Goal: Task Accomplishment & Management: Manage account settings

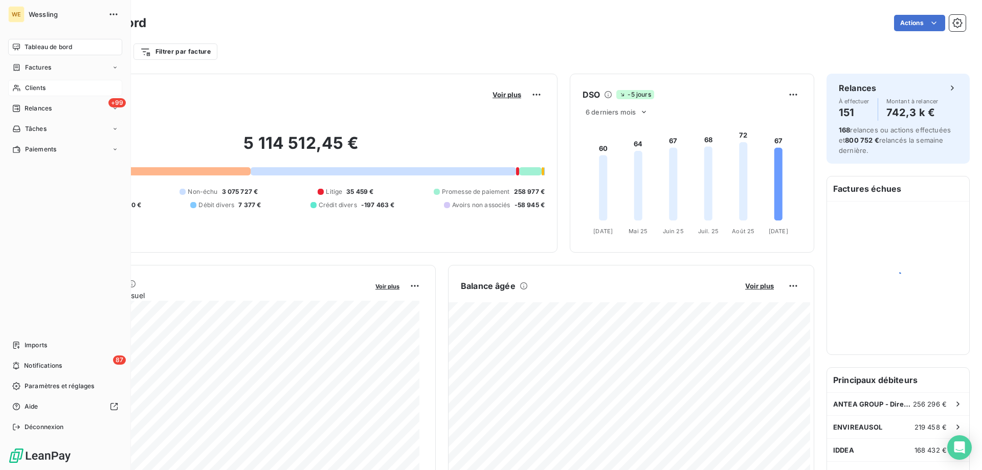
click at [29, 90] on span "Clients" at bounding box center [35, 87] width 20 height 9
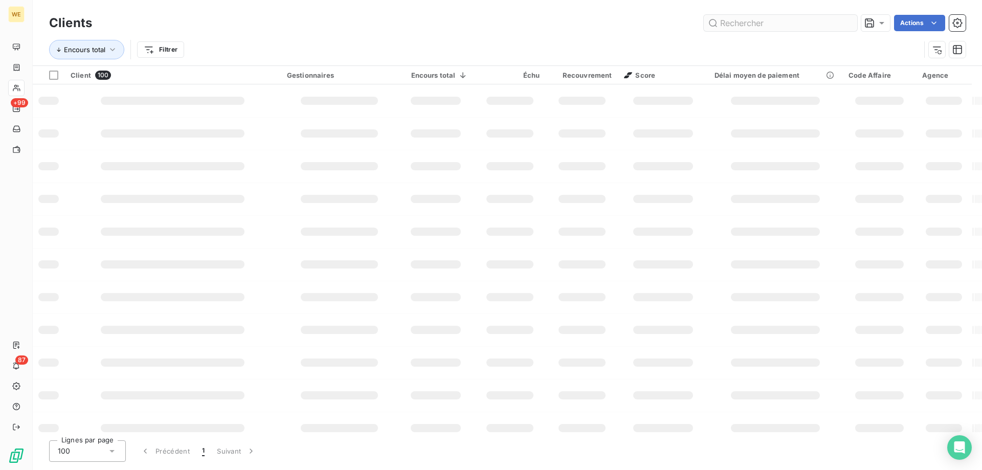
click at [720, 20] on input "text" at bounding box center [781, 23] width 154 height 16
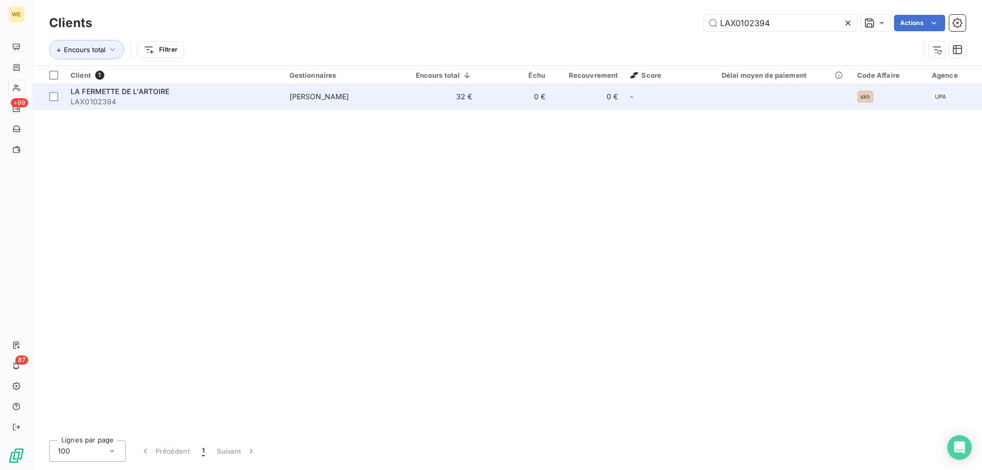
type input "LAX0102394"
click at [128, 104] on span "LAX0102394" at bounding box center [174, 102] width 207 height 10
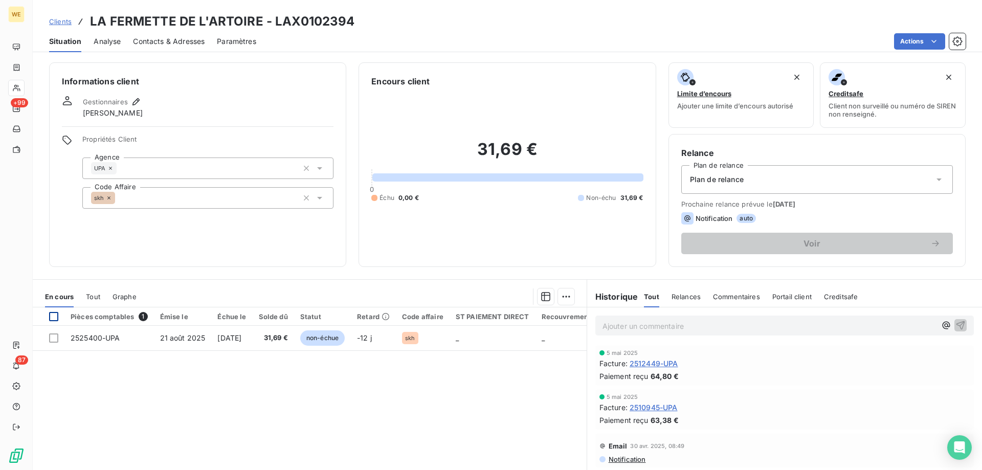
click at [52, 319] on div at bounding box center [53, 316] width 9 height 9
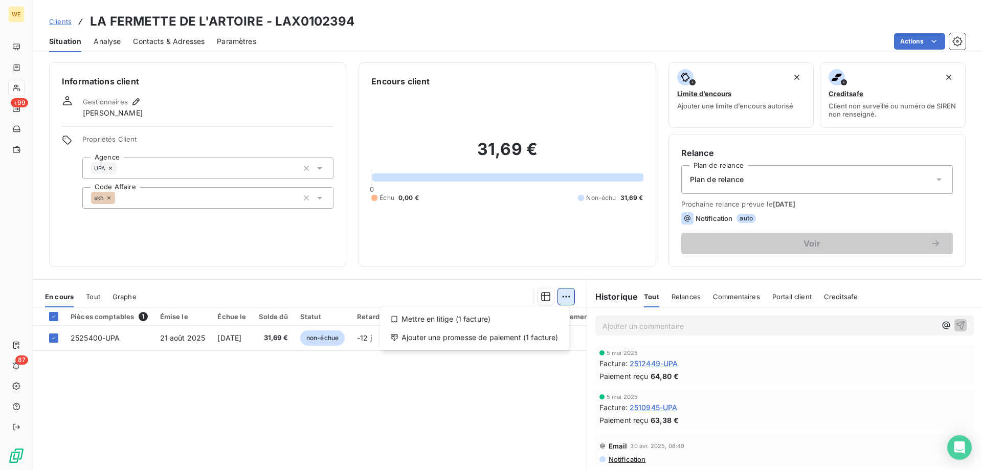
click at [559, 295] on html "WE +99 87 Clients LA FERMETTE DE L'ARTOIRE - LAX0102394 Situation Analyse Conta…" at bounding box center [491, 235] width 982 height 470
click at [530, 338] on div "Ajouter une promesse de paiement (1 facture)" at bounding box center [474, 338] width 181 height 16
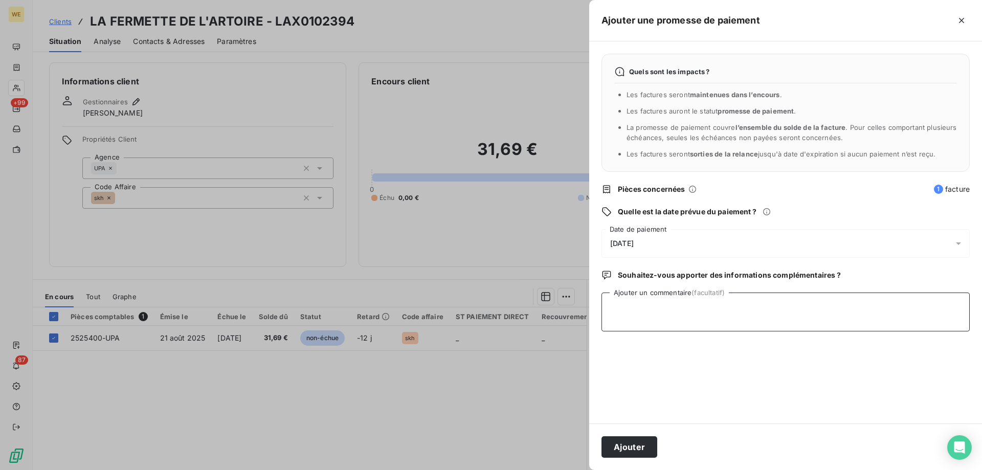
click at [624, 308] on textarea "Ajouter un commentaire (facultatif)" at bounding box center [786, 312] width 368 height 39
type textarea "[DATE]"
click at [621, 244] on span "[DATE]" at bounding box center [622, 243] width 24 height 8
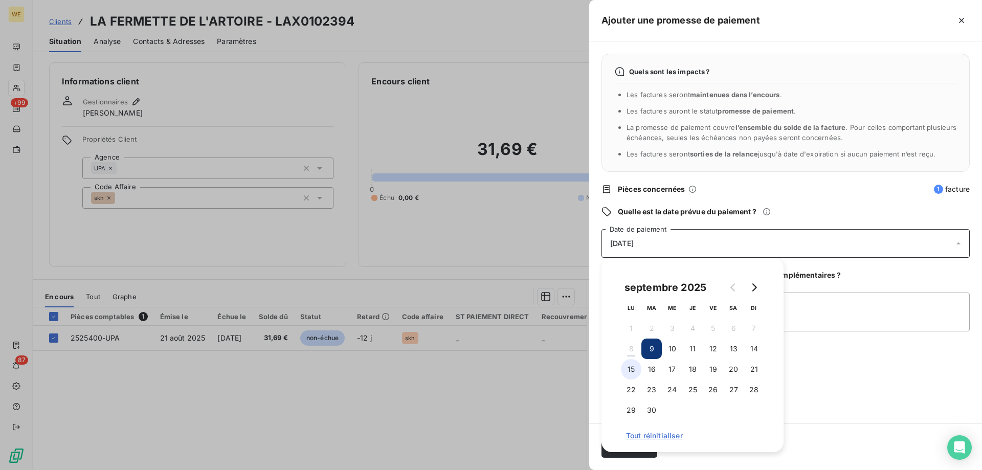
click at [631, 365] on button "15" at bounding box center [631, 369] width 20 height 20
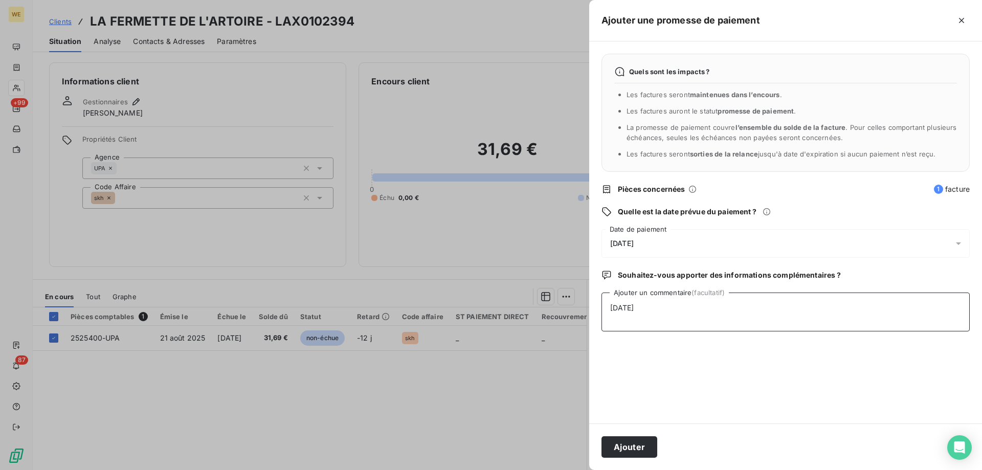
click at [816, 332] on textarea "[DATE]" at bounding box center [786, 312] width 368 height 39
click at [638, 449] on button "Ajouter" at bounding box center [630, 446] width 56 height 21
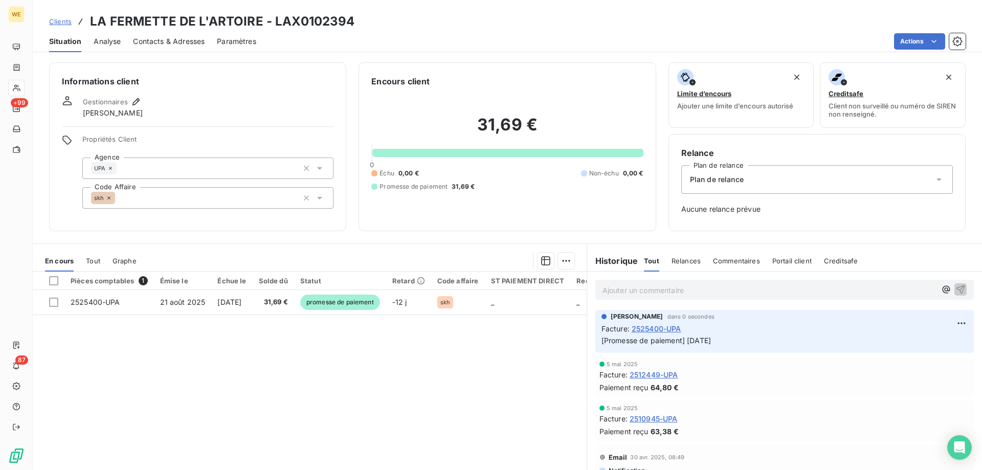
click at [423, 438] on div "Pièces comptables 1 Émise le Échue le Solde dû Statut Retard Code affaire ST PA…" at bounding box center [310, 370] width 554 height 197
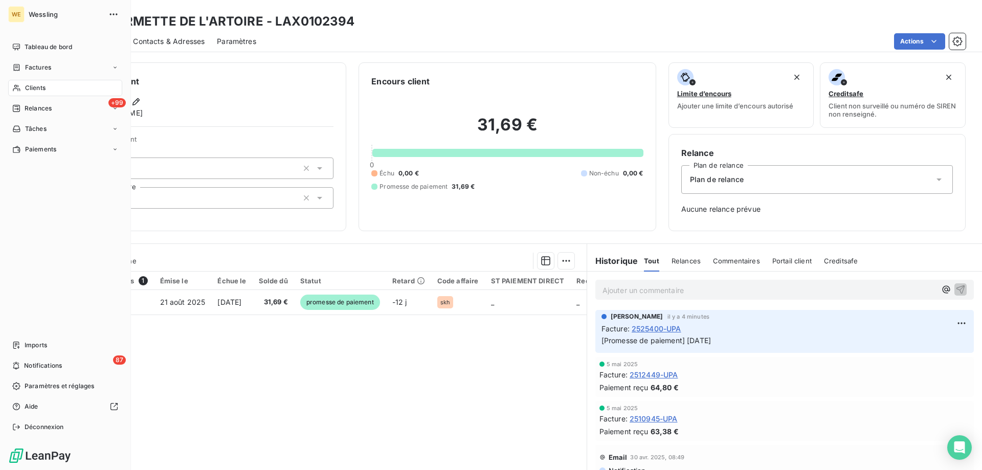
drag, startPoint x: 42, startPoint y: 88, endPoint x: 117, endPoint y: 94, distance: 75.0
click at [43, 88] on span "Clients" at bounding box center [35, 87] width 20 height 9
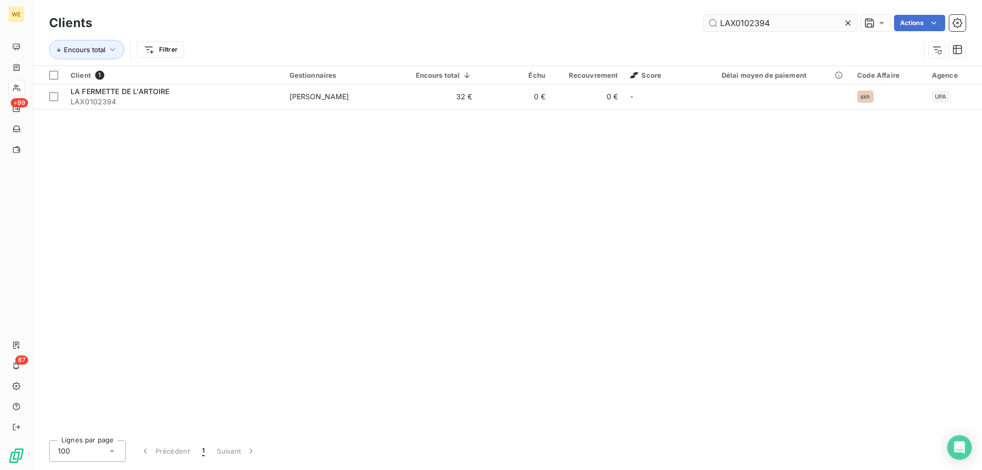
click at [729, 24] on input "LAX0102394" at bounding box center [781, 23] width 154 height 16
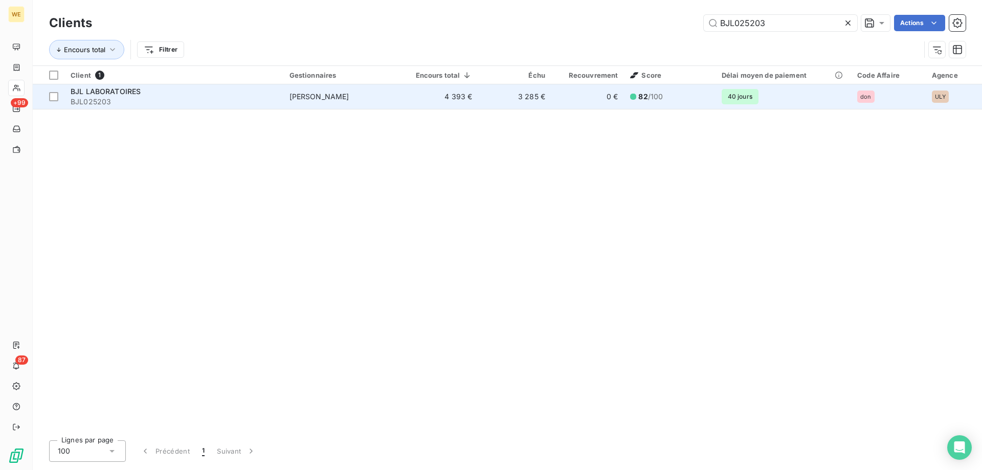
type input "BJL025203"
click at [174, 95] on div "BJL LABORATOIRES" at bounding box center [174, 91] width 207 height 10
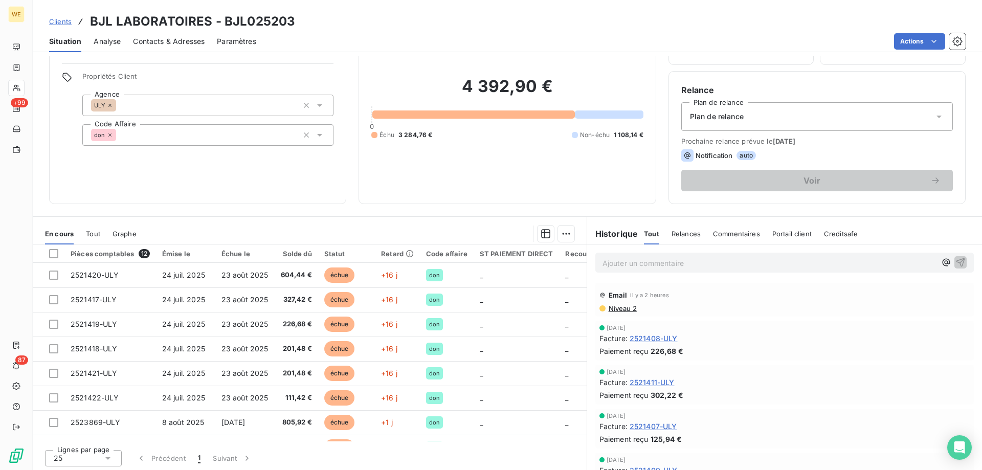
scroll to position [65, 0]
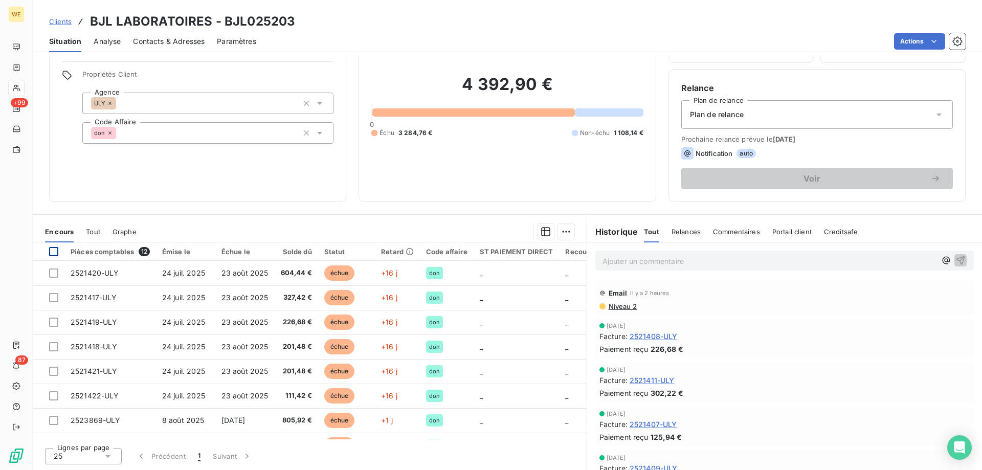
click at [55, 249] on div at bounding box center [53, 251] width 9 height 9
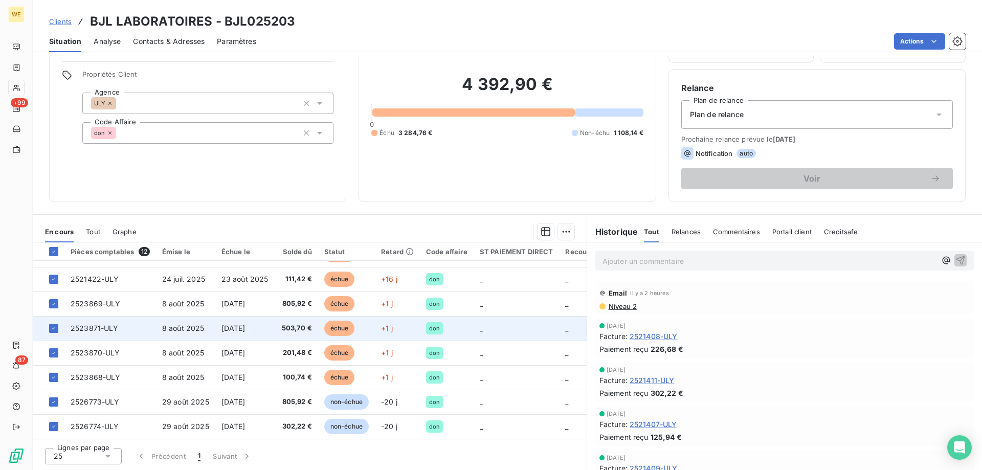
scroll to position [121, 0]
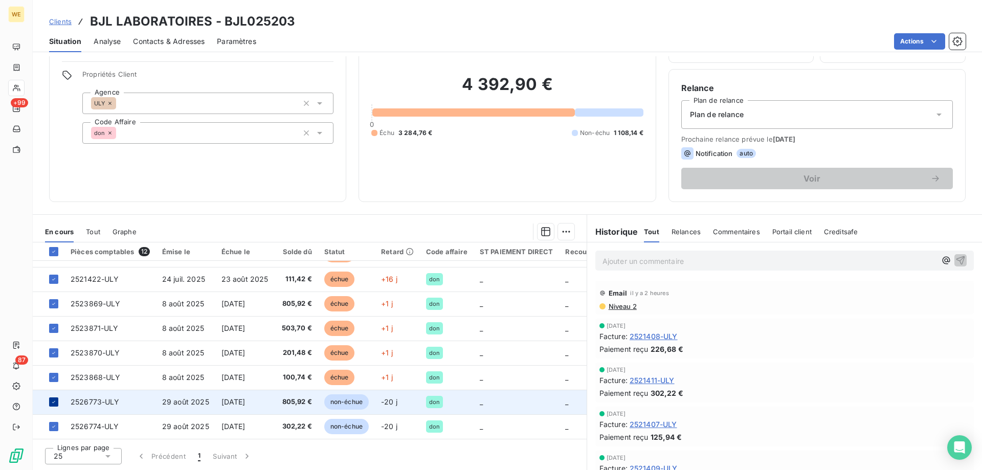
click at [53, 400] on icon at bounding box center [54, 402] width 6 height 6
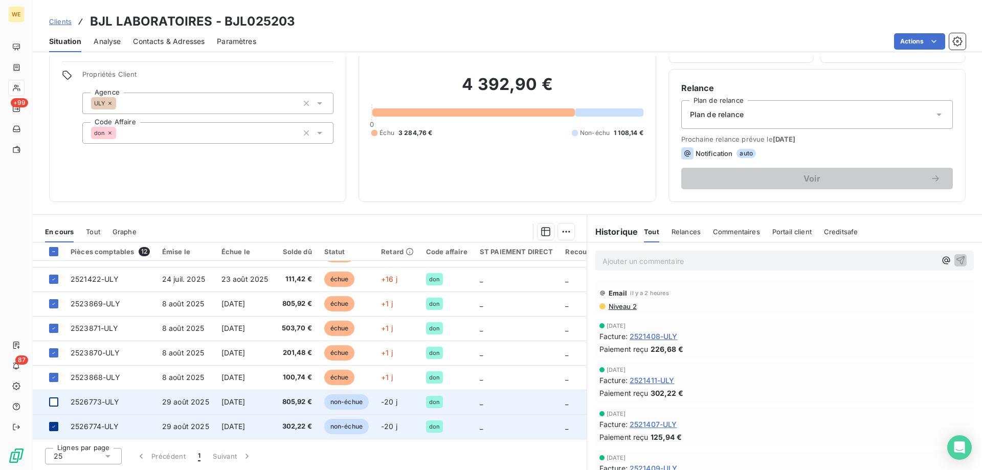
click at [52, 425] on icon at bounding box center [54, 427] width 6 height 6
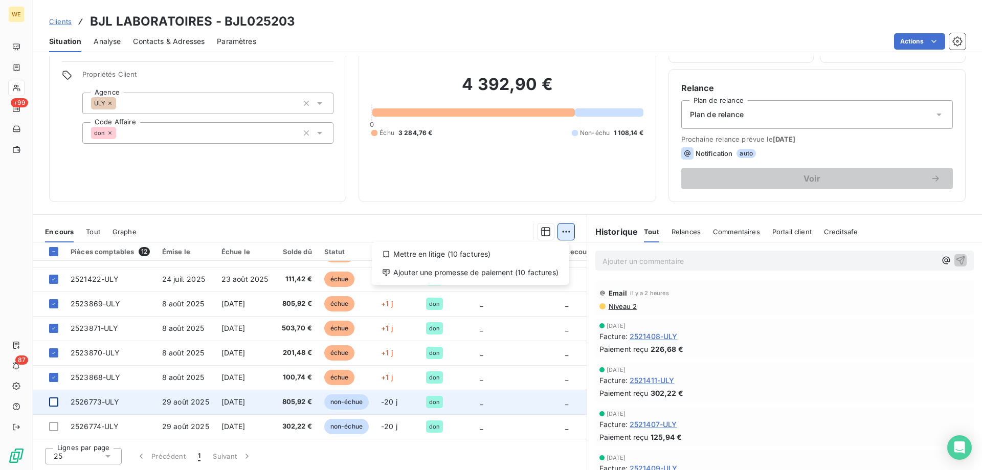
click at [562, 233] on html "WE +99 87 Clients BJL LABORATOIRES - BJL025203 Situation Analyse Contacts & Adr…" at bounding box center [491, 235] width 982 height 470
click at [541, 274] on div "Ajouter une promesse de paiement (10 factures)" at bounding box center [470, 273] width 189 height 16
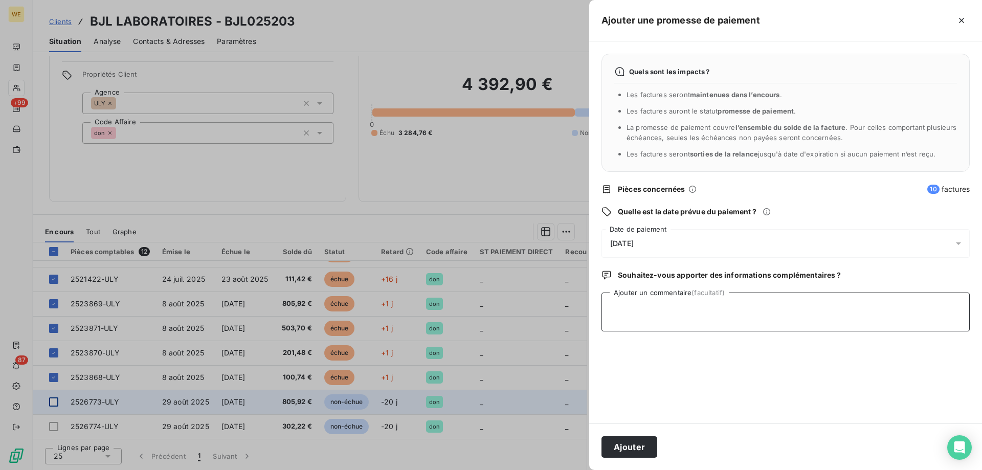
click at [651, 309] on textarea "Ajouter un commentaire (facultatif)" at bounding box center [786, 312] width 368 height 39
paste textarea "Re: Wessling France Rappel 2 Externes Boîte de réception [PERSON_NAME] 12:10 (i…"
type textarea "Re: Wessling France Rappel 2 Externes Boîte de réception [PERSON_NAME] 12:10 (i…"
click at [634, 244] on span "[DATE]" at bounding box center [622, 243] width 24 height 8
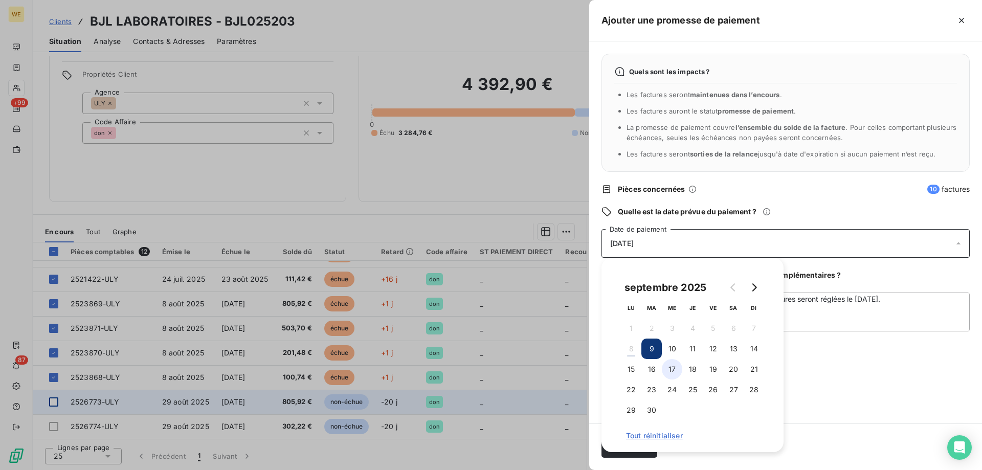
click at [671, 373] on button "17" at bounding box center [672, 369] width 20 height 20
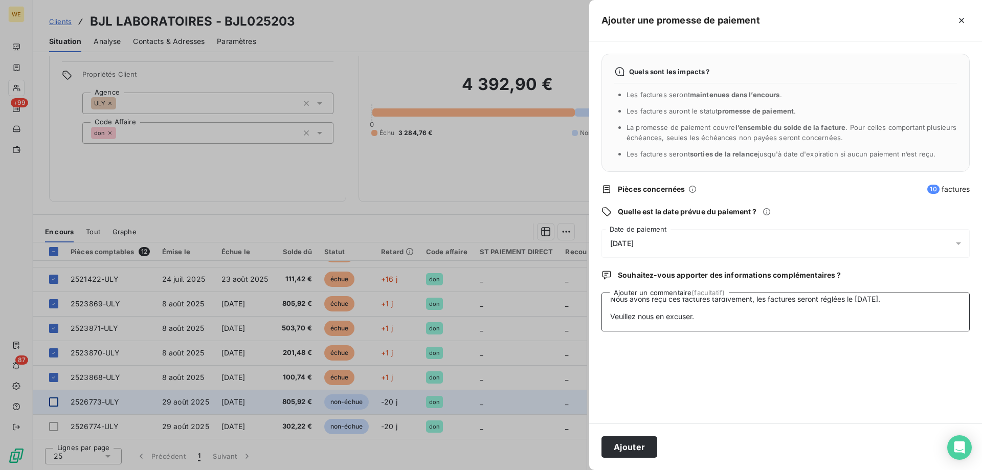
click at [817, 330] on textarea "Re: Wessling France Rappel 2 Externes Boîte de réception [PERSON_NAME] 12:10 (i…" at bounding box center [786, 312] width 368 height 39
click at [637, 444] on button "Ajouter" at bounding box center [630, 446] width 56 height 21
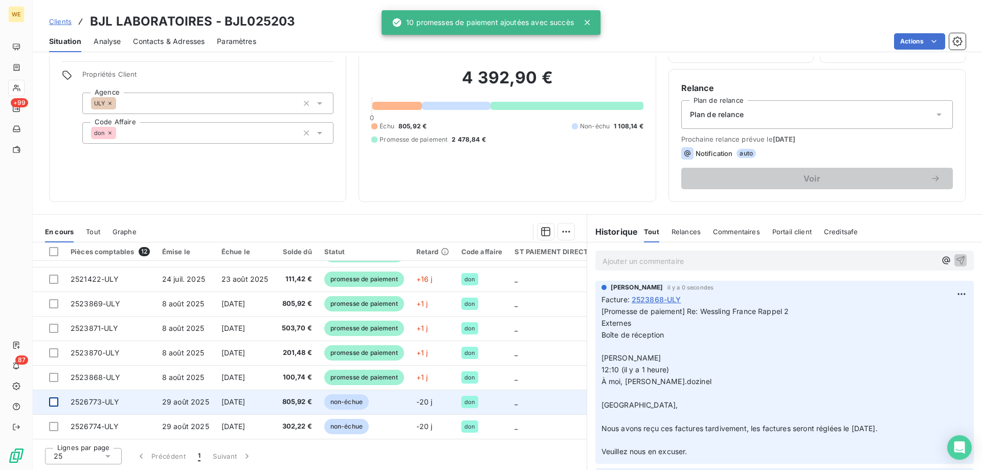
scroll to position [0, 0]
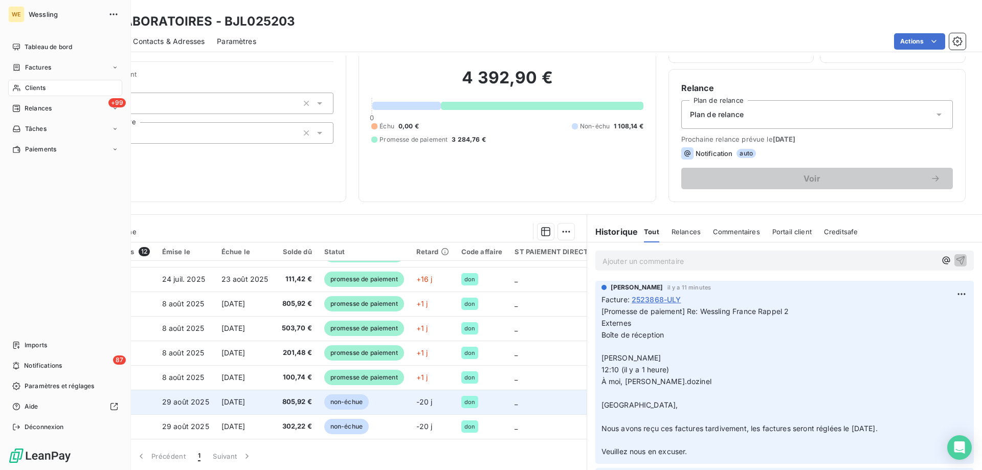
click at [43, 86] on span "Clients" at bounding box center [35, 87] width 20 height 9
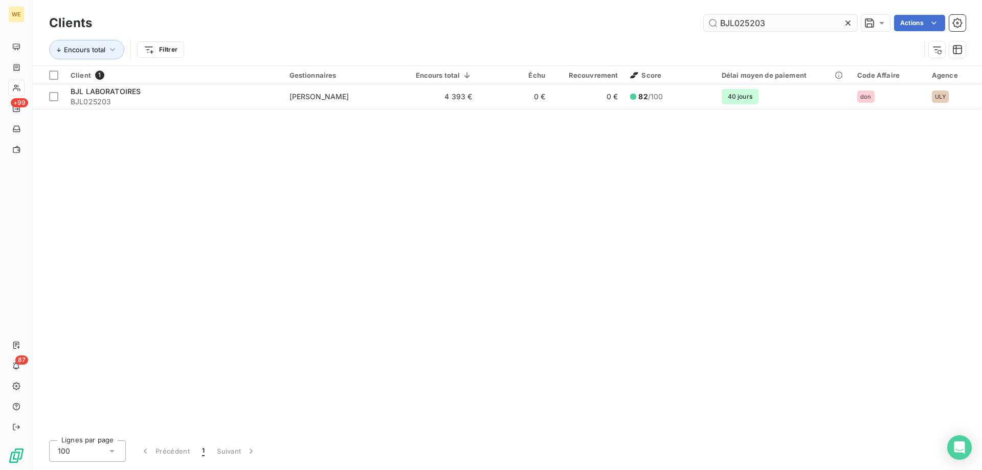
click at [738, 24] on input "BJL025203" at bounding box center [781, 23] width 154 height 16
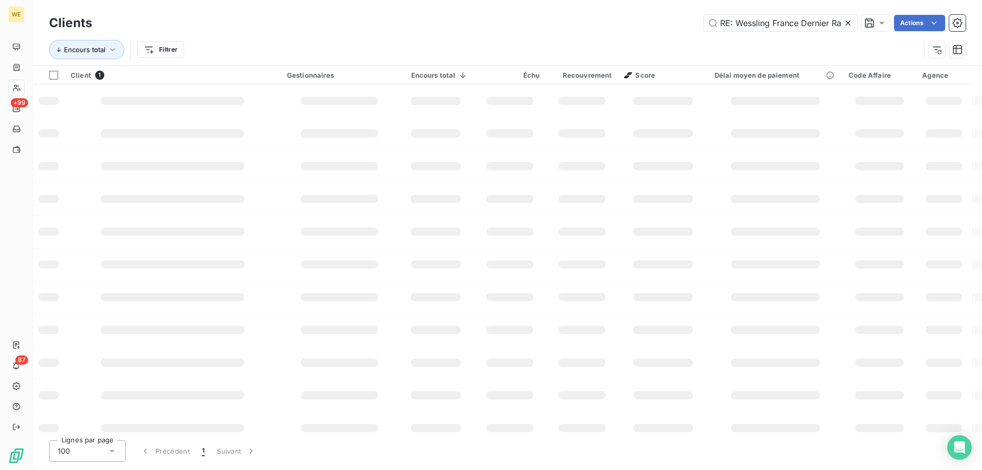
scroll to position [0, 2274]
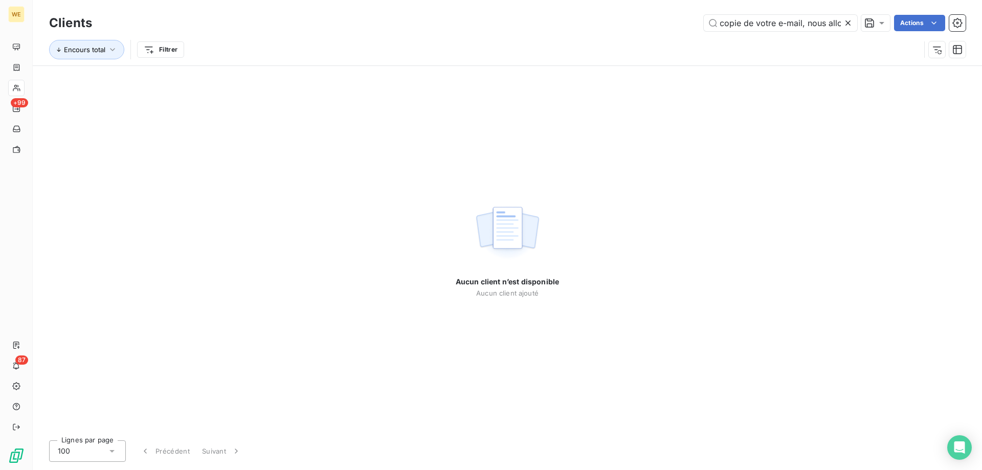
type input "RE: Wessling France Dernier Rappel Externes Boîte de réception [PERSON_NAME] 12…"
click at [847, 26] on icon at bounding box center [848, 23] width 10 height 10
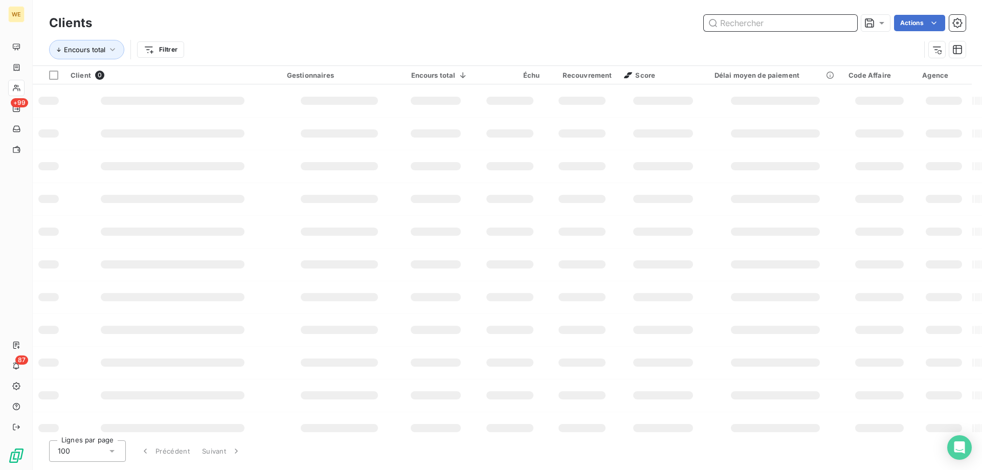
click at [762, 24] on input "text" at bounding box center [781, 23] width 154 height 16
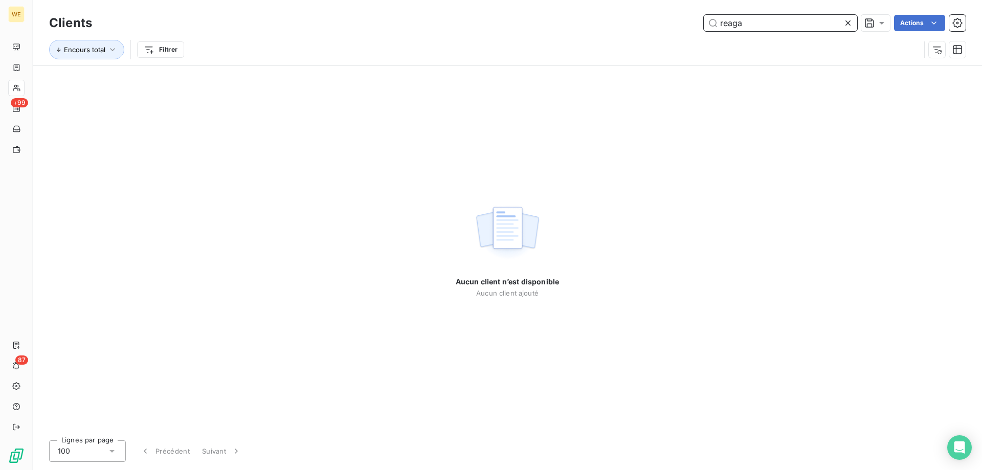
click at [728, 24] on input "reaga" at bounding box center [781, 23] width 154 height 16
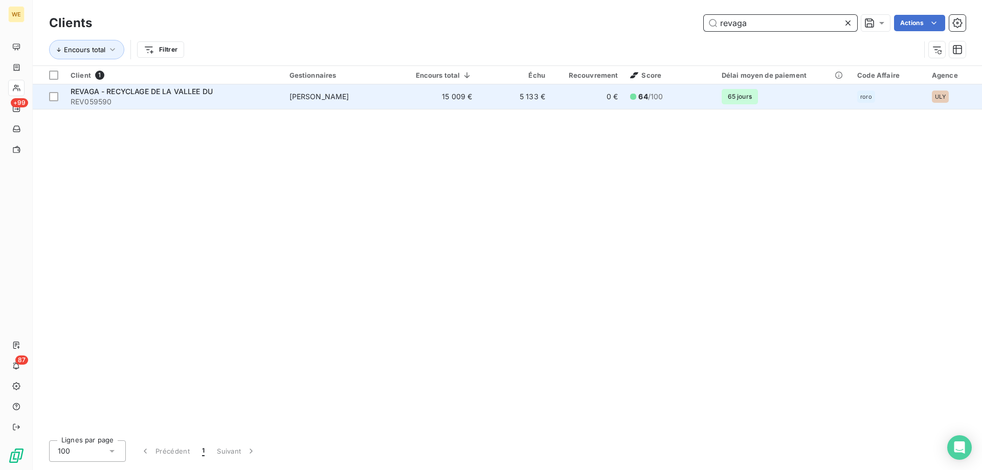
type input "revaga"
click at [201, 100] on span "REV059590" at bounding box center [174, 102] width 207 height 10
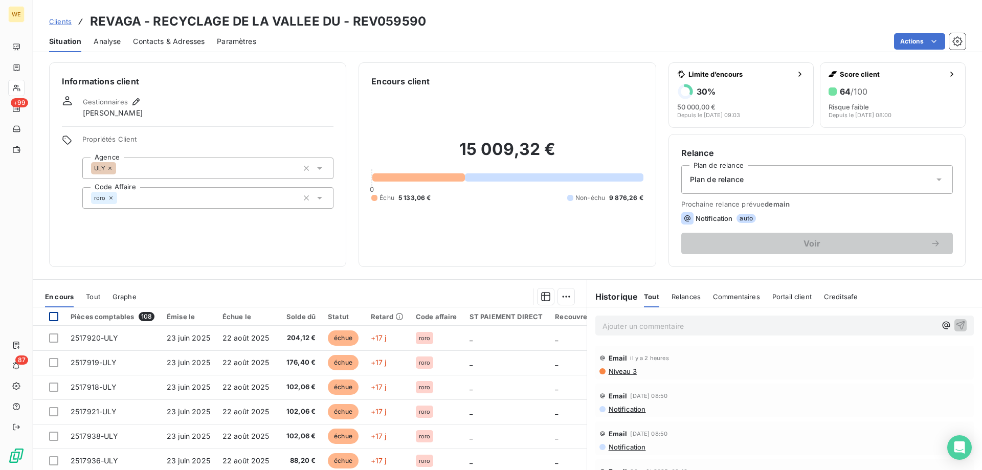
drag, startPoint x: 56, startPoint y: 317, endPoint x: 88, endPoint y: 332, distance: 34.6
click at [57, 317] on div at bounding box center [53, 316] width 9 height 9
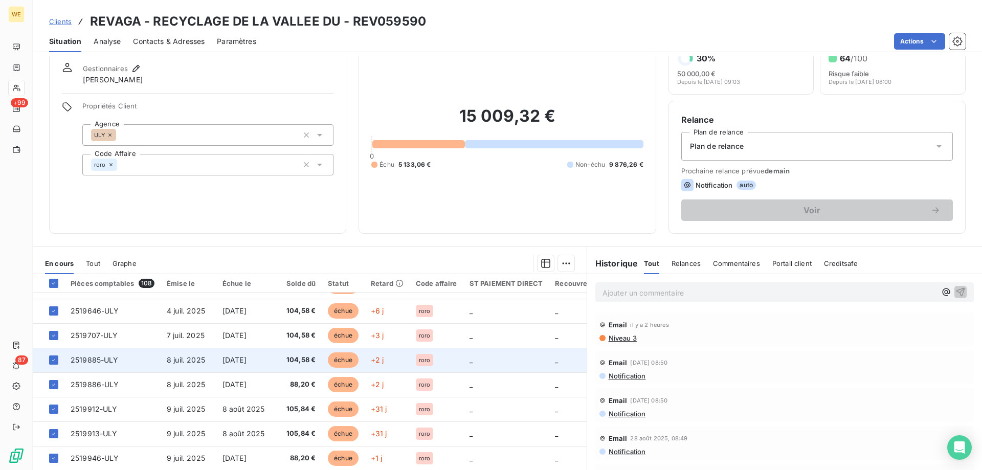
scroll to position [65, 0]
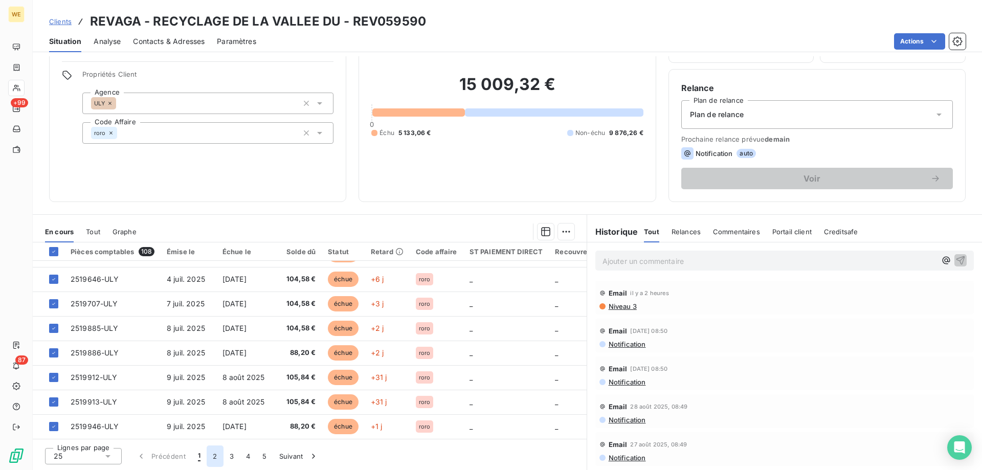
click at [216, 457] on button "2" at bounding box center [215, 456] width 16 height 21
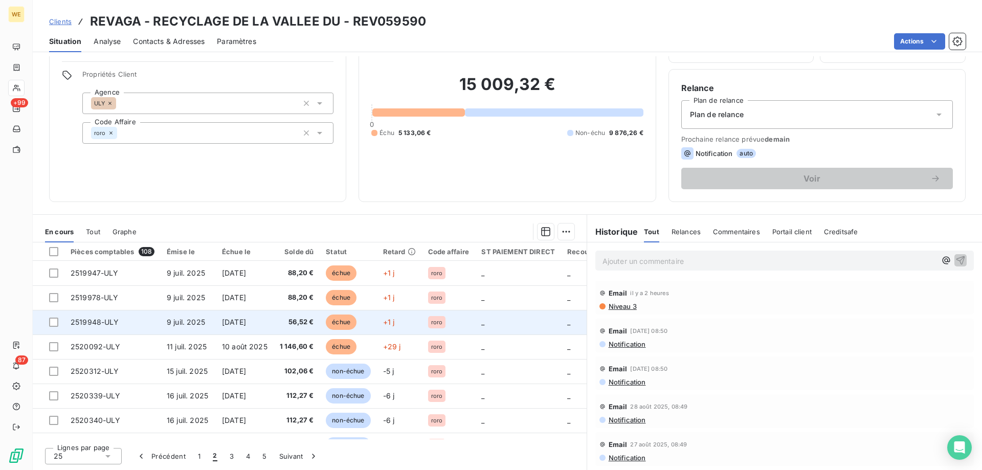
drag, startPoint x: 52, startPoint y: 342, endPoint x: 53, endPoint y: 334, distance: 8.8
click at [54, 342] on td at bounding box center [49, 347] width 32 height 25
click at [54, 323] on div at bounding box center [53, 322] width 9 height 9
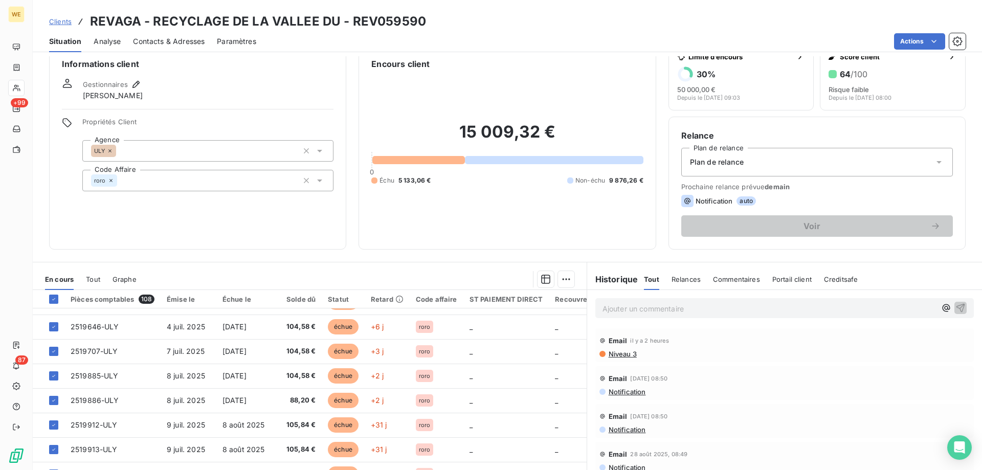
scroll to position [65, 0]
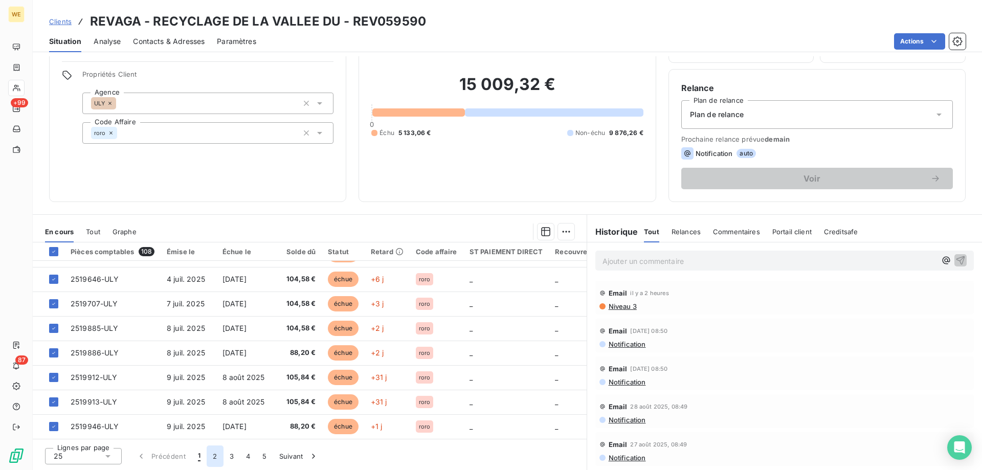
click at [216, 457] on button "2" at bounding box center [215, 456] width 16 height 21
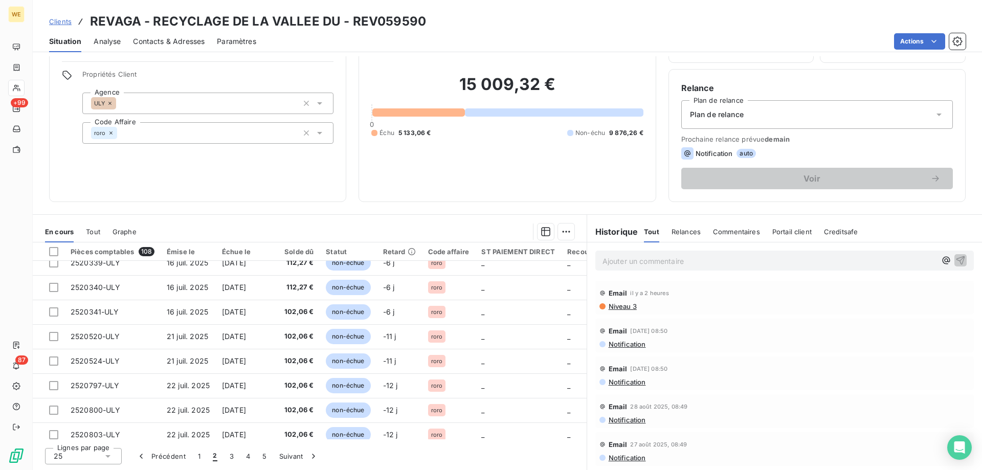
scroll to position [0, 0]
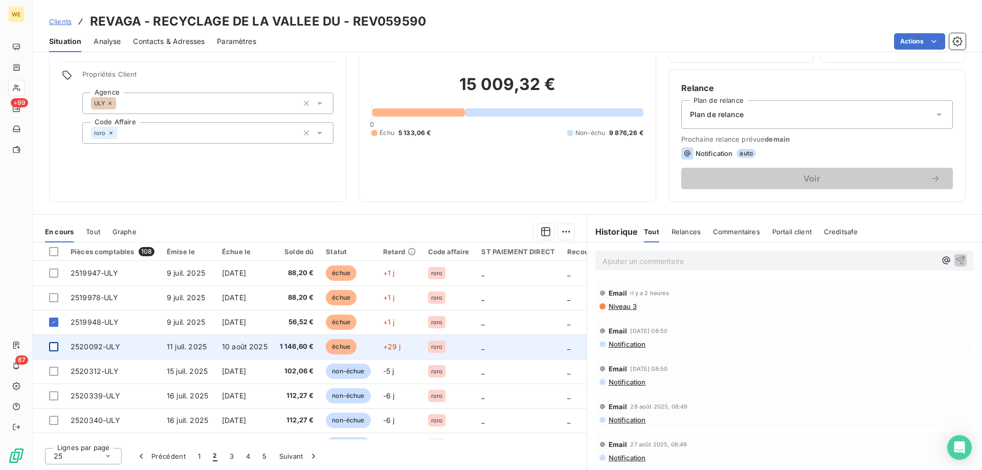
click at [53, 348] on div at bounding box center [53, 346] width 9 height 9
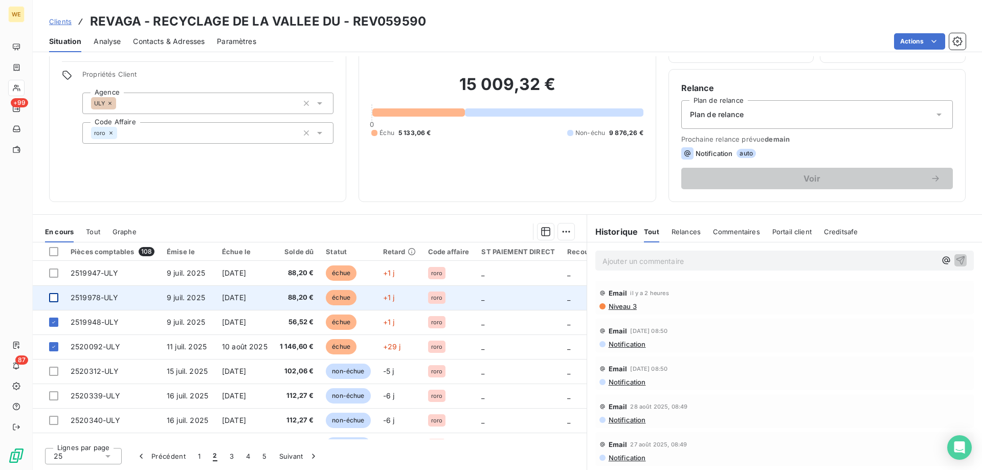
click at [53, 296] on div at bounding box center [53, 297] width 9 height 9
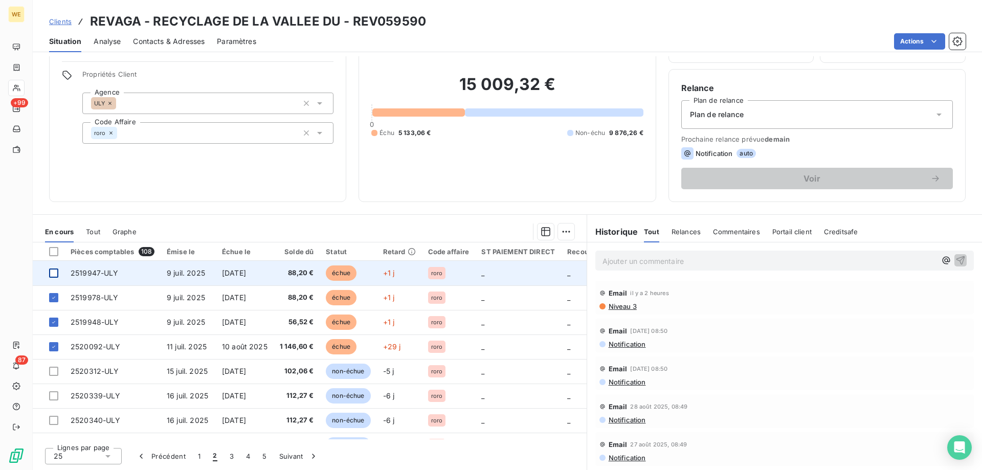
click at [52, 274] on div at bounding box center [53, 273] width 9 height 9
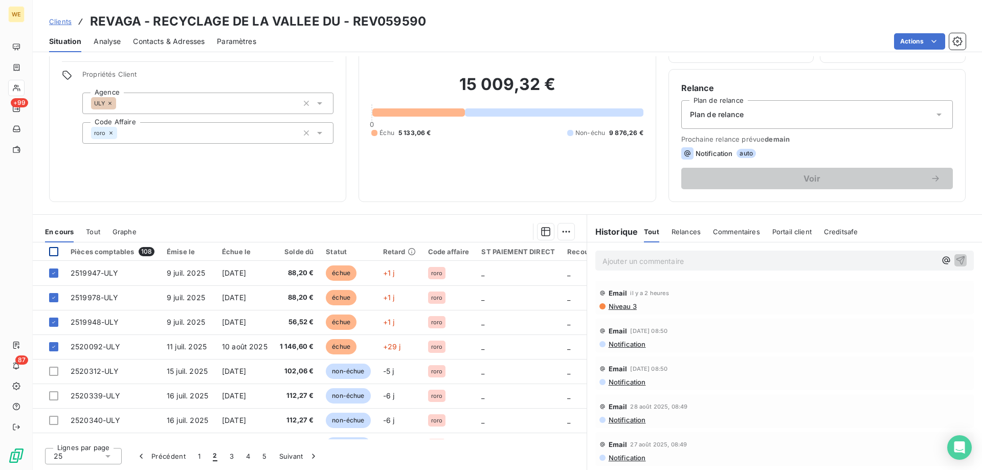
click at [53, 252] on div at bounding box center [53, 251] width 9 height 9
click at [53, 252] on icon at bounding box center [54, 252] width 6 height 6
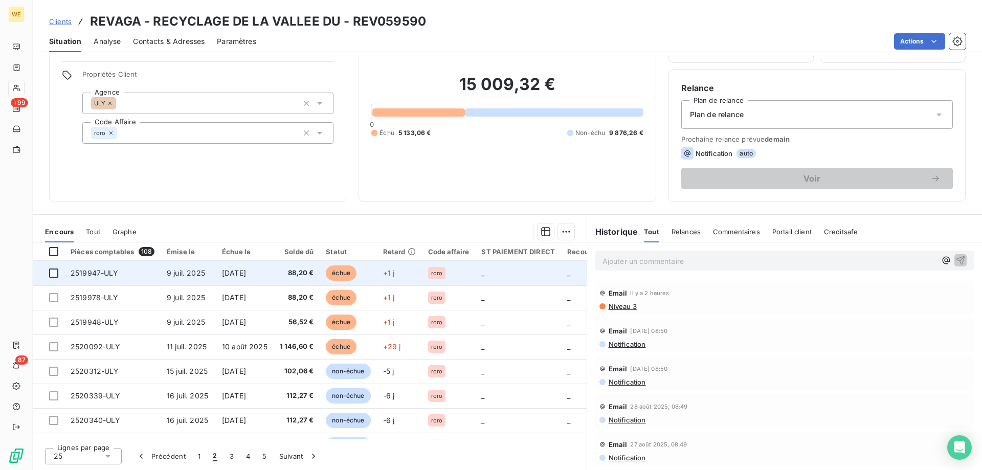
click at [57, 275] on div at bounding box center [53, 273] width 9 height 9
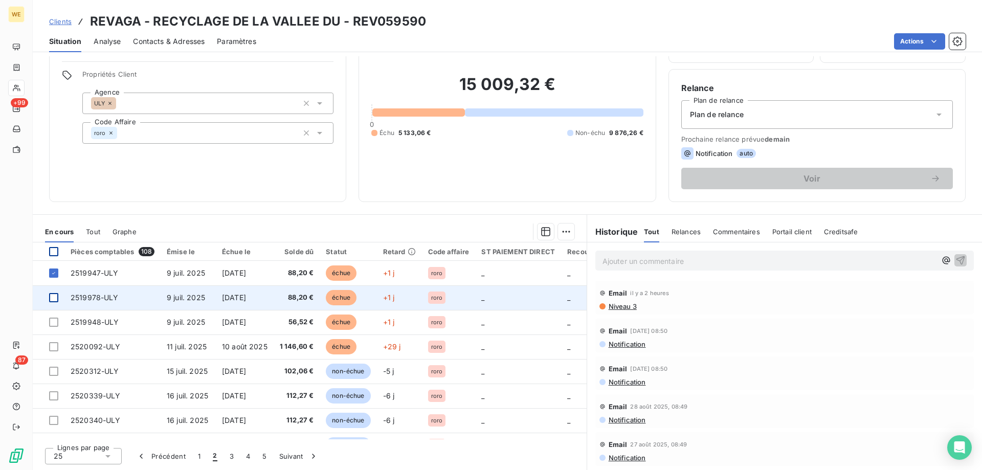
drag, startPoint x: 56, startPoint y: 297, endPoint x: 54, endPoint y: 308, distance: 10.9
click at [56, 297] on div at bounding box center [53, 297] width 9 height 9
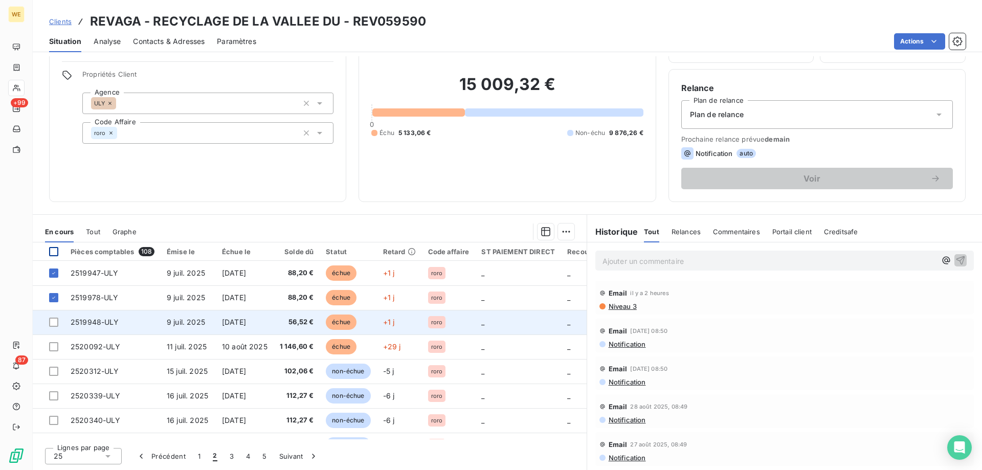
drag, startPoint x: 52, startPoint y: 320, endPoint x: 54, endPoint y: 327, distance: 7.3
click at [52, 324] on div at bounding box center [53, 322] width 9 height 9
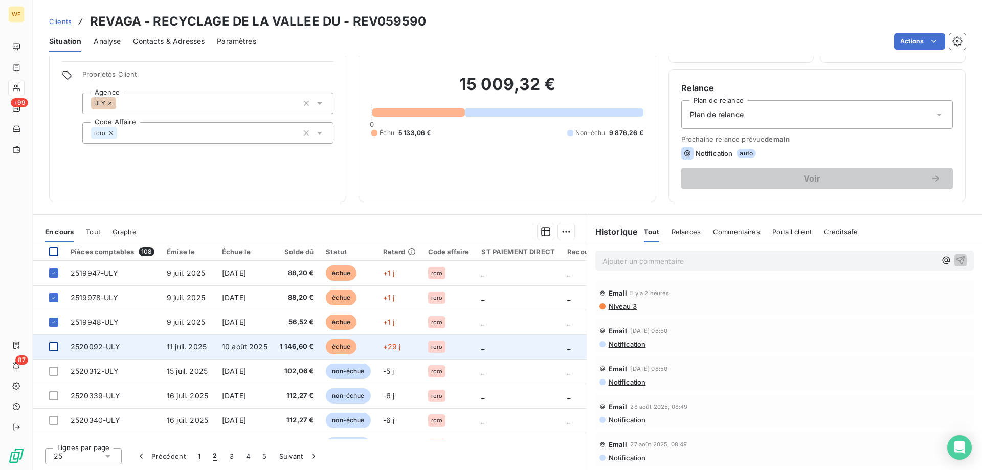
click at [53, 350] on div at bounding box center [53, 346] width 9 height 9
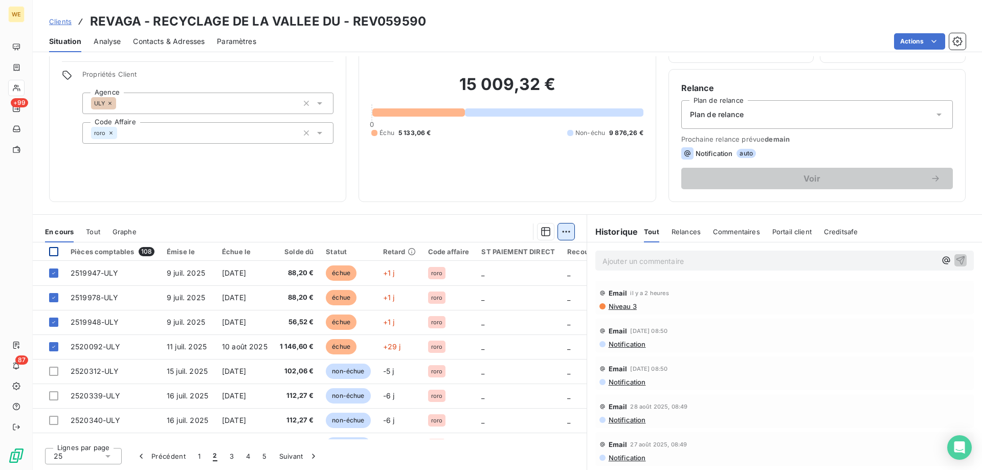
click at [564, 229] on html "WE +99 87 Clients REVAGA - RECYCLAGE DE LA VALLEE DU - REV059590 Situation Anal…" at bounding box center [491, 235] width 982 height 470
click at [426, 275] on div "Ajouter une promesse de paiement (29 factures)" at bounding box center [470, 273] width 190 height 16
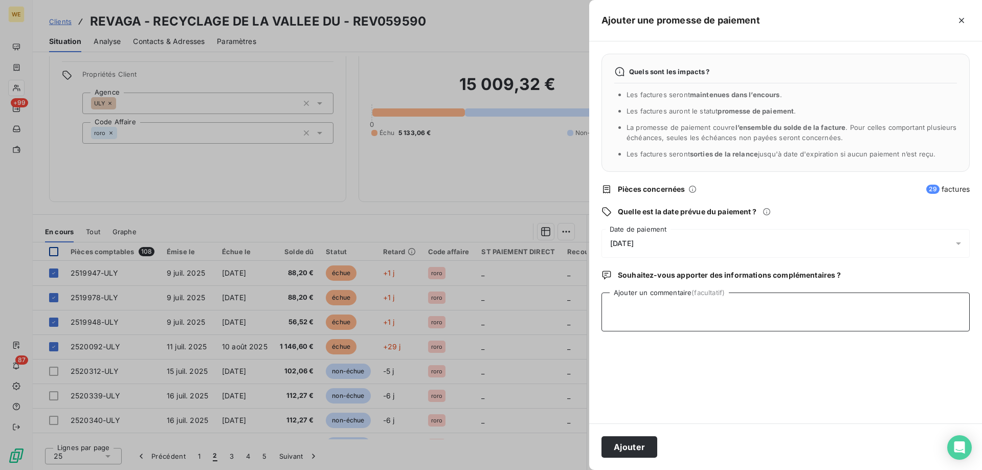
click at [639, 308] on textarea "Ajouter un commentaire (facultatif)" at bounding box center [786, 312] width 368 height 39
type textarea "[DATE]"
click at [634, 245] on span "[DATE]" at bounding box center [622, 243] width 24 height 8
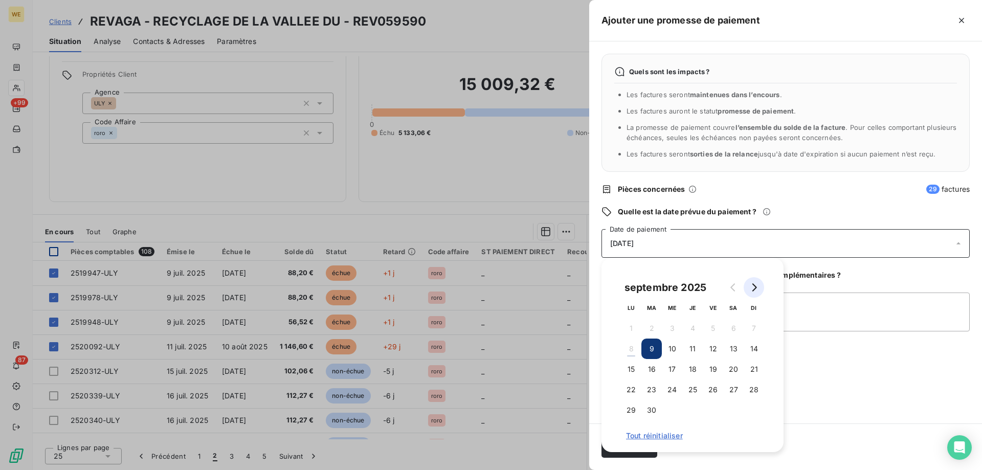
click at [752, 283] on button "Go to next month" at bounding box center [754, 287] width 20 height 20
click at [635, 352] on button "6" at bounding box center [631, 349] width 20 height 20
click at [733, 289] on icon "Go to previous month" at bounding box center [733, 287] width 5 height 8
click at [759, 289] on button "Go to next month" at bounding box center [754, 287] width 20 height 20
click at [653, 347] on button "7" at bounding box center [652, 349] width 20 height 20
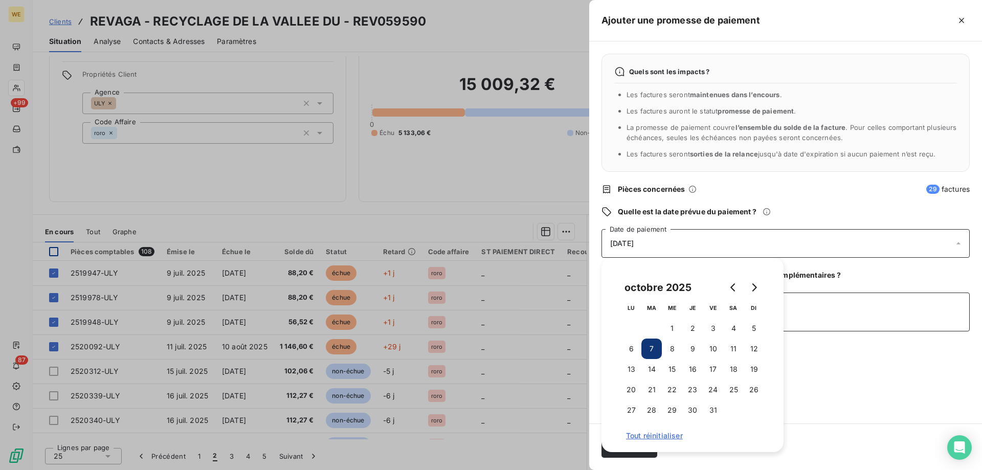
click at [819, 323] on textarea "[DATE]" at bounding box center [786, 312] width 368 height 39
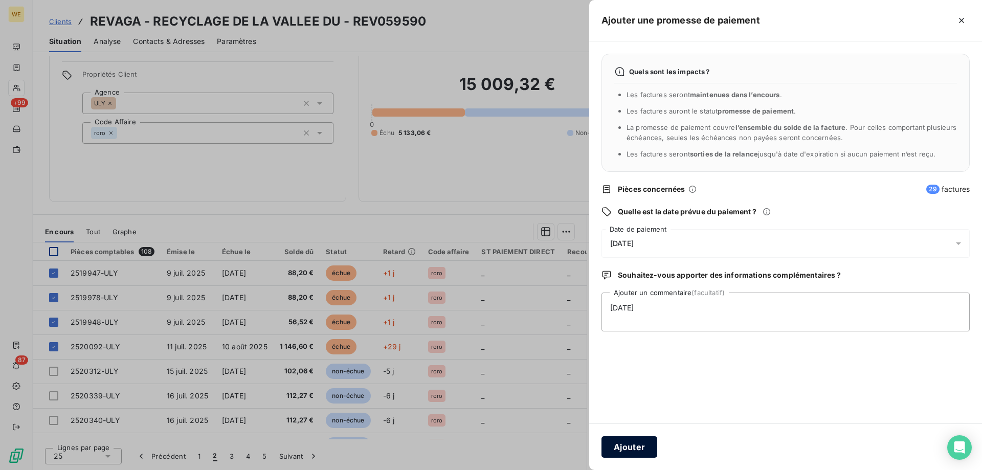
click at [638, 444] on button "Ajouter" at bounding box center [630, 446] width 56 height 21
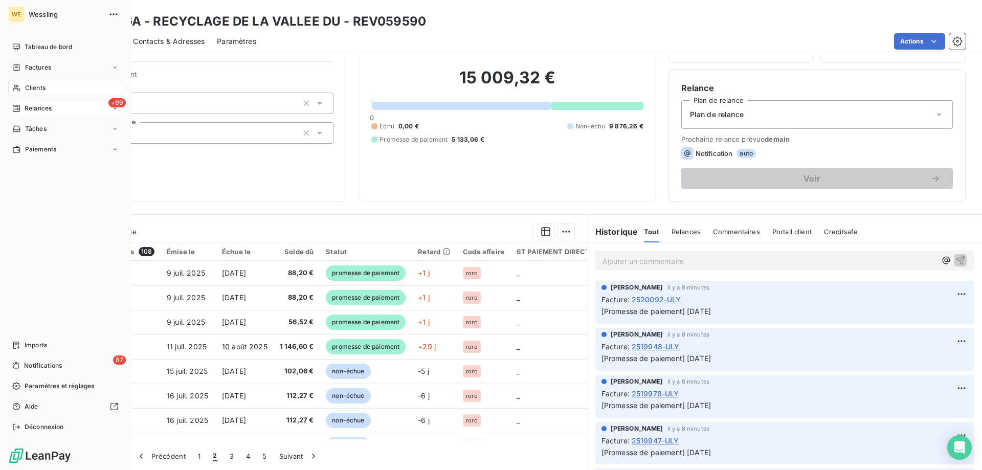
drag, startPoint x: 29, startPoint y: 91, endPoint x: 104, endPoint y: 110, distance: 77.2
click at [38, 93] on div "Clients" at bounding box center [65, 88] width 114 height 16
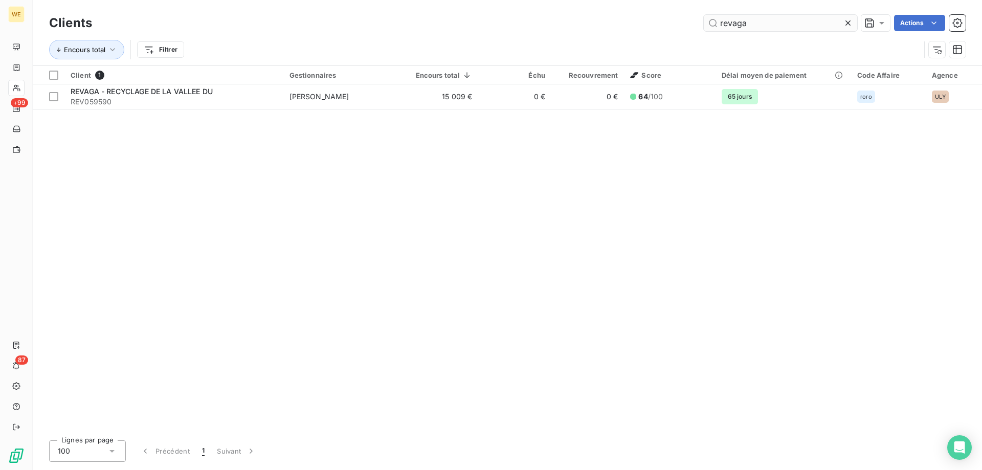
click at [736, 26] on input "revaga" at bounding box center [781, 23] width 154 height 16
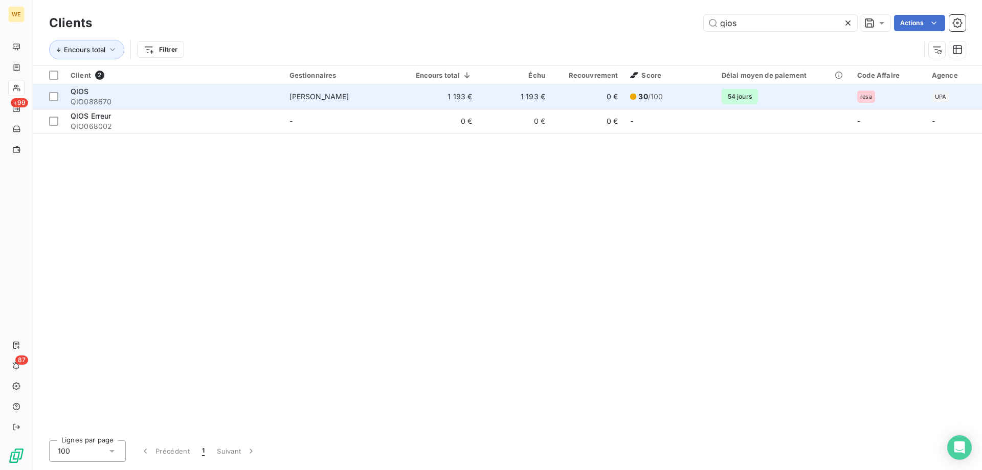
type input "qios"
click at [169, 100] on span "QIO088670" at bounding box center [174, 102] width 207 height 10
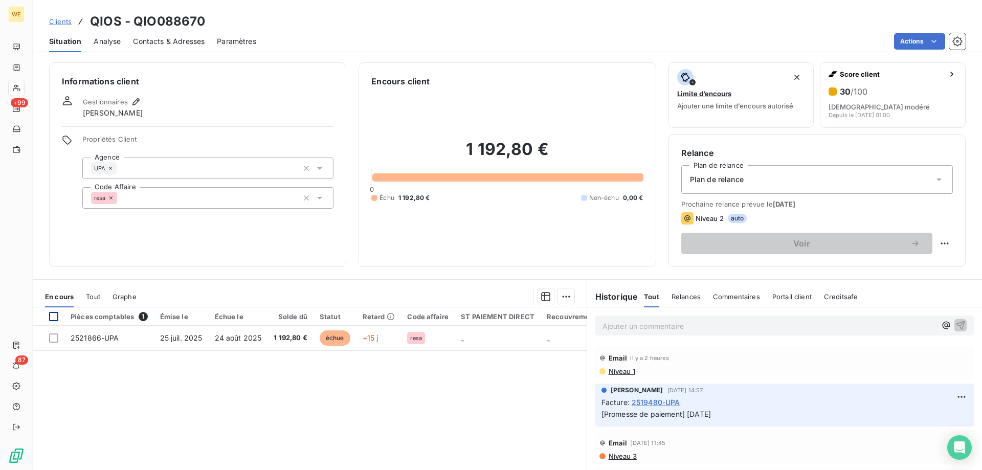
click at [56, 317] on div at bounding box center [53, 316] width 9 height 9
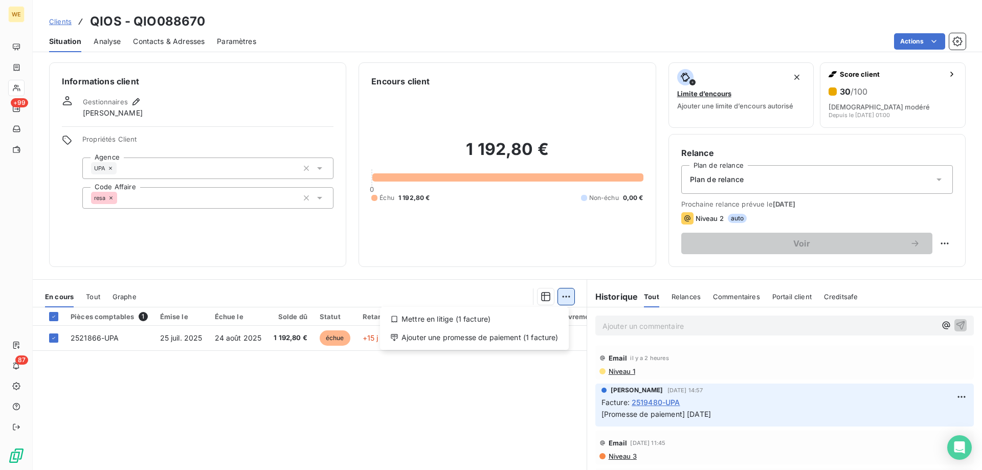
click at [561, 294] on html "WE +99 87 Clients QIOS - QIO088670 Situation Analyse Contacts & Adresses Paramè…" at bounding box center [491, 235] width 982 height 470
click at [496, 316] on div "Mettre en litige (1 facture)" at bounding box center [474, 319] width 181 height 16
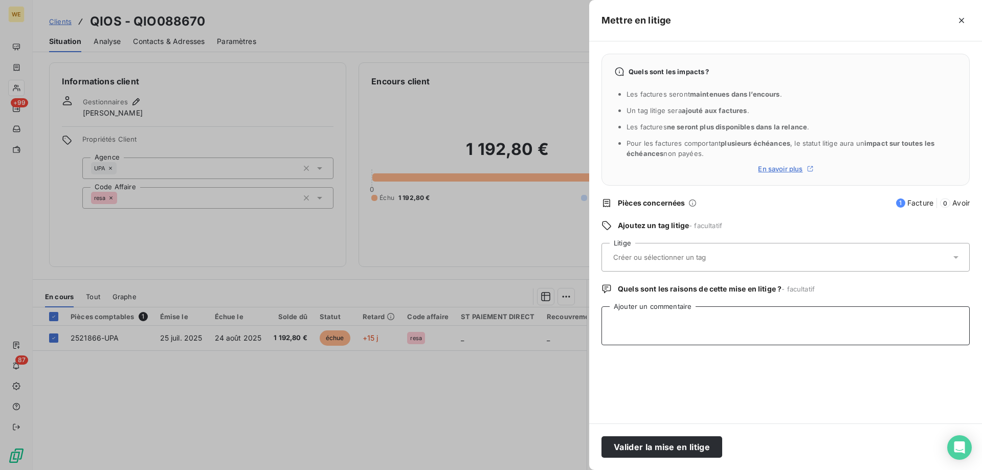
click at [622, 323] on textarea "Ajouter un commentaire" at bounding box center [786, 326] width 368 height 39
paste textarea "RE: Wessling France Dernier Rappel Externes Boîte de réception [PERSON_NAME] 12…"
type textarea "RE: Wessling France Dernier Rappel Externes Boîte de réception [PERSON_NAME] 12…"
click at [647, 262] on input "text" at bounding box center [687, 257] width 149 height 9
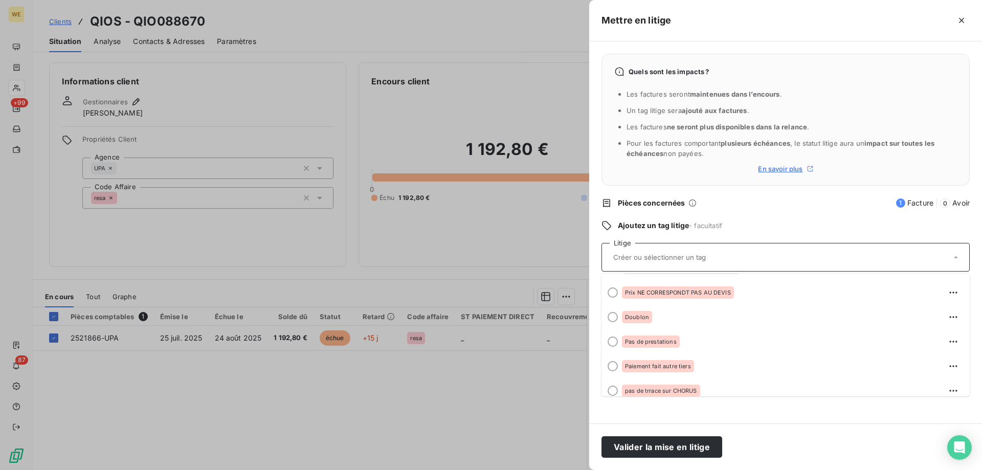
scroll to position [563, 0]
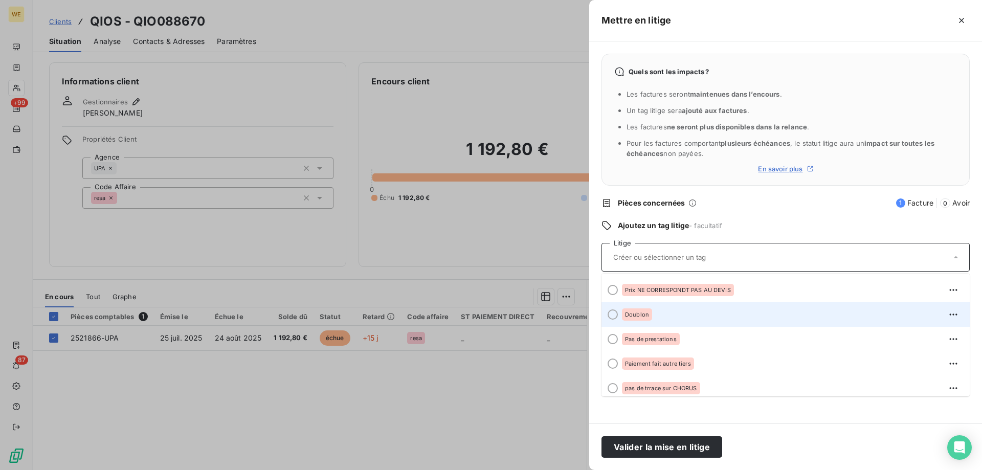
click at [628, 316] on span "Doublon" at bounding box center [637, 315] width 24 height 6
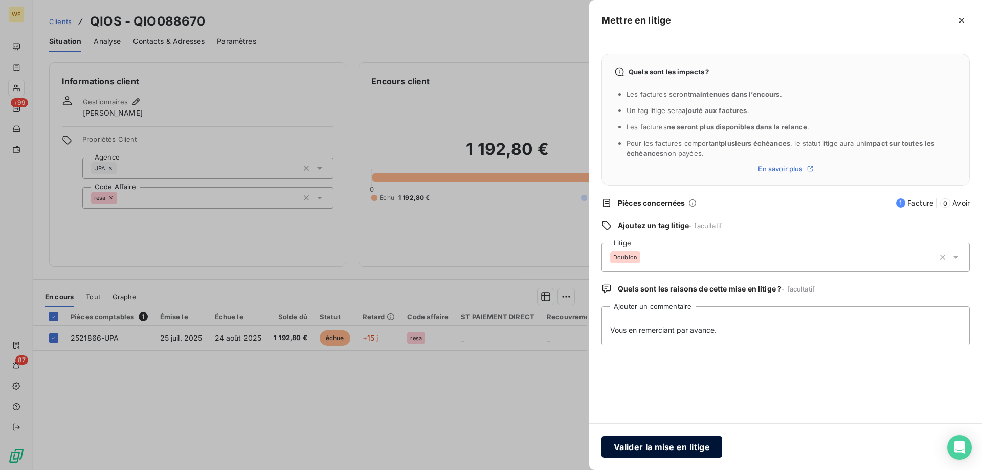
click at [661, 452] on button "Valider la mise en litige" at bounding box center [662, 446] width 121 height 21
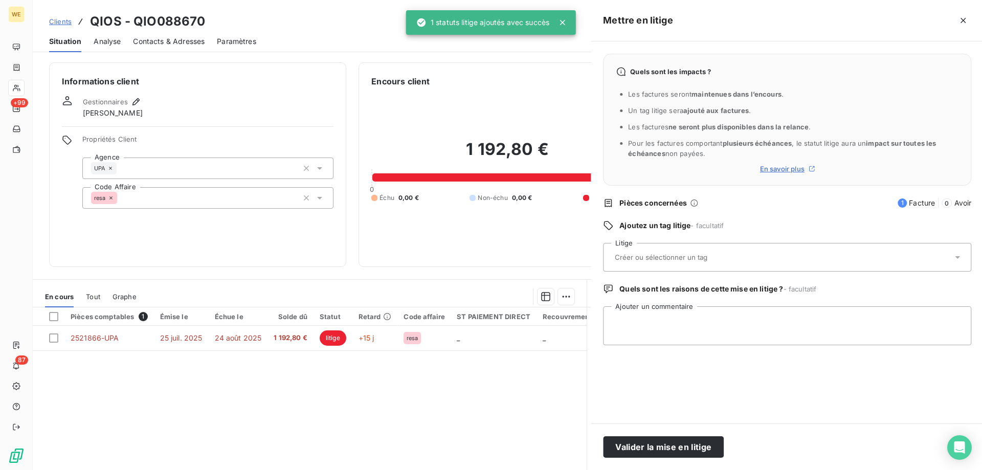
scroll to position [0, 0]
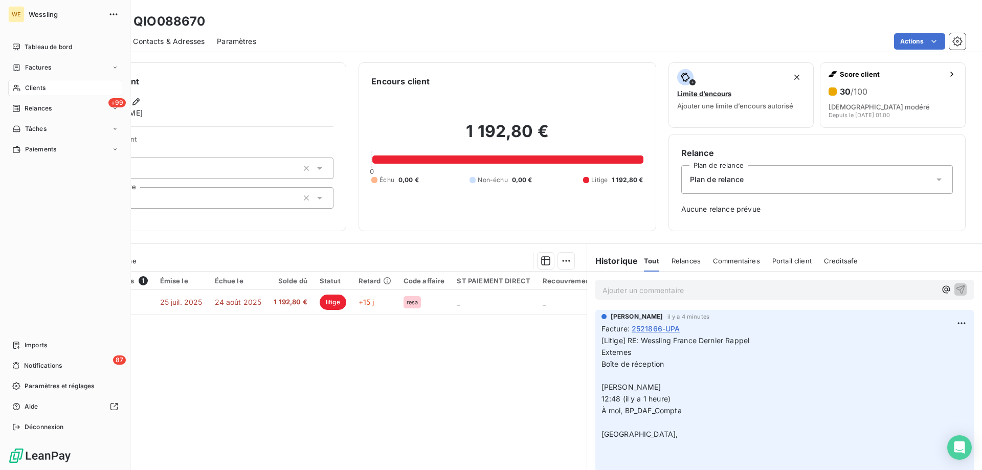
click at [37, 92] on span "Clients" at bounding box center [35, 87] width 20 height 9
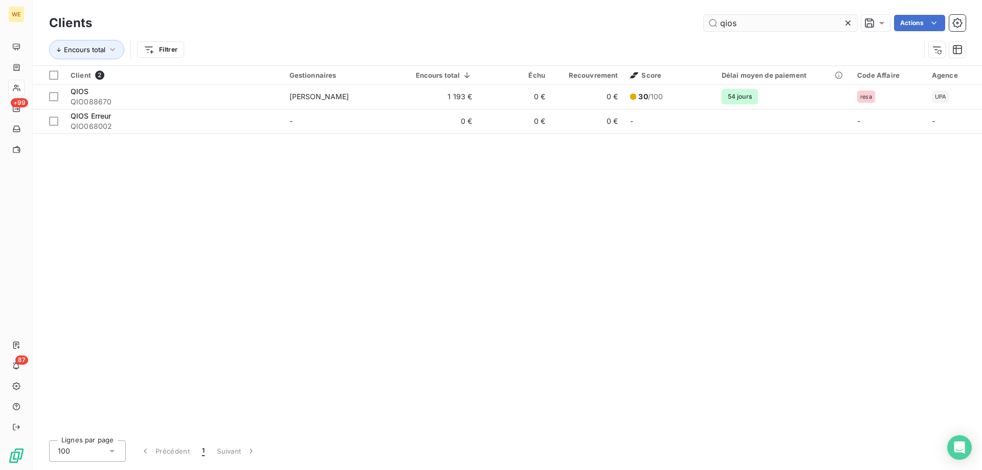
click at [725, 24] on input "qios" at bounding box center [781, 23] width 154 height 16
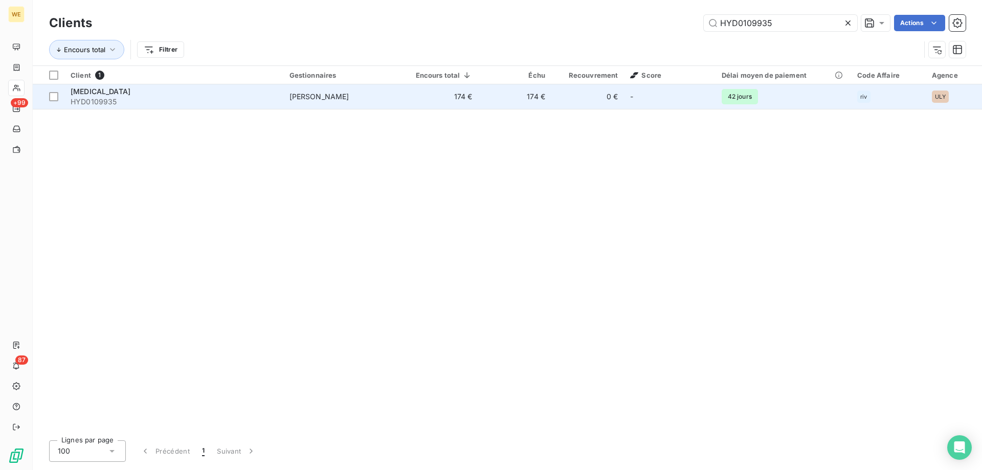
type input "HYD0109935"
click at [122, 98] on span "HYD0109935" at bounding box center [174, 102] width 207 height 10
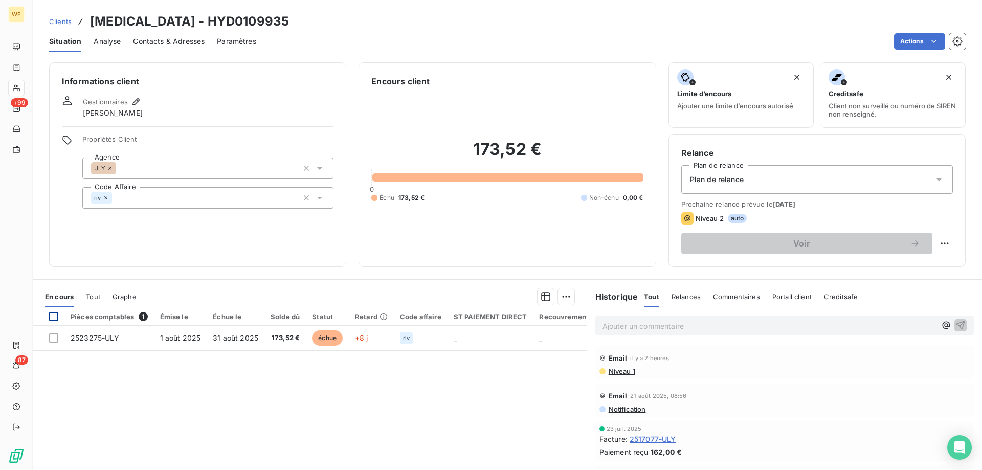
click at [51, 318] on div at bounding box center [53, 316] width 9 height 9
click at [558, 298] on html "WE +99 87 Clients [MEDICAL_DATA] - HYD0109935 Situation Analyse Contacts & Adre…" at bounding box center [491, 235] width 982 height 470
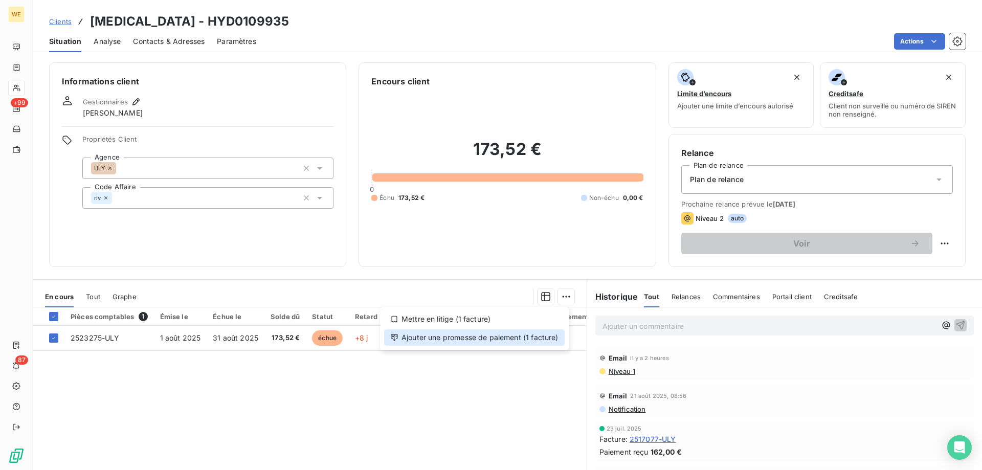
click at [531, 343] on div "Ajouter une promesse de paiement (1 facture)" at bounding box center [474, 338] width 181 height 16
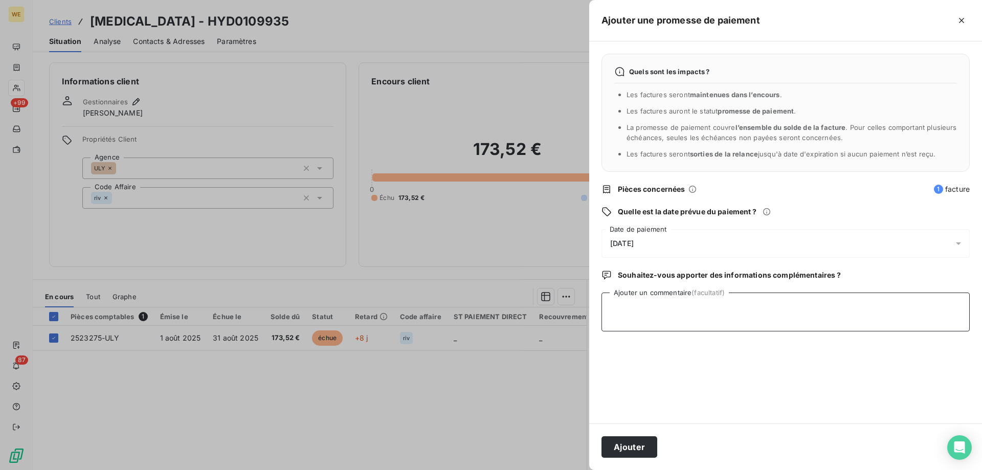
drag, startPoint x: 602, startPoint y: 328, endPoint x: 641, endPoint y: 335, distance: 39.5
click at [603, 328] on textarea "Ajouter un commentaire (facultatif)" at bounding box center [786, 312] width 368 height 39
click at [654, 239] on div "[DATE]" at bounding box center [786, 243] width 368 height 29
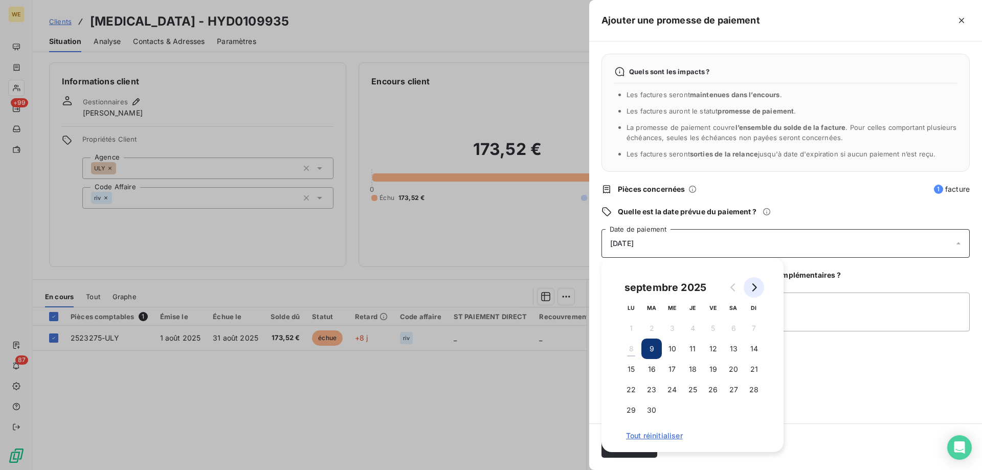
click at [757, 289] on icon "Go to next month" at bounding box center [754, 287] width 8 height 8
click at [717, 329] on button "3" at bounding box center [713, 328] width 20 height 20
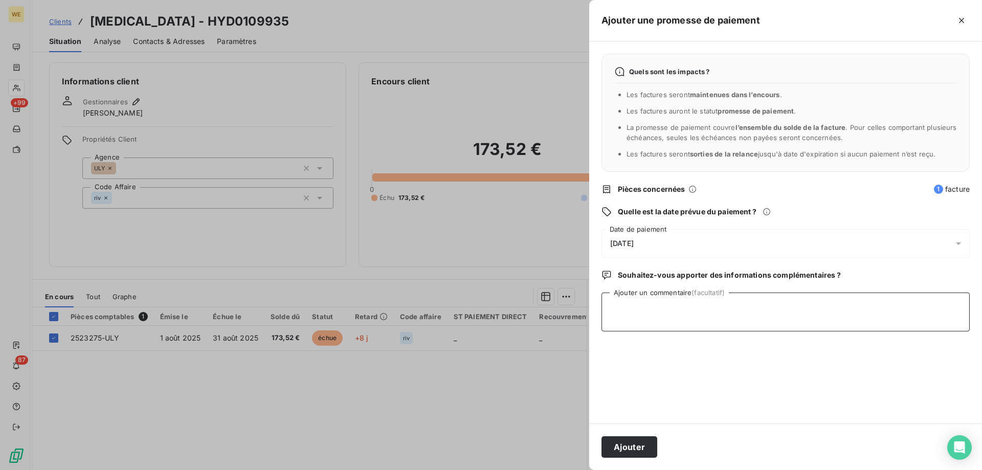
click at [813, 325] on textarea "Ajouter un commentaire (facultatif)" at bounding box center [786, 312] width 368 height 39
click at [686, 309] on textarea "Ajouter un commentaire (facultatif)" at bounding box center [786, 312] width 368 height 39
paste textarea "RE: Wessling France Relance 1 Externes Boîte de réception [PERSON_NAME] <[PERSO…"
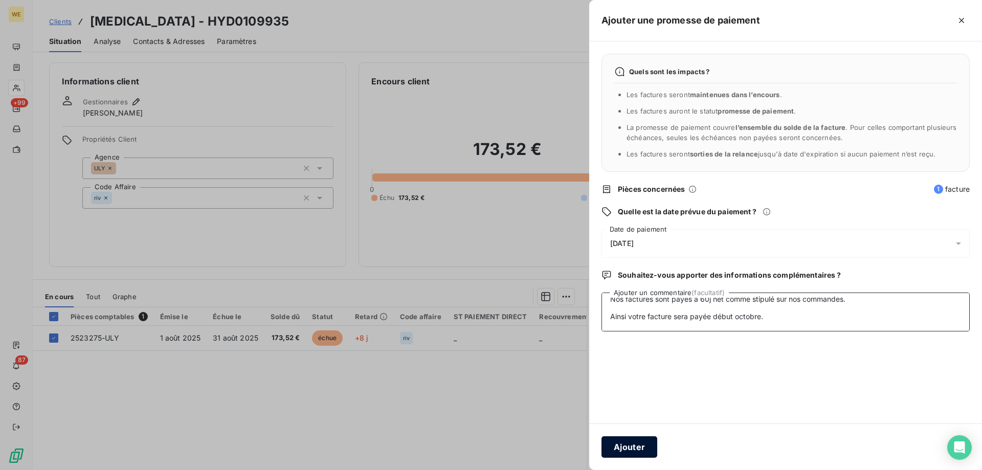
type textarea "RE: Wessling France Relance 1 Externes Boîte de réception [PERSON_NAME] <[PERSO…"
click at [645, 443] on button "Ajouter" at bounding box center [630, 446] width 56 height 21
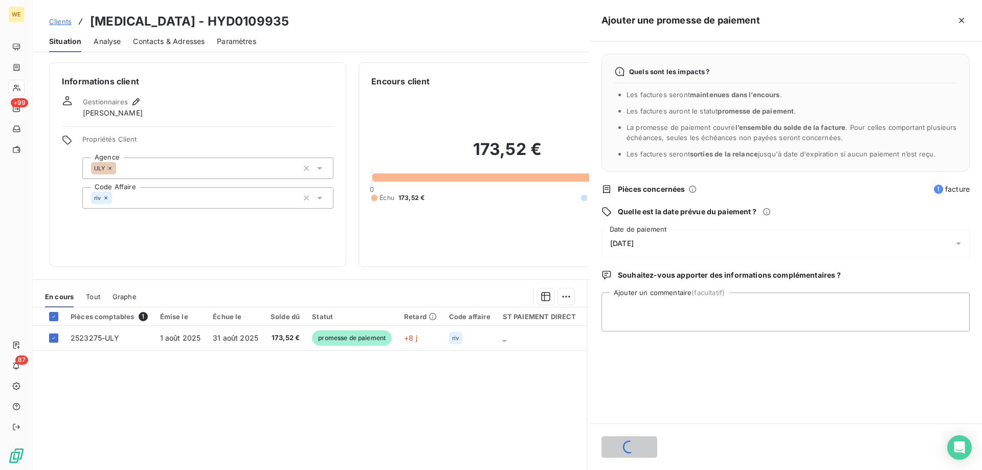
scroll to position [0, 0]
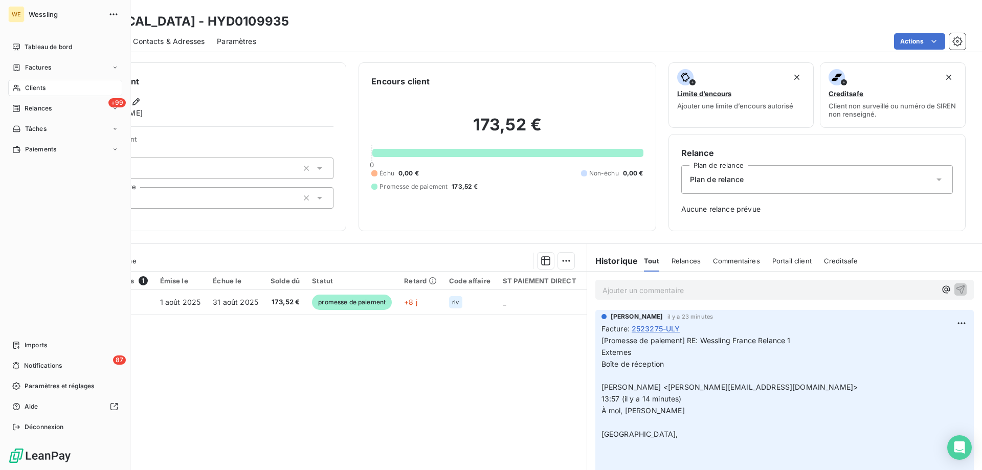
click at [29, 90] on span "Clients" at bounding box center [35, 87] width 20 height 9
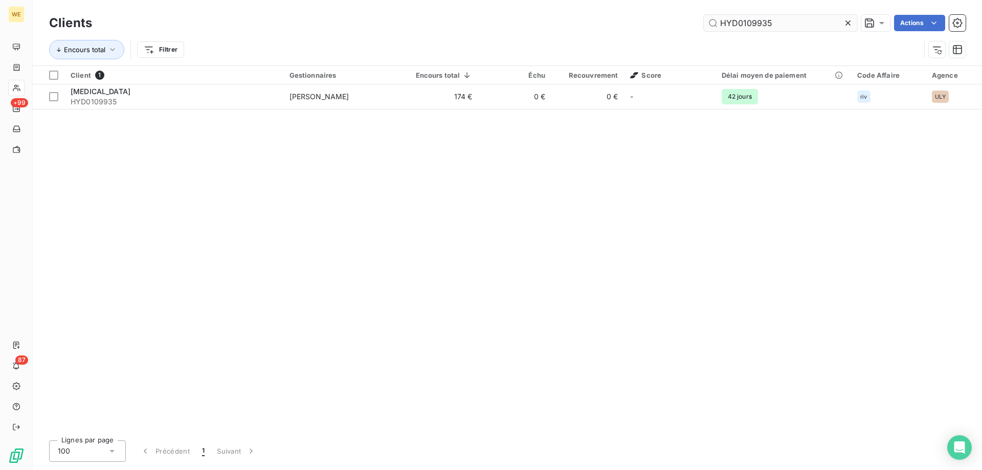
click at [733, 19] on input "HYD0109935" at bounding box center [781, 23] width 154 height 16
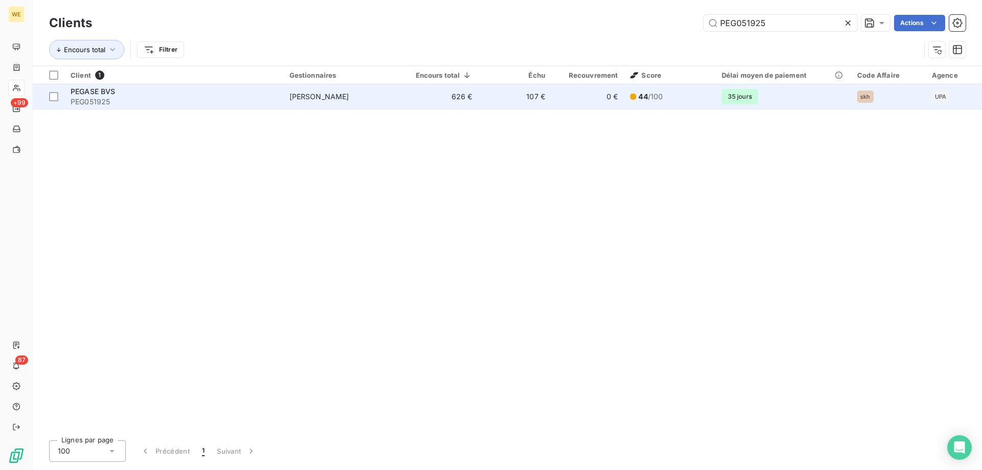
type input "PEG051925"
click at [148, 97] on span "PEG051925" at bounding box center [174, 102] width 207 height 10
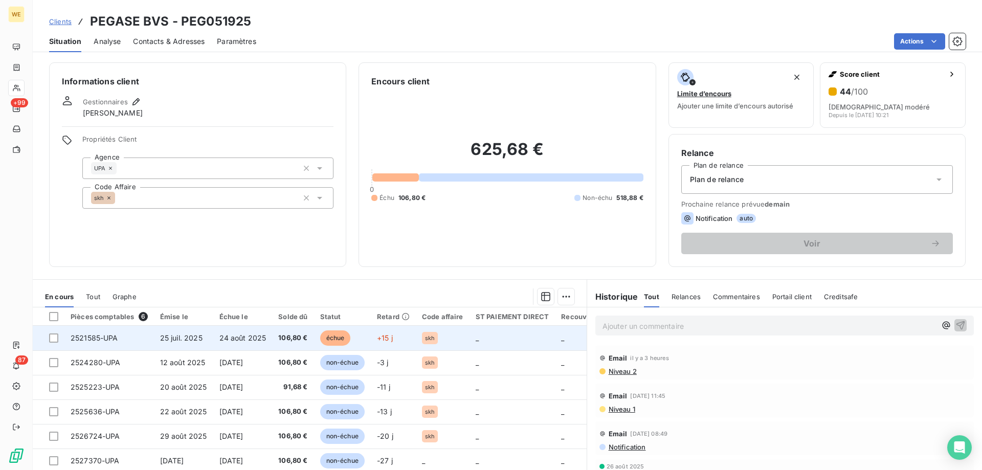
drag, startPoint x: 49, startPoint y: 338, endPoint x: 62, endPoint y: 344, distance: 14.2
click at [51, 340] on div at bounding box center [53, 338] width 9 height 9
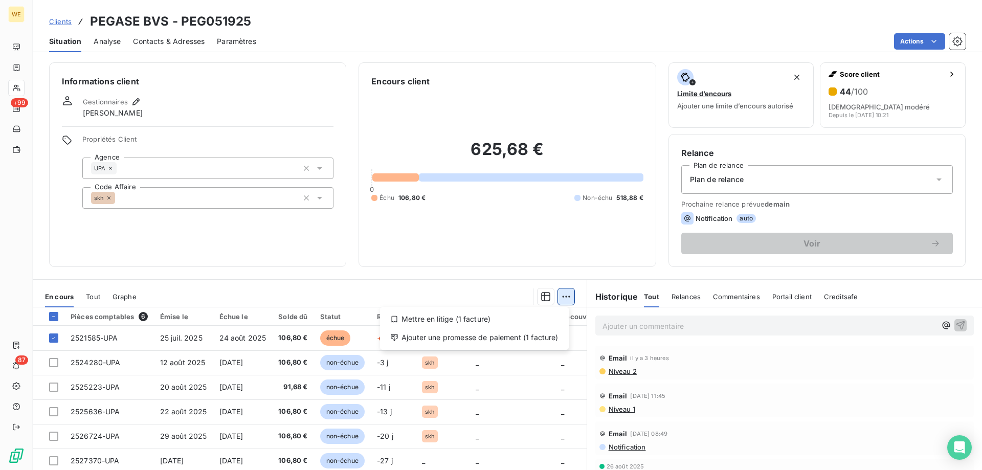
click at [569, 298] on html "WE +99 87 Clients PEGASE BVS - PEG051925 Situation Analyse Contacts & Adresses …" at bounding box center [491, 235] width 982 height 470
click at [534, 338] on div "Ajouter une promesse de paiement (1 facture)" at bounding box center [474, 338] width 181 height 16
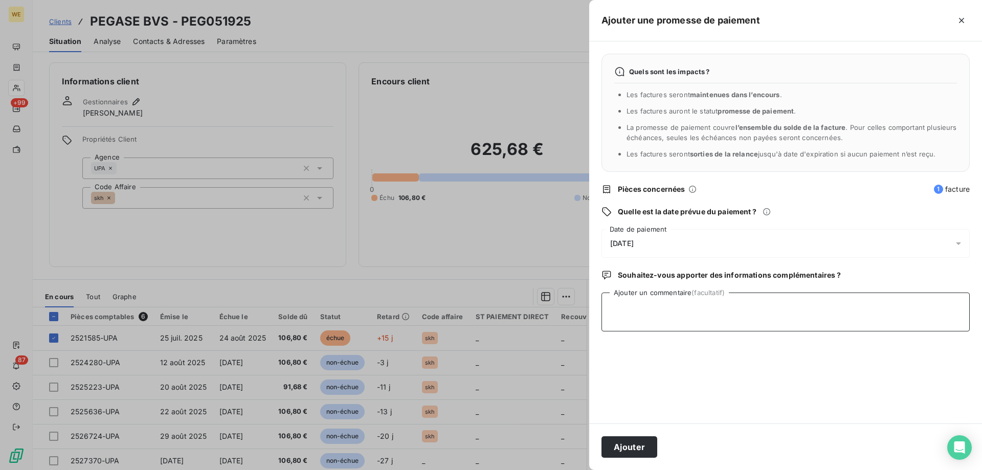
click at [639, 317] on textarea "Ajouter un commentaire (facultatif)" at bounding box center [786, 312] width 368 height 39
click at [634, 244] on span "[DATE]" at bounding box center [622, 243] width 24 height 8
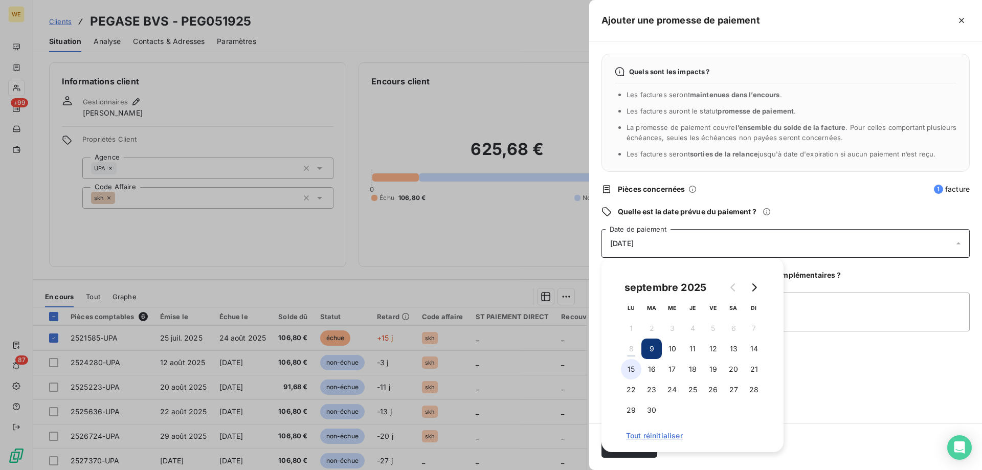
click at [631, 369] on button "15" at bounding box center [631, 369] width 20 height 20
click at [819, 323] on textarea "[DATE]" at bounding box center [786, 312] width 368 height 39
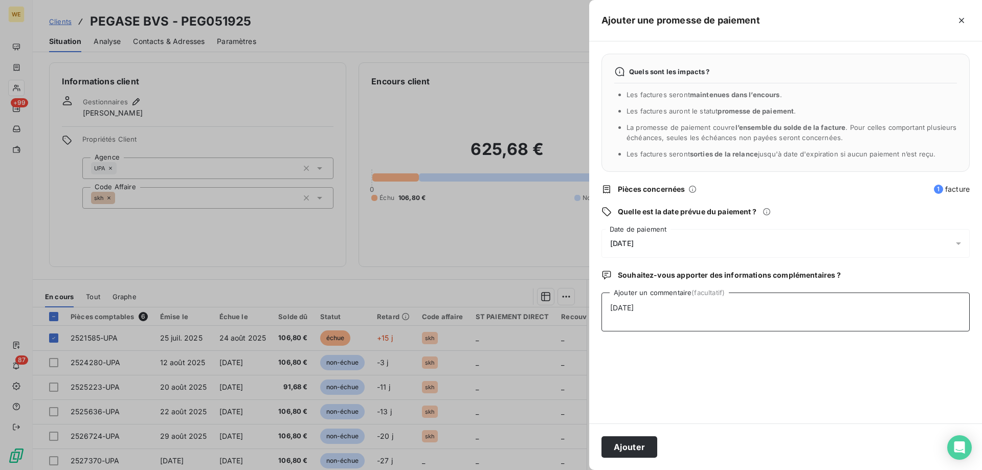
click at [661, 315] on textarea "[DATE]" at bounding box center [786, 312] width 368 height 39
click at [662, 327] on textarea "[DATE] message stépahanie client a oublié" at bounding box center [786, 312] width 368 height 39
click at [645, 326] on textarea "[DATE] message [PERSON_NAME] client a oublié" at bounding box center [786, 312] width 368 height 39
click at [749, 330] on textarea "[DATE] message [PERSON_NAME] client a oublié" at bounding box center [786, 312] width 368 height 39
type textarea "[DATE] message [PERSON_NAME] client a oublié fait le virement ce jour"
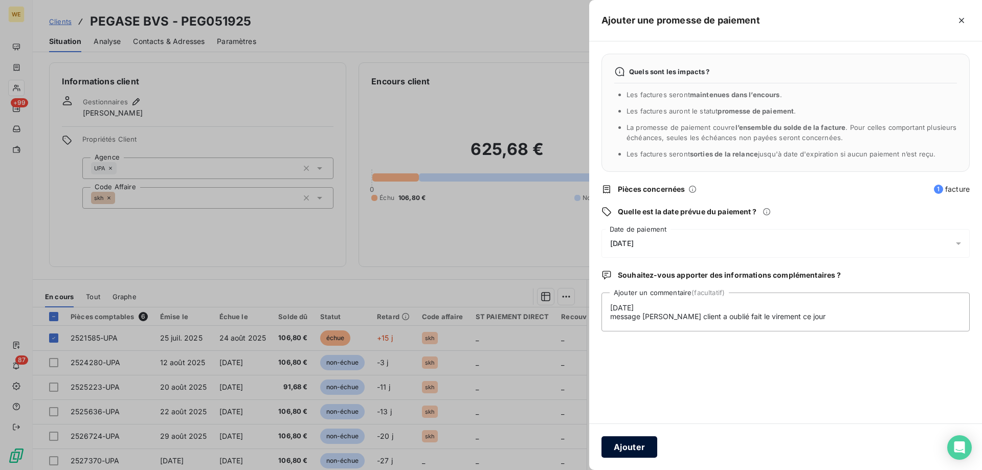
click at [629, 450] on button "Ajouter" at bounding box center [630, 446] width 56 height 21
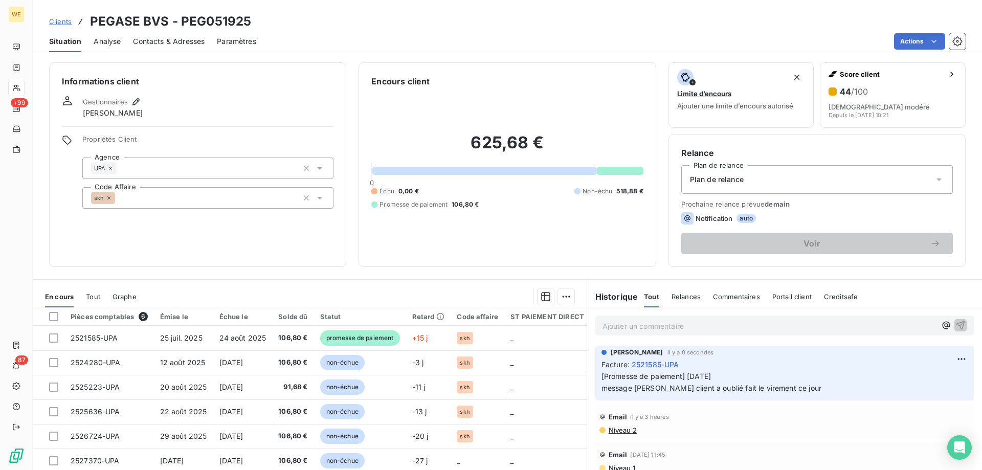
click at [922, 146] on div "Relance Plan de relance Plan de relance Prochaine relance prévue [DATE] Notific…" at bounding box center [817, 200] width 297 height 133
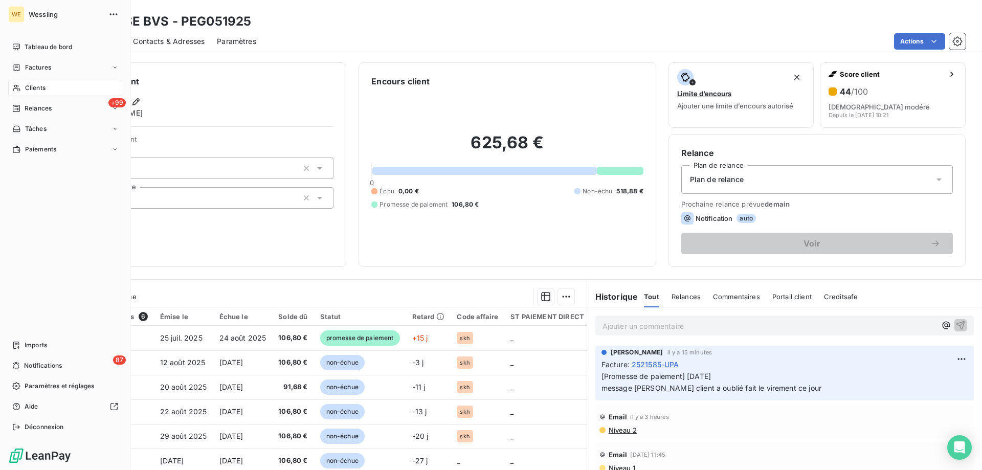
click at [37, 91] on span "Clients" at bounding box center [35, 87] width 20 height 9
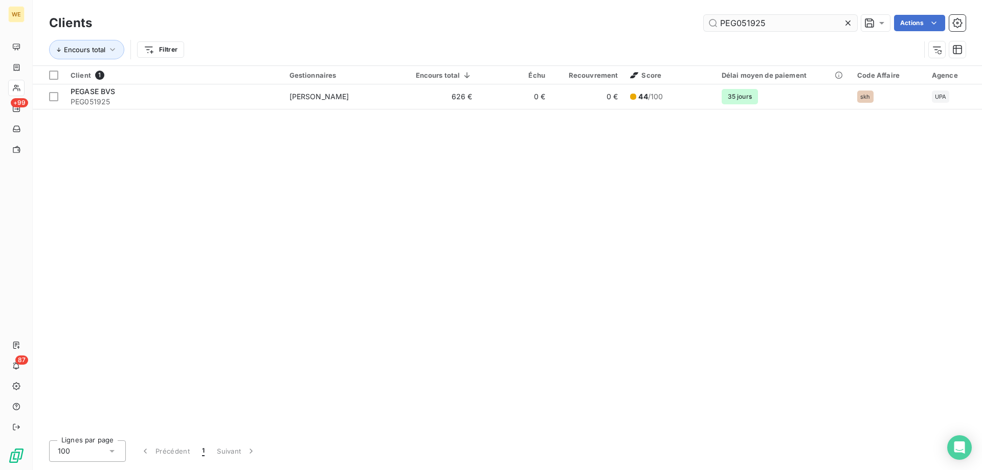
click at [758, 25] on input "PEG051925" at bounding box center [781, 23] width 154 height 16
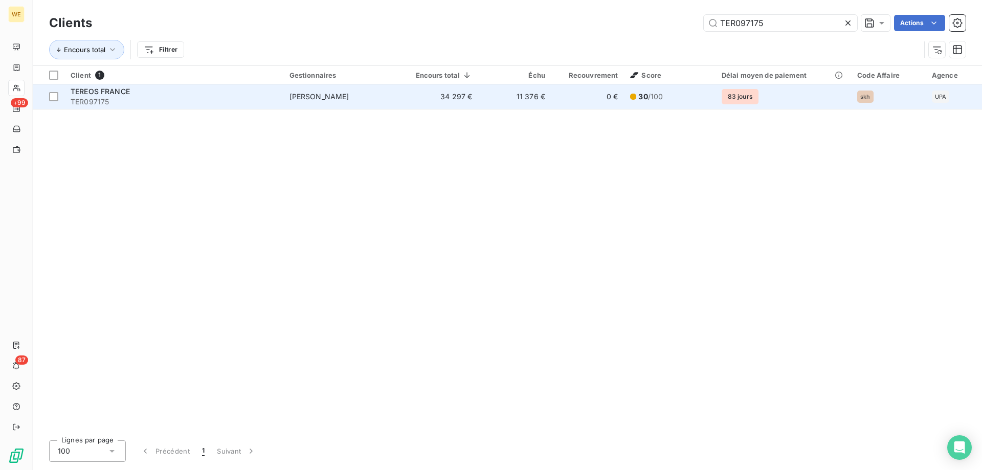
type input "TER097175"
click at [120, 99] on span "TER097175" at bounding box center [174, 102] width 207 height 10
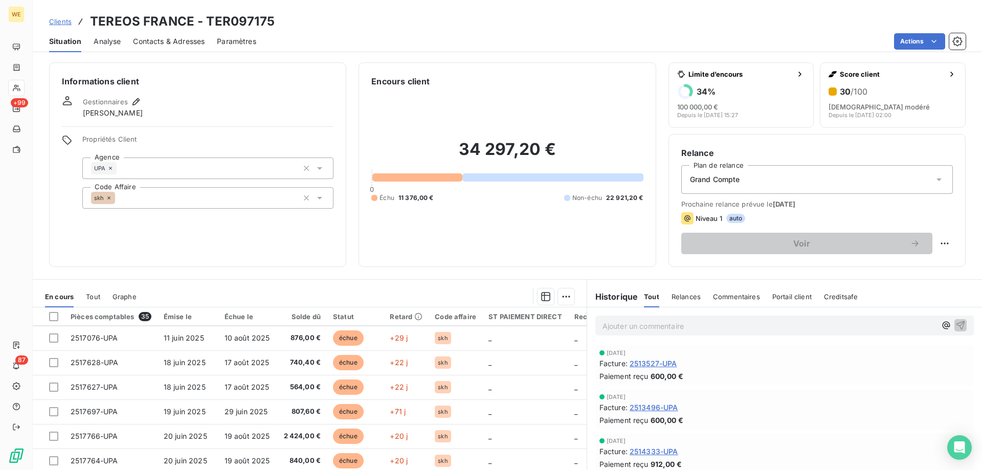
scroll to position [102, 0]
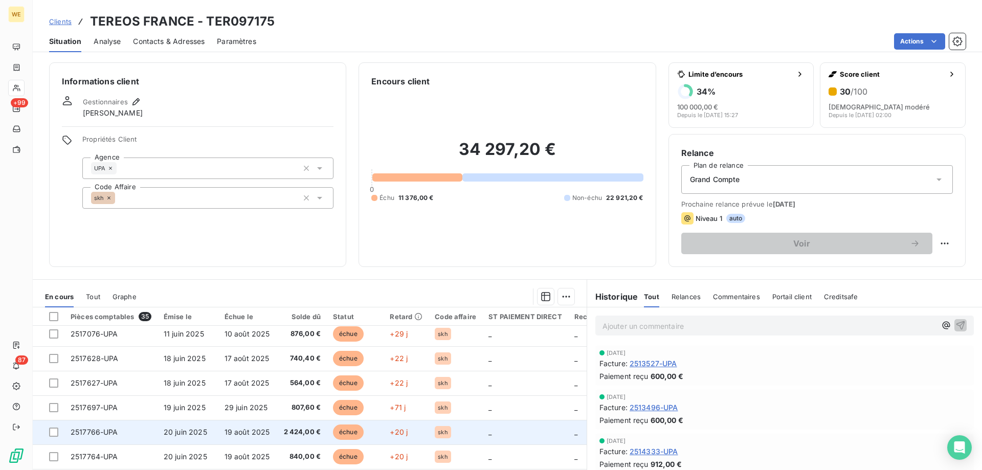
click at [168, 428] on span "20 juin 2025" at bounding box center [185, 432] width 43 height 9
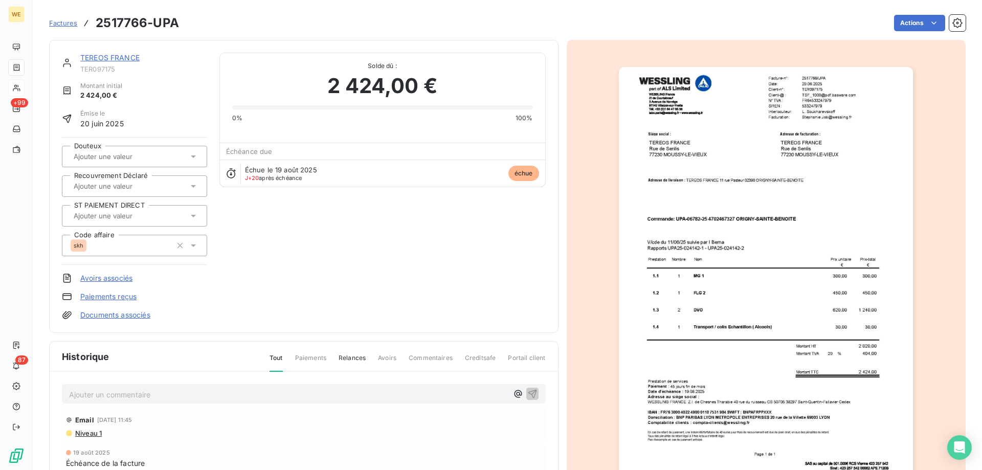
click at [291, 394] on p "Ajouter un commentaire ﻿" at bounding box center [288, 394] width 439 height 13
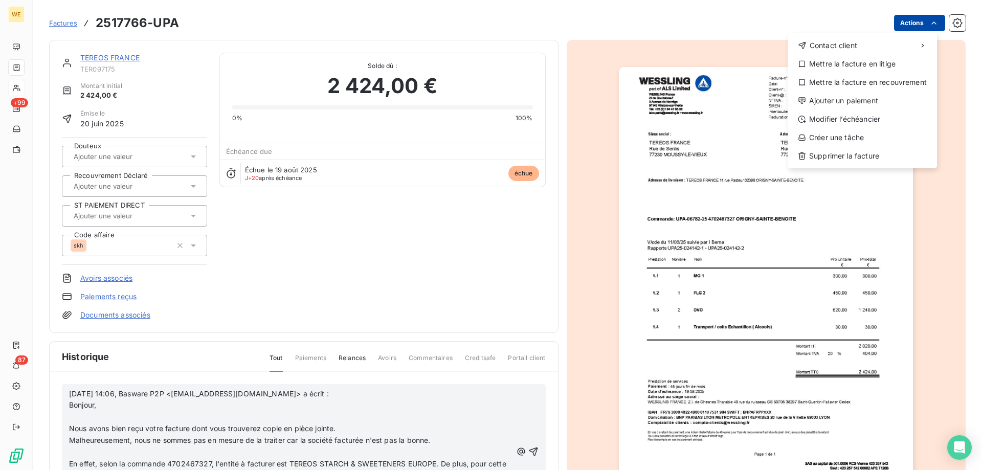
click at [911, 28] on html "WE +99 87 Factures 2517766-UPA Actions Contact client Mettre la facture en liti…" at bounding box center [491, 235] width 982 height 470
click at [822, 65] on div "Mettre la facture en litige" at bounding box center [862, 64] width 141 height 16
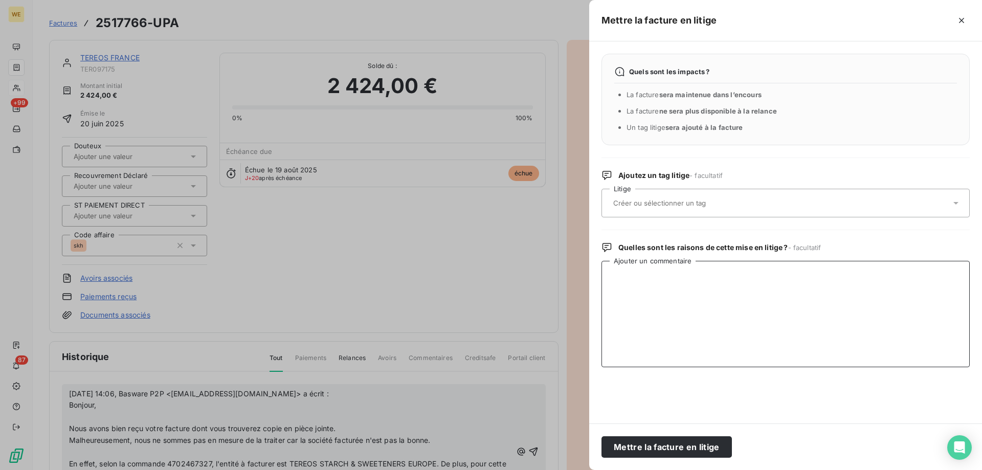
click at [660, 289] on textarea "Ajouter un commentaire" at bounding box center [786, 314] width 368 height 106
paste textarea "[DATE] 14:06, Basware P2P <[EMAIL_ADDRESS][DOMAIN_NAME]> a écrit : Bonjour, Nou…"
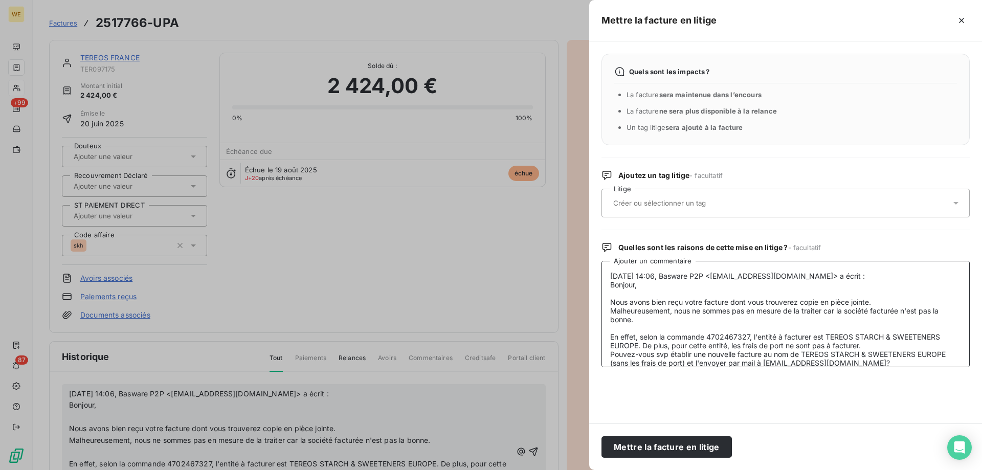
scroll to position [92, 0]
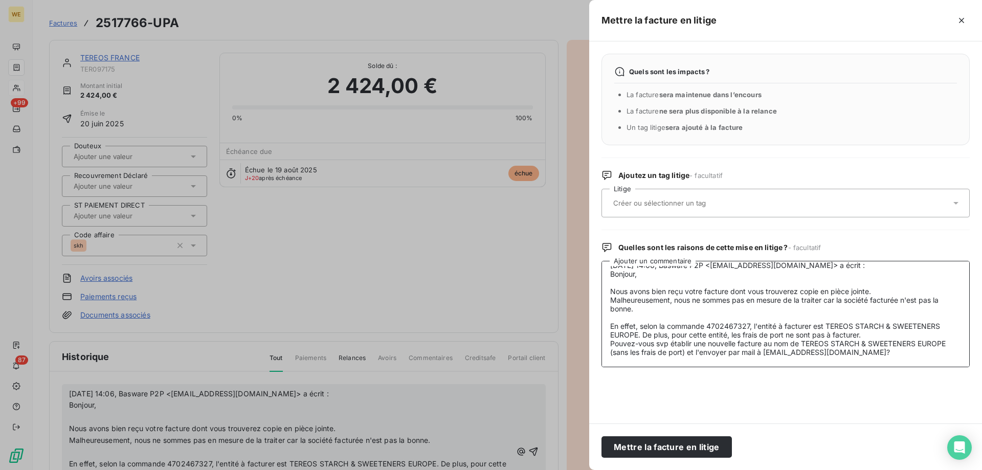
type textarea "[DATE] 14:06, Basware P2P <[EMAIL_ADDRESS][DOMAIN_NAME]> a écrit : Bonjour, Nou…"
click at [635, 204] on input "text" at bounding box center [687, 203] width 149 height 9
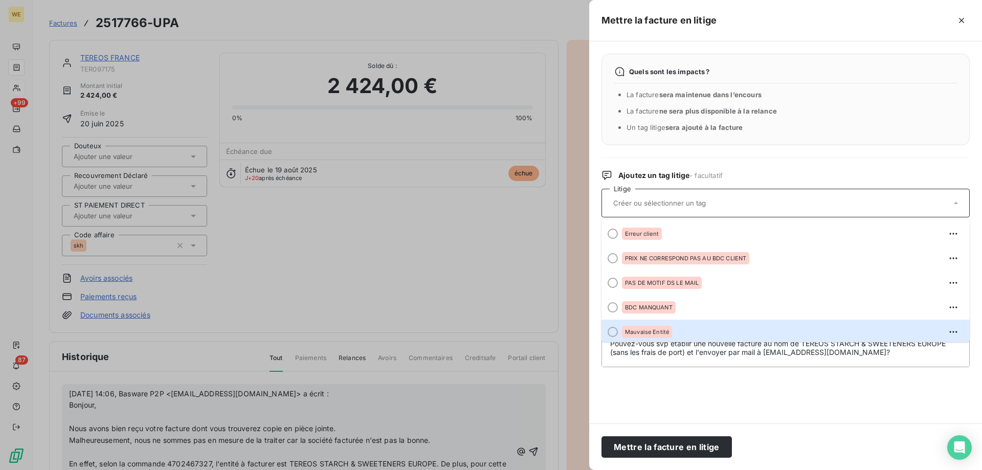
click at [657, 332] on span "Mauvaise Entité" at bounding box center [647, 332] width 44 height 6
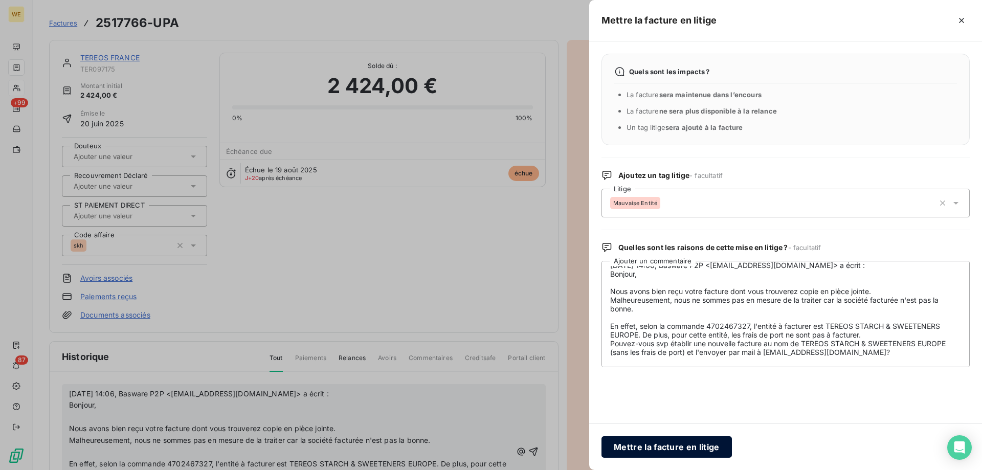
click at [686, 452] on button "Mettre la facture en litige" at bounding box center [667, 446] width 130 height 21
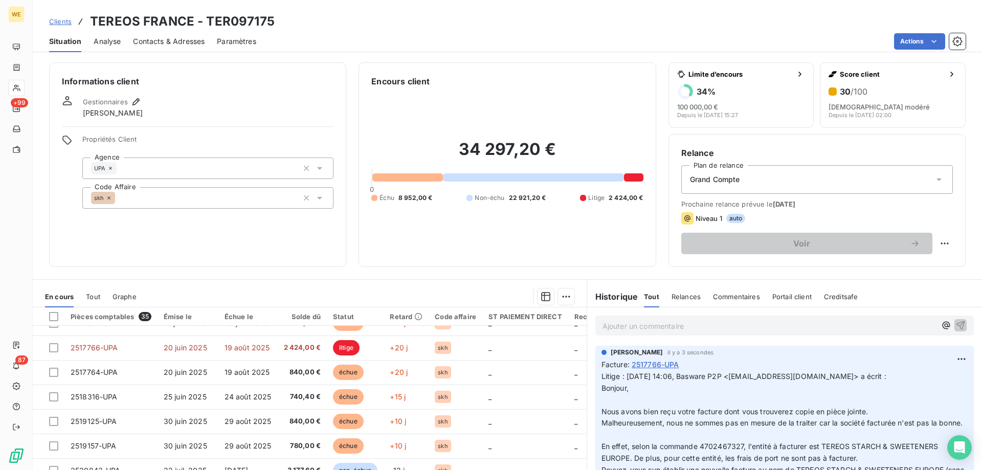
scroll to position [205, 0]
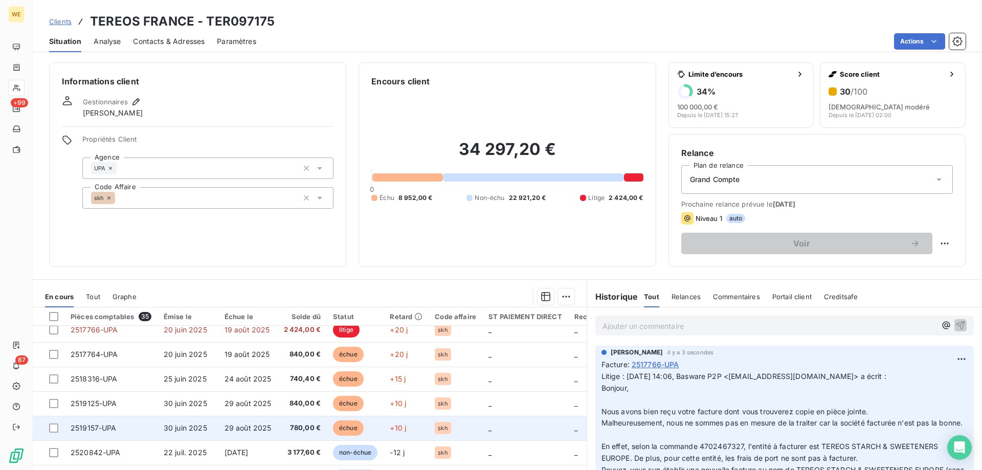
click at [140, 429] on td "2519157-UPA" at bounding box center [110, 428] width 93 height 25
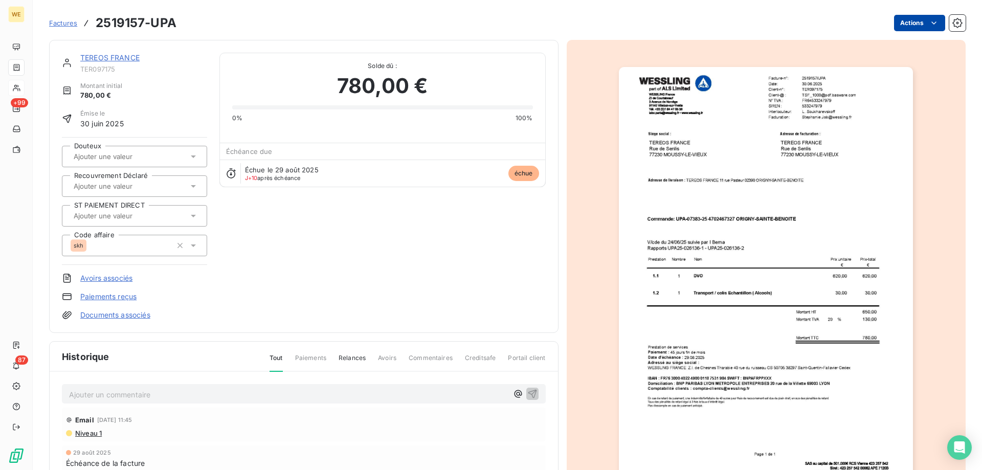
click at [895, 15] on html "WE +99 87 Factures 2519157-UPA Actions TEREOS [GEOGRAPHIC_DATA] TER097175 Monta…" at bounding box center [491, 235] width 982 height 470
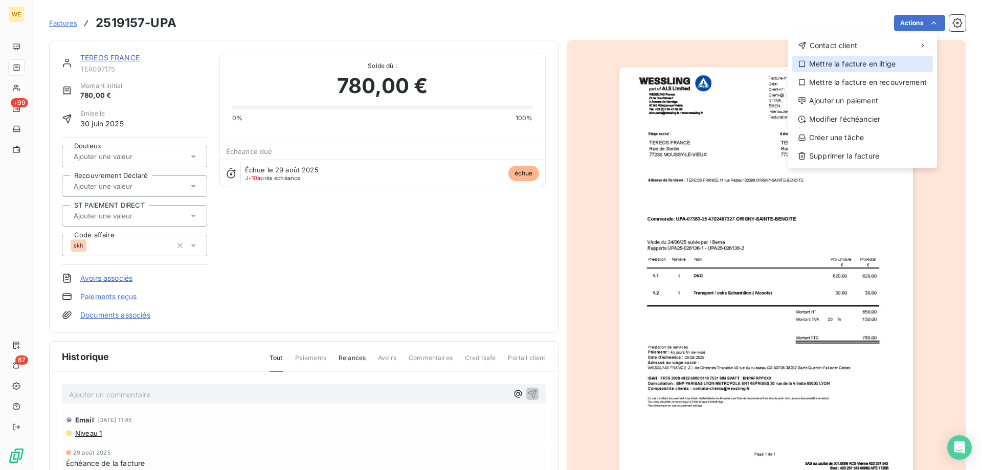
click at [850, 61] on div "Mettre la facture en litige" at bounding box center [862, 64] width 141 height 16
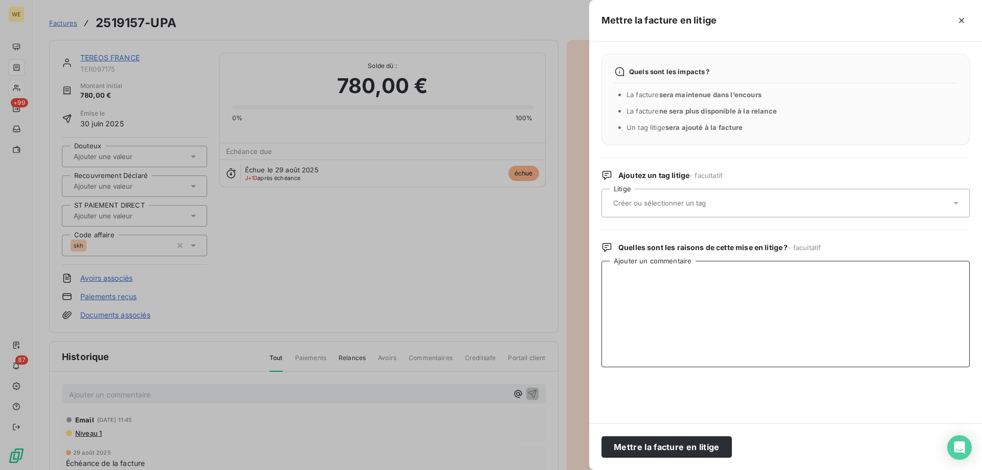
click at [681, 284] on textarea "Ajouter un commentaire" at bounding box center [786, 314] width 368 height 106
paste textarea "[DATE] 14:06, Basware P2P <[EMAIL_ADDRESS][DOMAIN_NAME]> a écrit : Bonjour, Nou…"
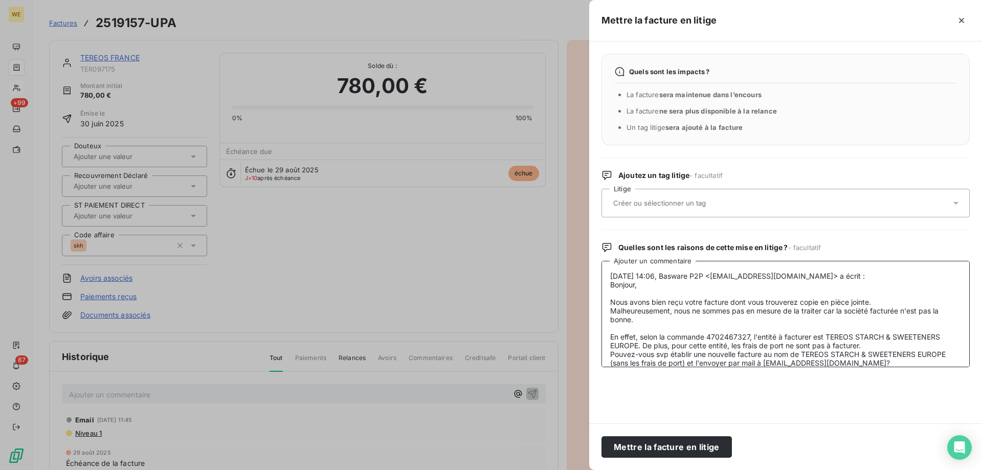
scroll to position [92, 0]
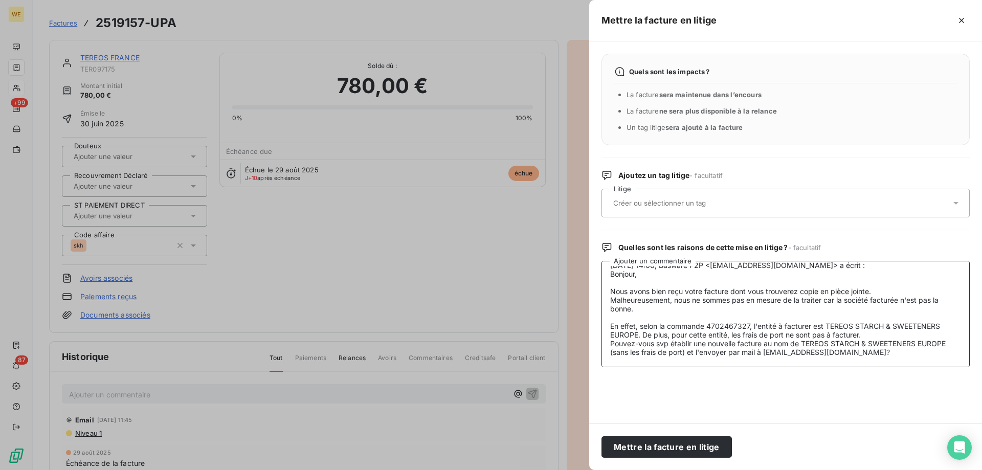
type textarea "[DATE] 14:06, Basware P2P <[EMAIL_ADDRESS][DOMAIN_NAME]> a écrit : Bonjour, Nou…"
click at [658, 199] on input "text" at bounding box center [687, 203] width 149 height 9
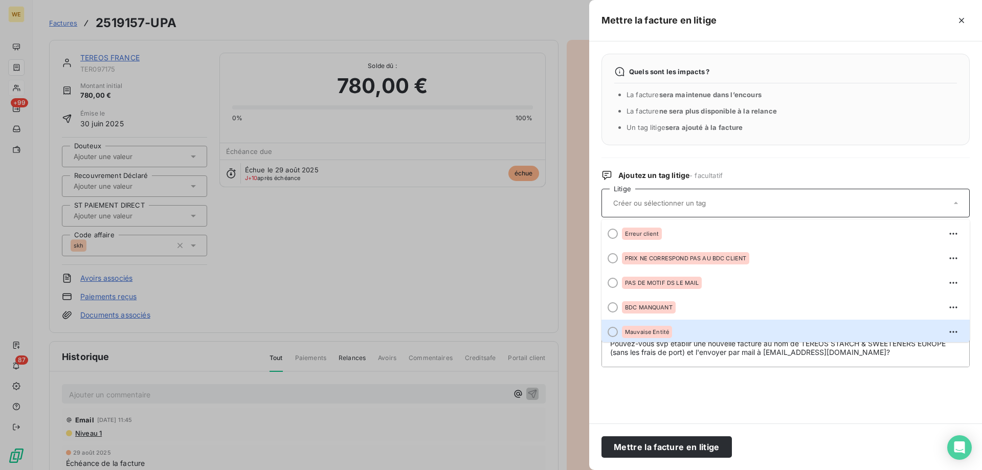
scroll to position [2, 0]
drag, startPoint x: 646, startPoint y: 324, endPoint x: 646, endPoint y: 329, distance: 5.1
click at [645, 324] on div "Mauvaise Entité" at bounding box center [792, 330] width 340 height 16
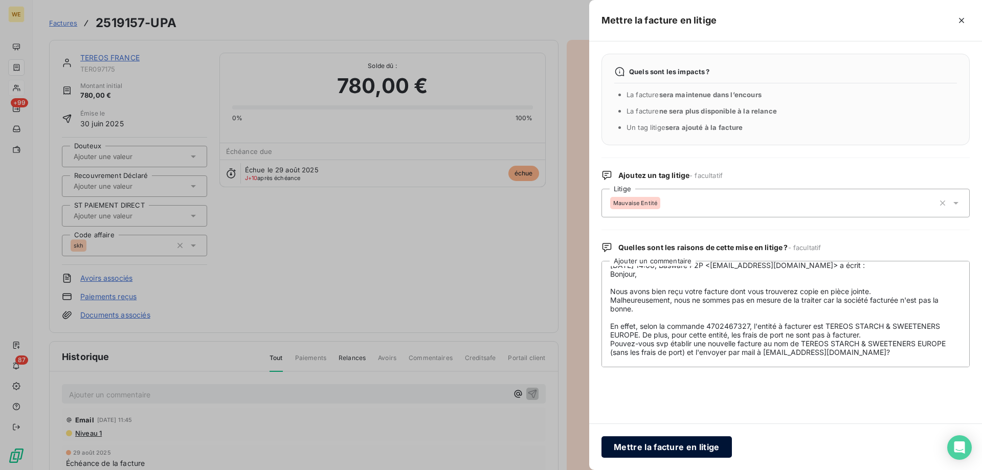
click at [664, 445] on button "Mettre la facture en litige" at bounding box center [667, 446] width 130 height 21
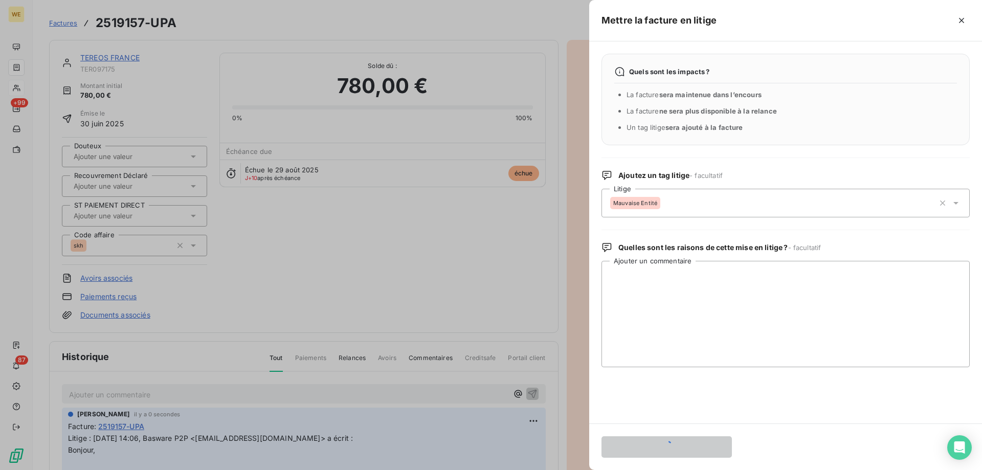
scroll to position [0, 0]
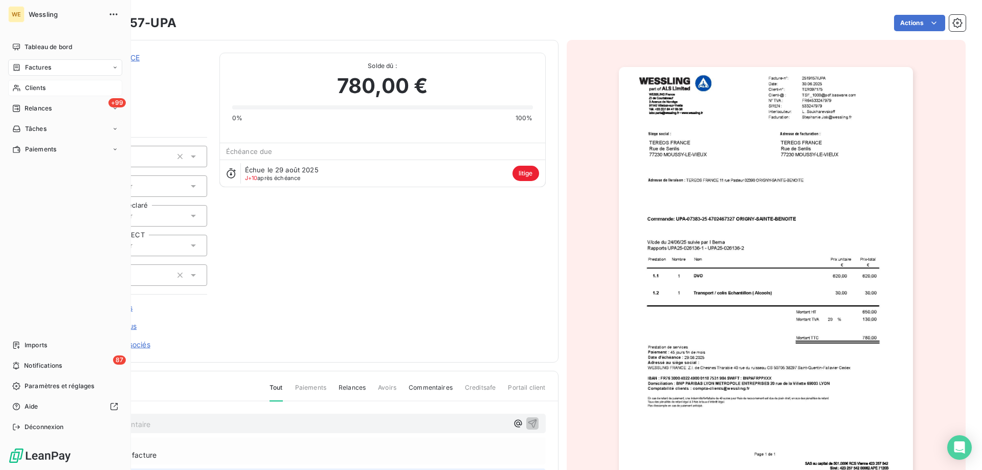
click at [31, 87] on span "Clients" at bounding box center [35, 87] width 20 height 9
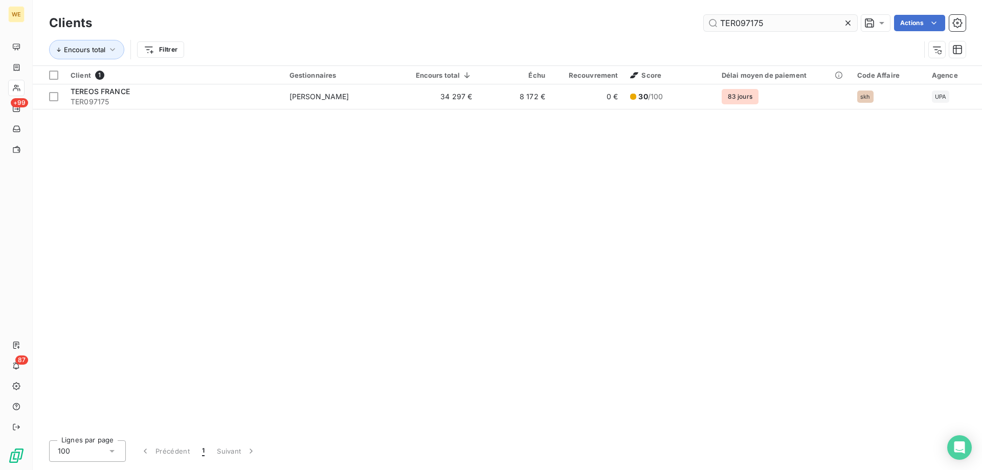
click at [728, 23] on input "TER097175" at bounding box center [781, 23] width 154 height 16
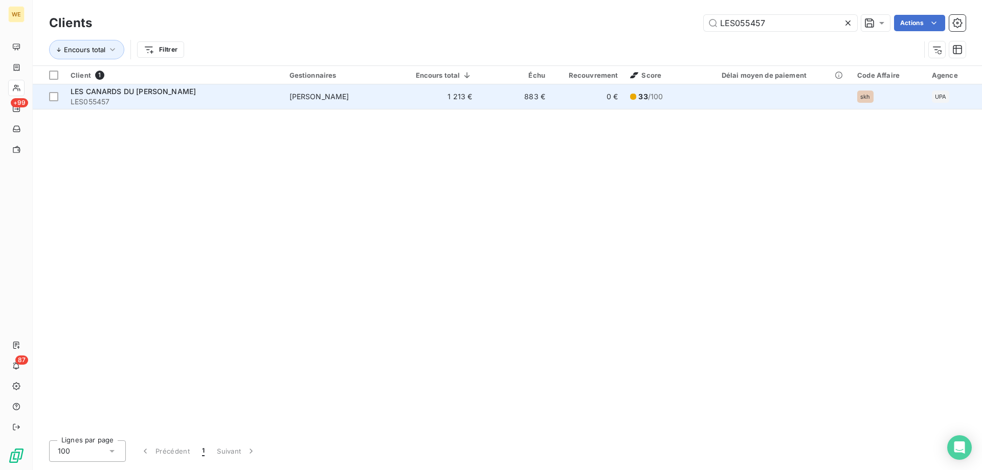
type input "LES055457"
click at [196, 93] on div "LES CANARDS DU [PERSON_NAME]" at bounding box center [174, 91] width 207 height 10
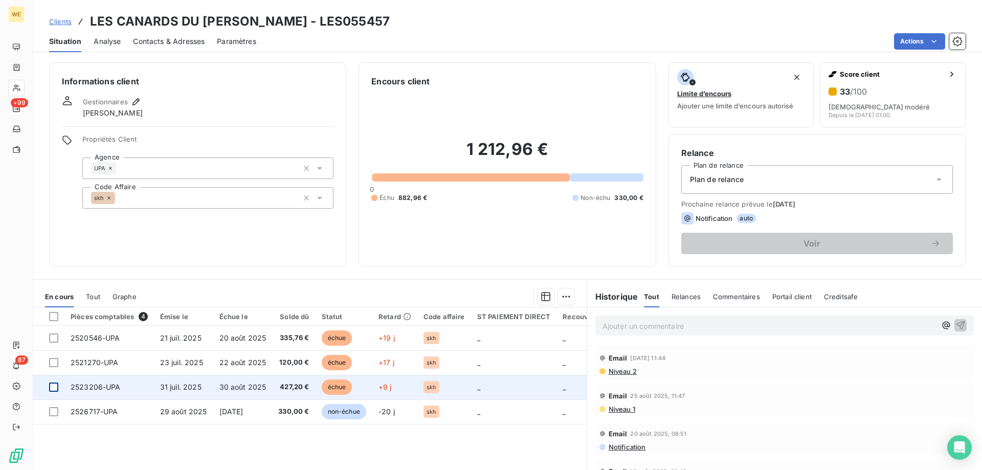
click at [51, 387] on div at bounding box center [53, 387] width 9 height 9
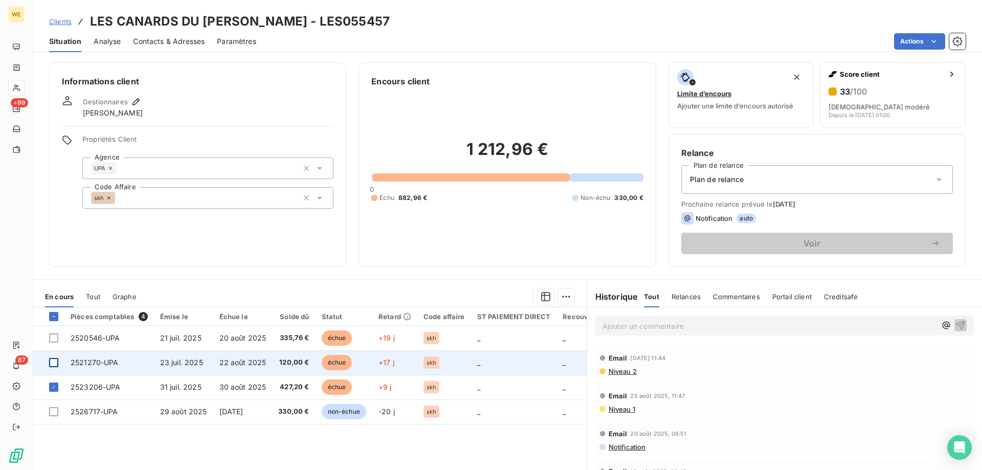
click at [49, 361] on div at bounding box center [53, 362] width 9 height 9
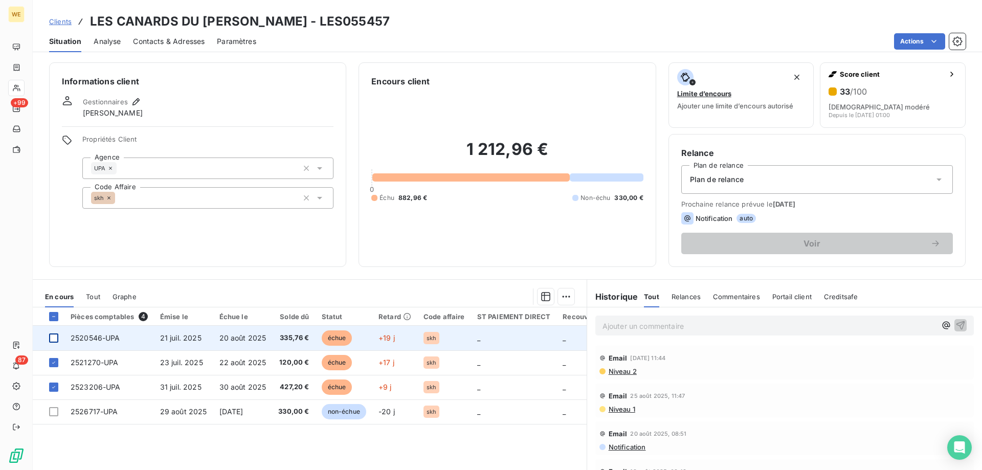
click at [53, 339] on div at bounding box center [53, 338] width 9 height 9
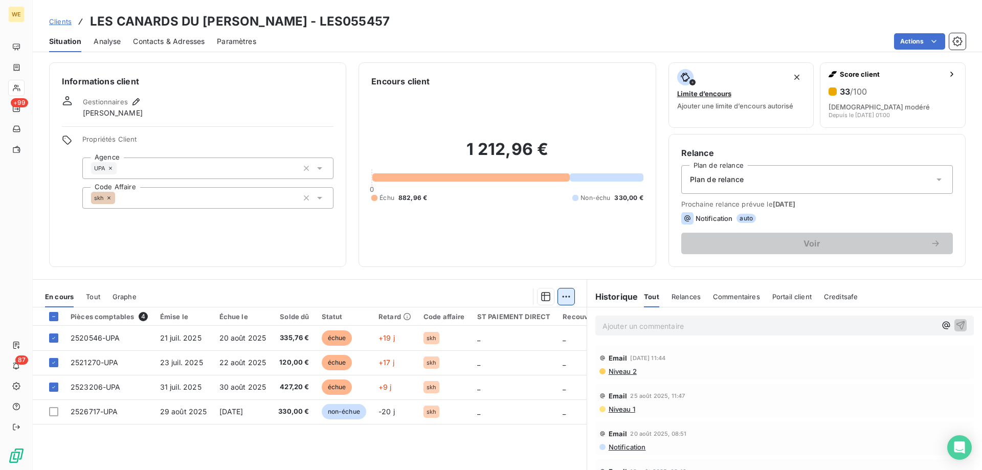
click at [563, 294] on html "WE +99 87 Clients LES CANARDS DU [PERSON_NAME] - LES055457 Situation Analyse Co…" at bounding box center [491, 235] width 982 height 470
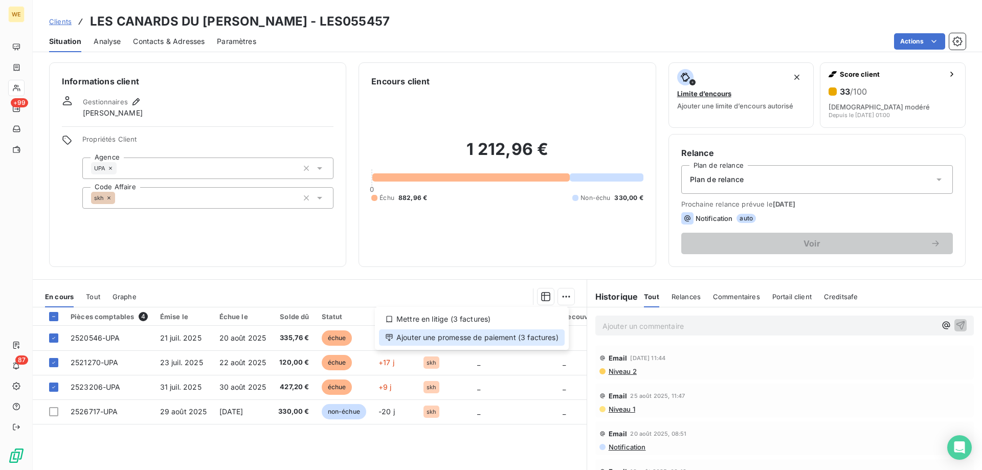
click at [548, 340] on div "Ajouter une promesse de paiement (3 factures)" at bounding box center [472, 338] width 186 height 16
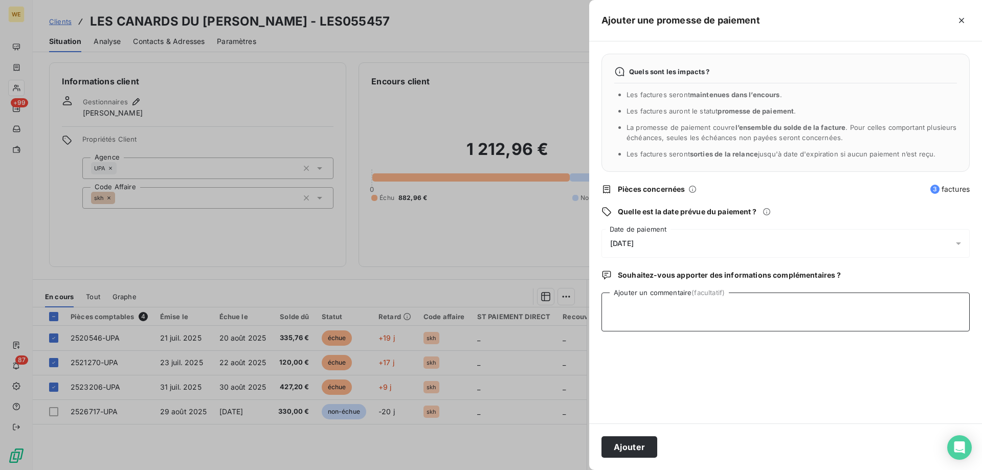
click at [641, 319] on textarea "Ajouter un commentaire (facultatif)" at bounding box center [786, 312] width 368 height 39
click at [674, 314] on textarea "Ajouter un commentaire (facultatif)" at bounding box center [786, 312] width 368 height 39
type textarea "[DATE]"
click at [634, 244] on span "[DATE]" at bounding box center [622, 243] width 24 height 8
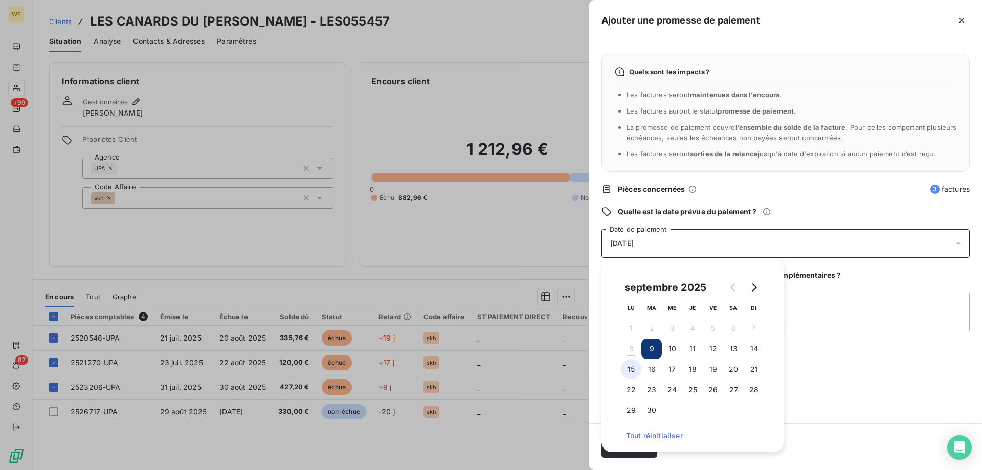
click at [631, 368] on button "15" at bounding box center [631, 369] width 20 height 20
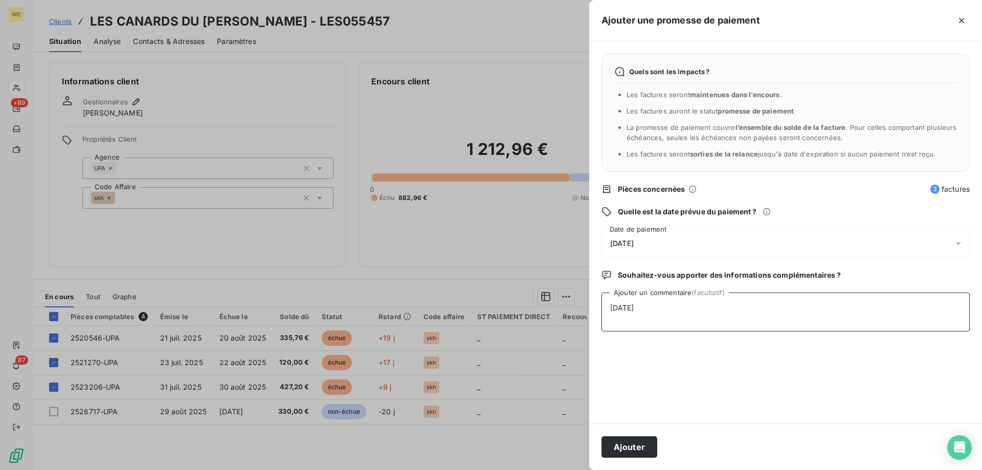
click at [835, 317] on textarea "[DATE]" at bounding box center [786, 312] width 368 height 39
click at [628, 446] on button "Ajouter" at bounding box center [630, 446] width 56 height 21
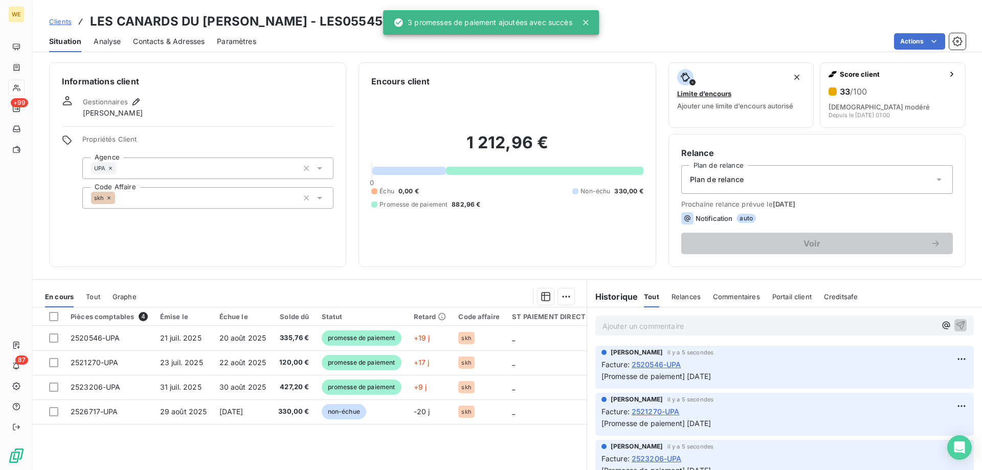
click at [314, 15] on h3 "LES CANARDS DU [PERSON_NAME] - LES055457" at bounding box center [240, 21] width 300 height 18
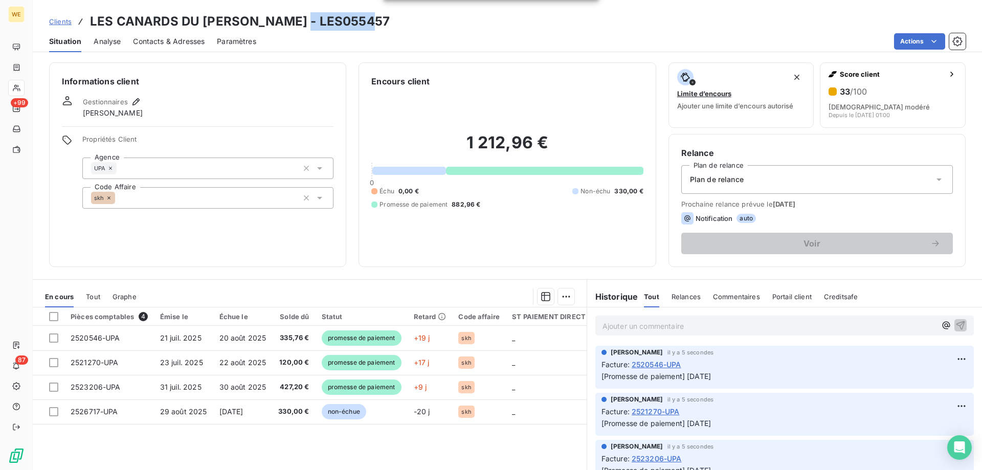
click at [314, 15] on h3 "LES CANARDS DU [PERSON_NAME] - LES055457" at bounding box center [240, 21] width 300 height 18
copy h3 "LES055457"
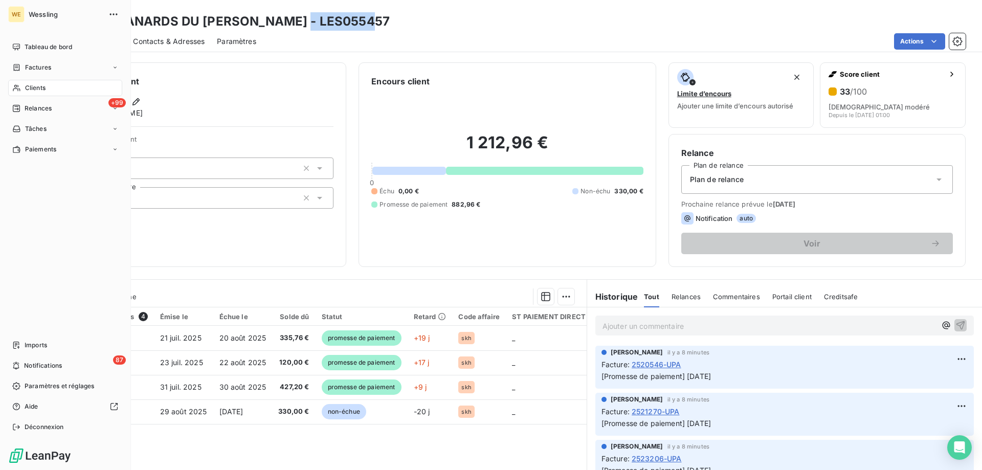
click at [36, 86] on span "Clients" at bounding box center [35, 87] width 20 height 9
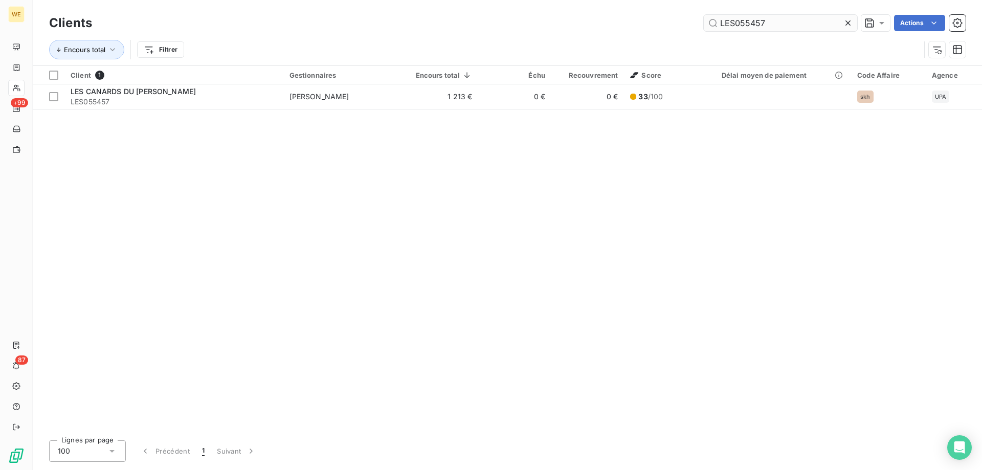
click at [738, 24] on input "LES055457" at bounding box center [781, 23] width 154 height 16
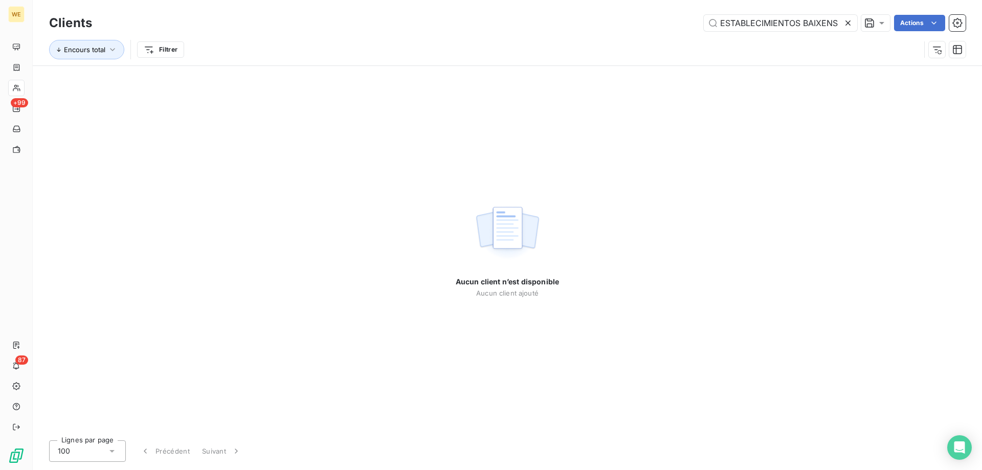
drag, startPoint x: 723, startPoint y: 25, endPoint x: 740, endPoint y: 43, distance: 25.0
click at [724, 26] on input "ESTABLECIMIENTOS BAIXENS" at bounding box center [781, 23] width 154 height 16
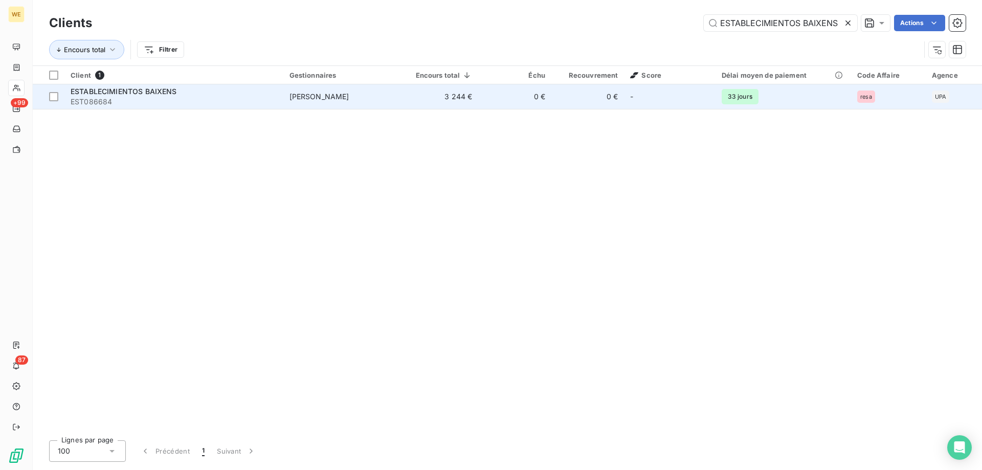
type input "ESTABLECIMIENTOS BAIXENS"
click at [171, 101] on span "EST086684" at bounding box center [174, 102] width 207 height 10
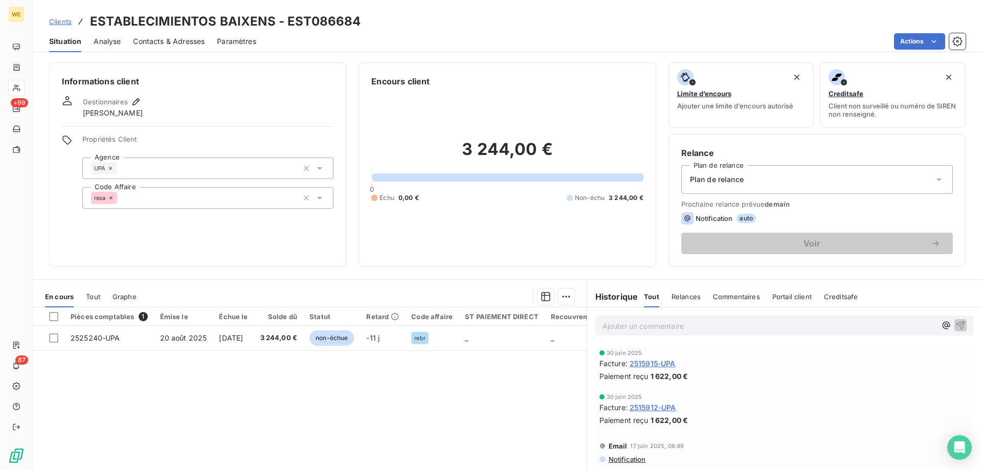
click at [147, 198] on div "resa" at bounding box center [207, 197] width 251 height 21
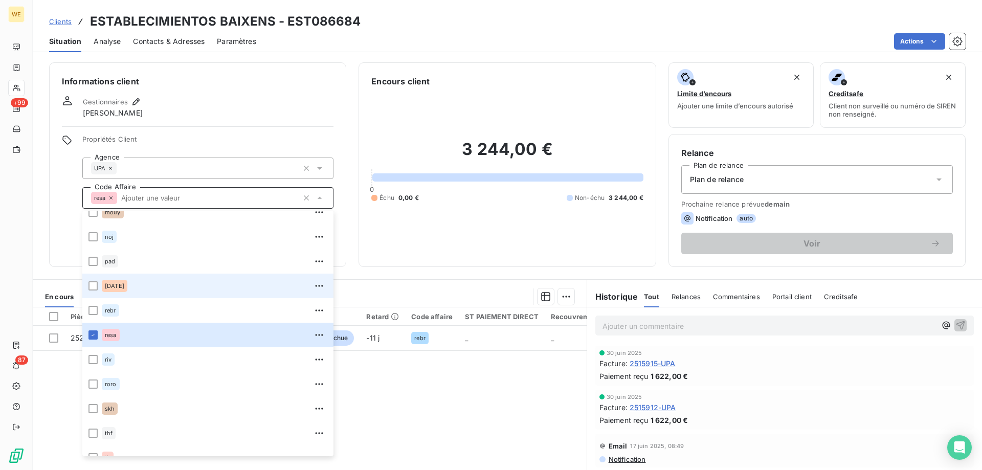
scroll to position [246, 0]
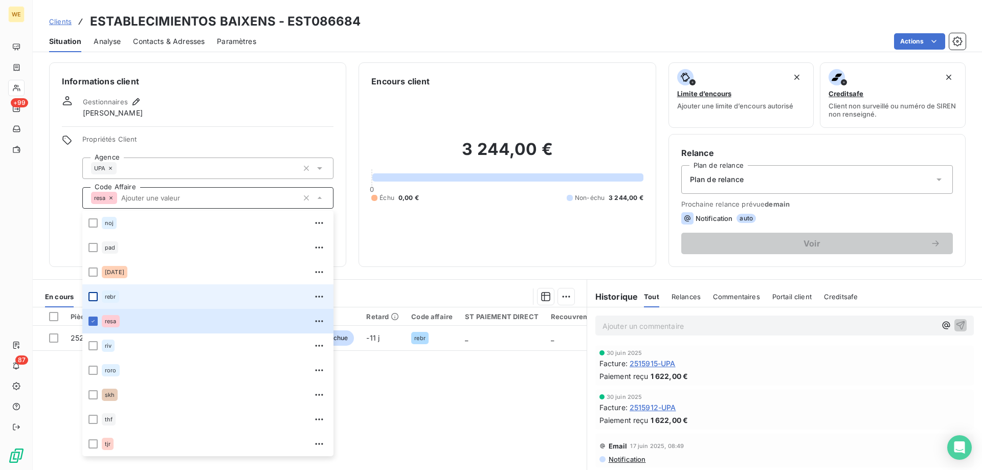
click at [94, 299] on div at bounding box center [93, 296] width 9 height 9
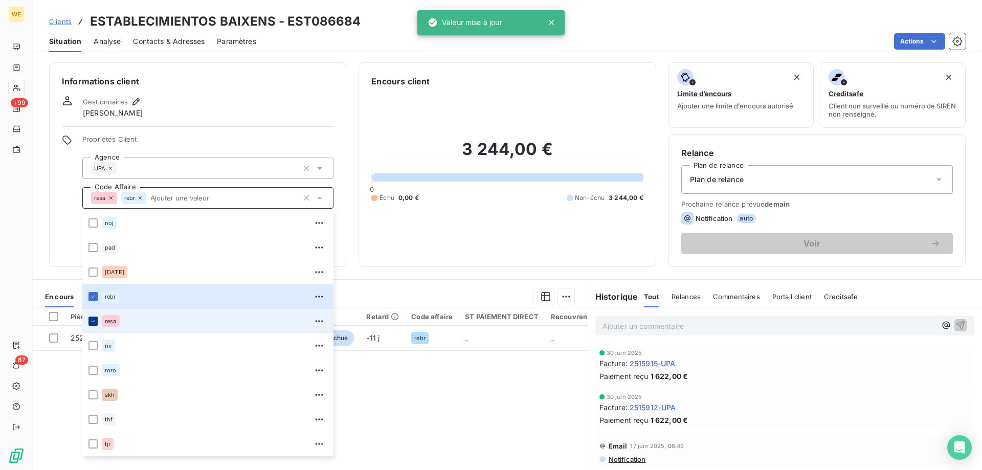
click at [92, 321] on icon at bounding box center [93, 321] width 6 height 6
click at [133, 100] on icon "button" at bounding box center [136, 102] width 10 height 10
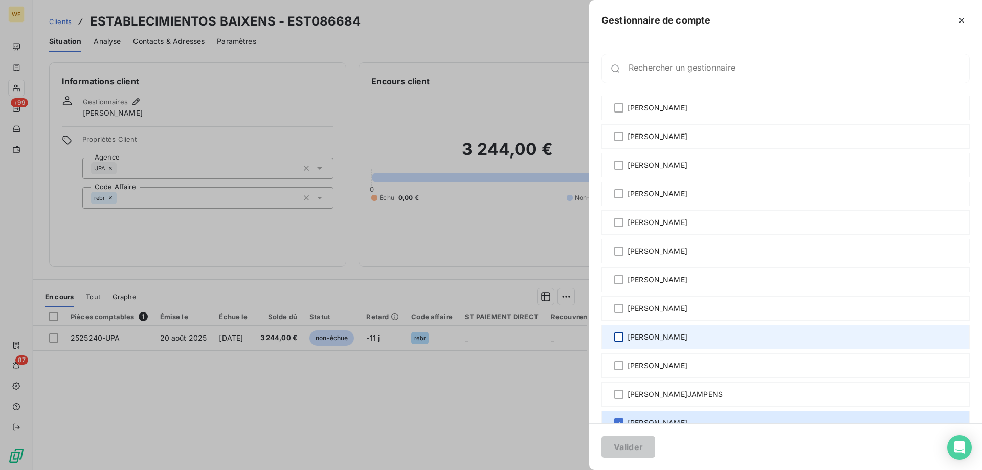
drag, startPoint x: 618, startPoint y: 335, endPoint x: 622, endPoint y: 339, distance: 5.8
click at [618, 335] on div at bounding box center [619, 337] width 9 height 9
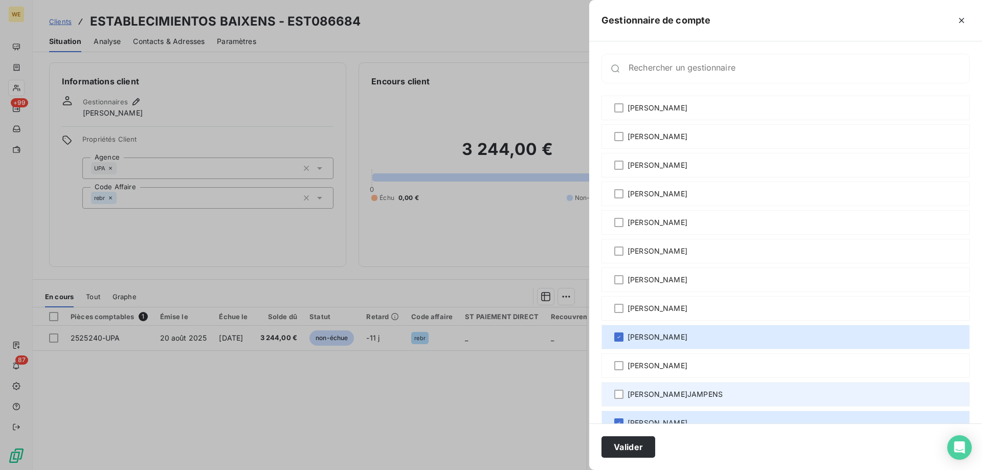
scroll to position [53, 0]
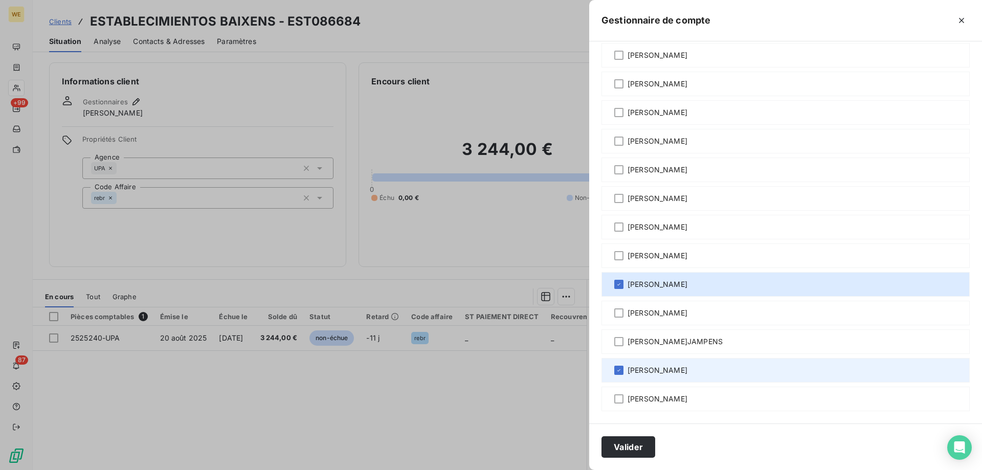
drag, startPoint x: 622, startPoint y: 368, endPoint x: 624, endPoint y: 380, distance: 12.0
click at [621, 369] on icon at bounding box center [619, 370] width 6 height 6
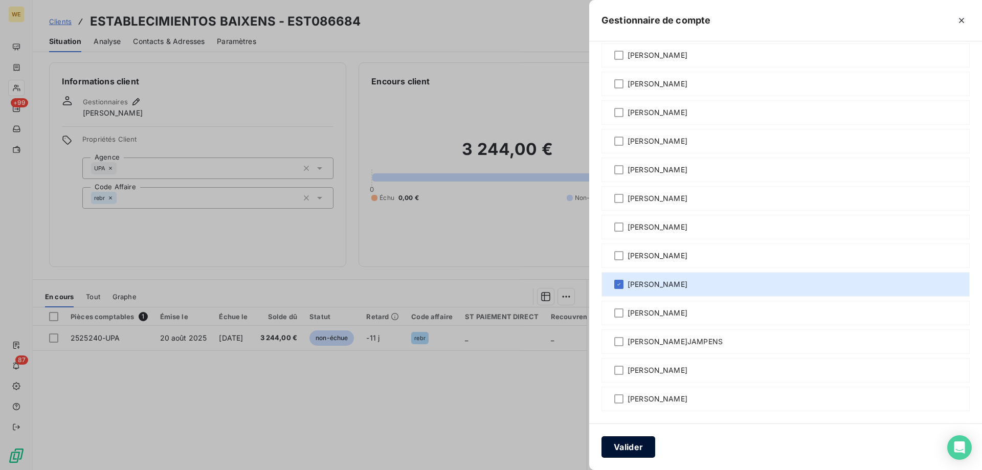
click at [635, 445] on button "Valider" at bounding box center [629, 446] width 54 height 21
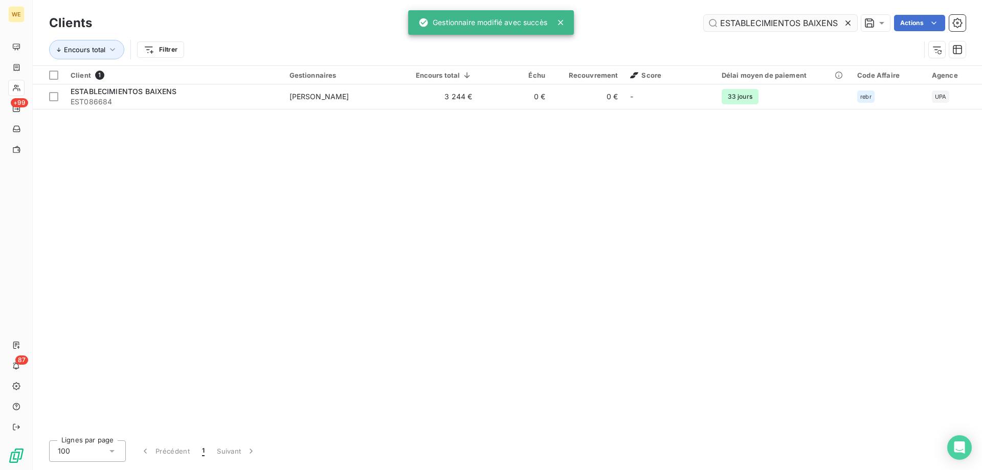
drag, startPoint x: 847, startPoint y: 26, endPoint x: 842, endPoint y: 28, distance: 5.7
click at [846, 26] on icon at bounding box center [848, 23] width 10 height 10
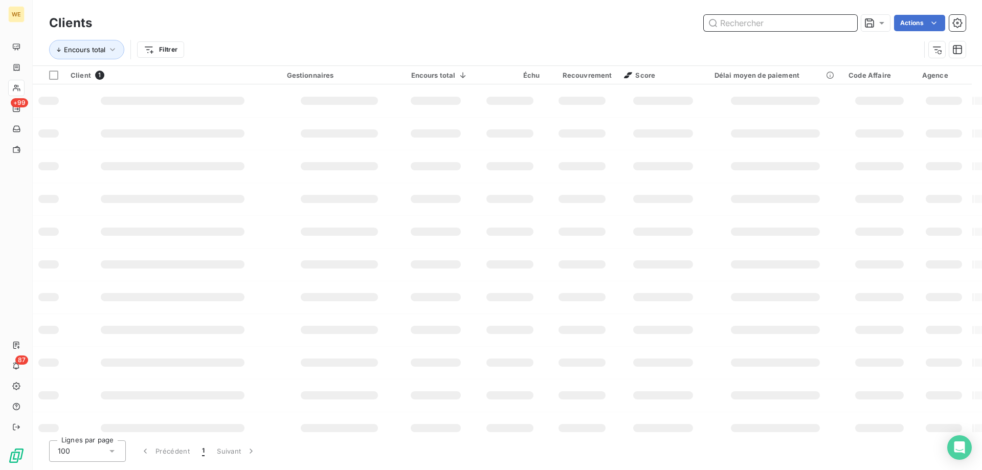
click at [742, 20] on input "text" at bounding box center [781, 23] width 154 height 16
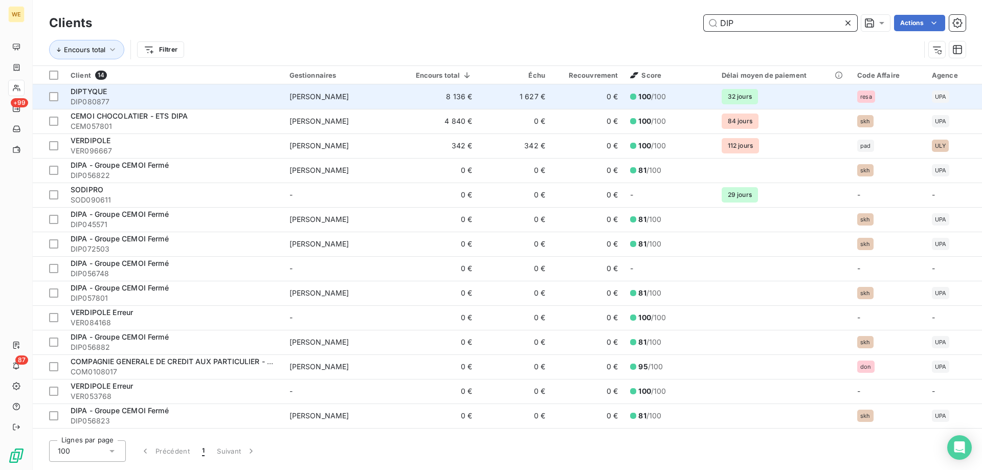
type input "DIP"
click at [218, 91] on div "DIPTYQUE" at bounding box center [174, 91] width 207 height 10
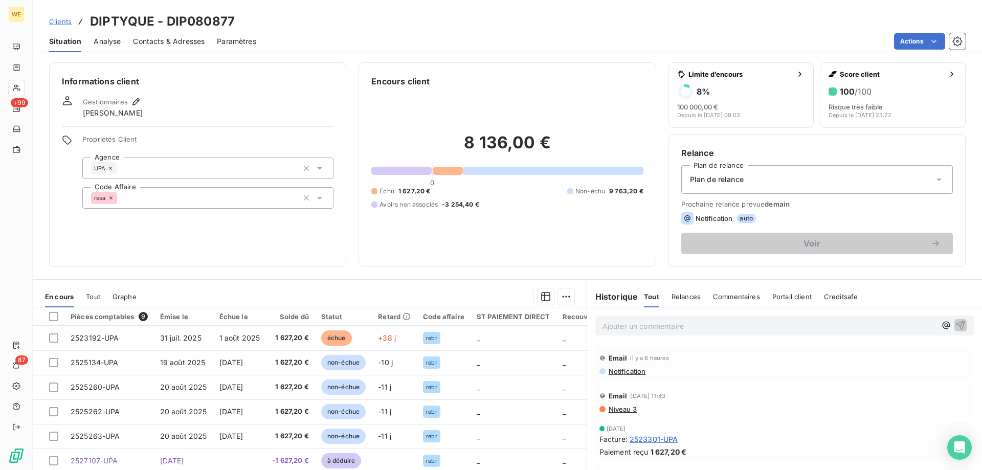
click at [142, 204] on div "resa" at bounding box center [207, 197] width 251 height 21
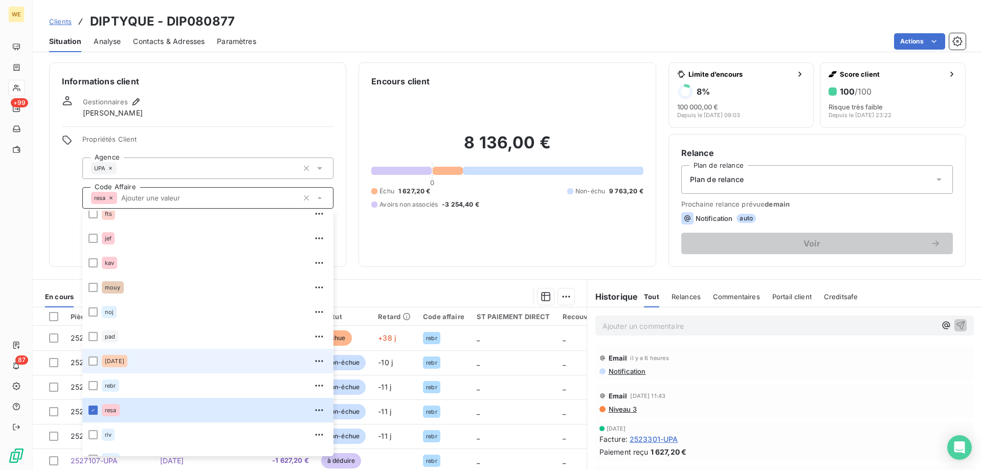
scroll to position [246, 0]
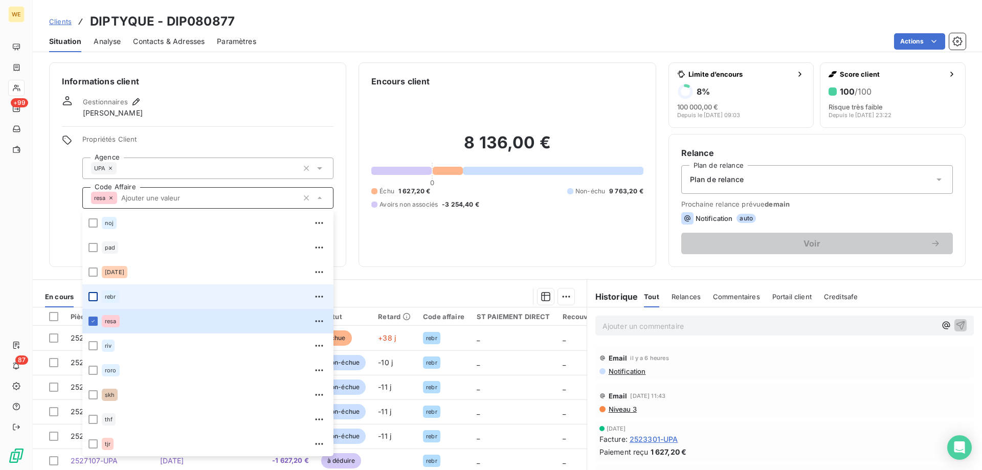
click at [92, 294] on div at bounding box center [93, 296] width 9 height 9
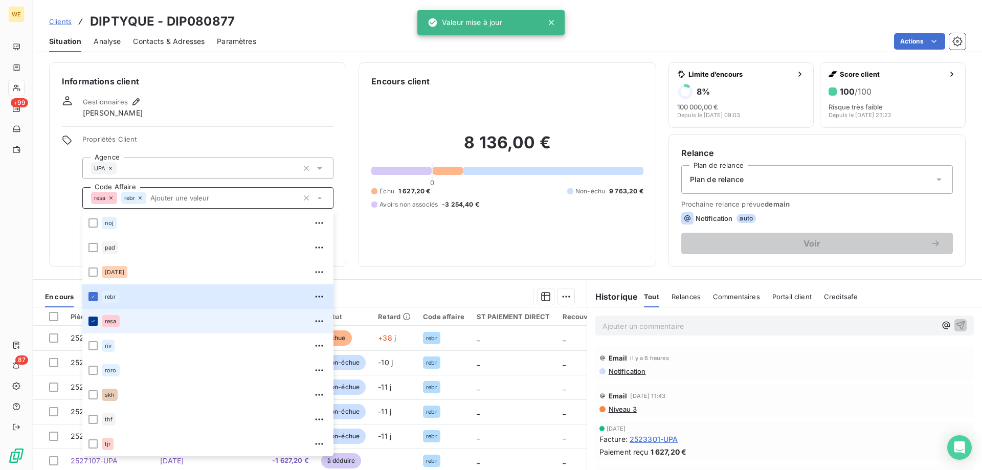
click at [97, 321] on div at bounding box center [93, 321] width 9 height 9
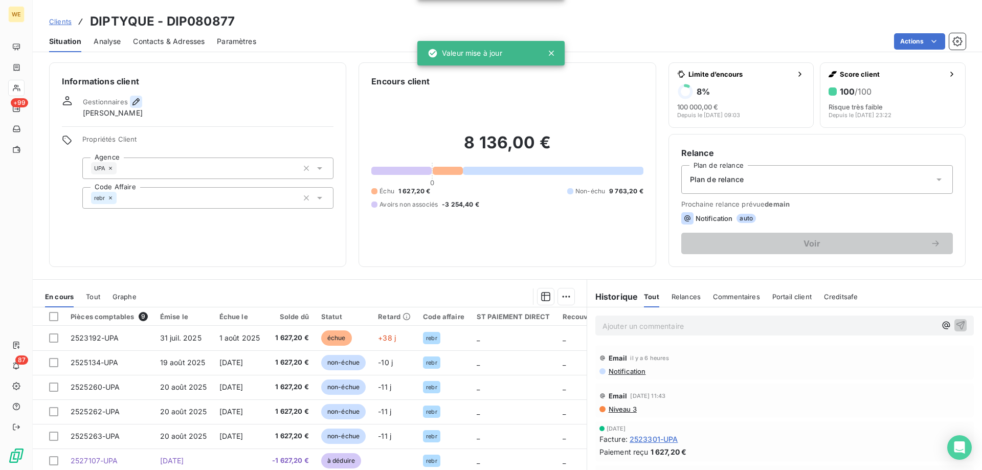
click at [133, 100] on icon "button" at bounding box center [136, 102] width 10 height 10
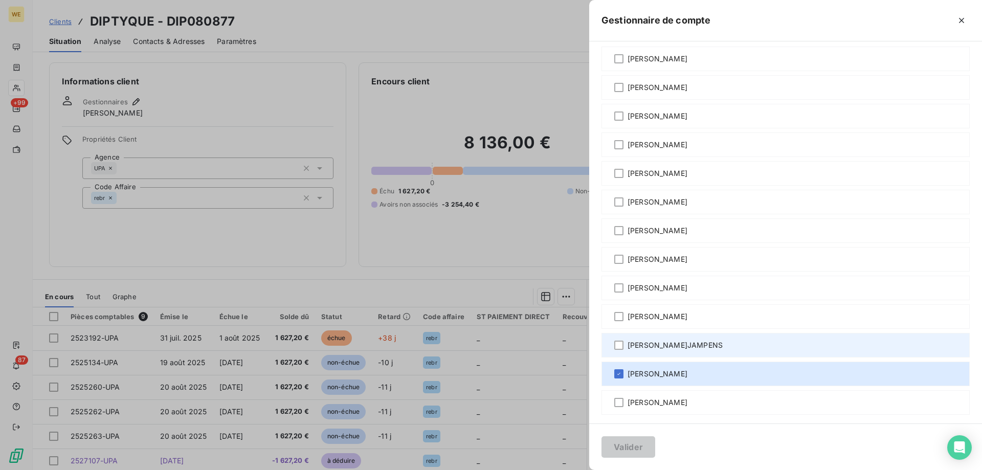
scroll to position [53, 0]
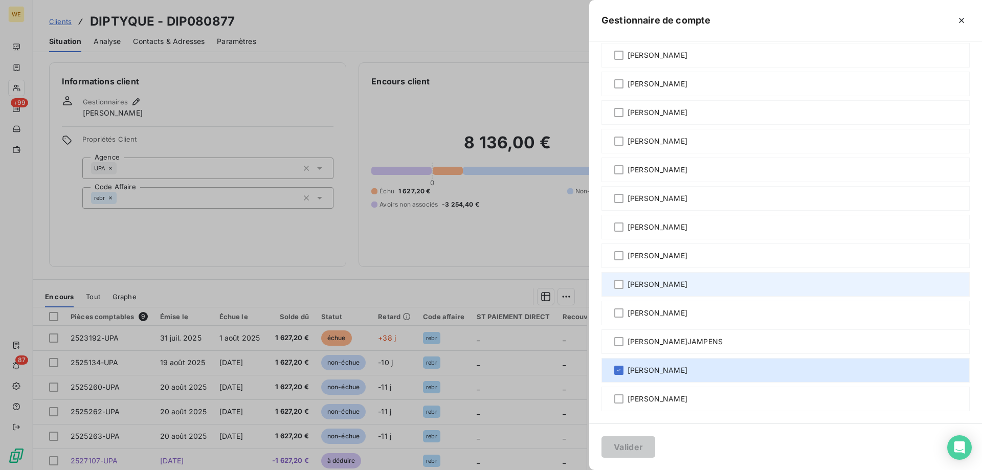
click at [648, 285] on span "[PERSON_NAME]" at bounding box center [658, 284] width 60 height 10
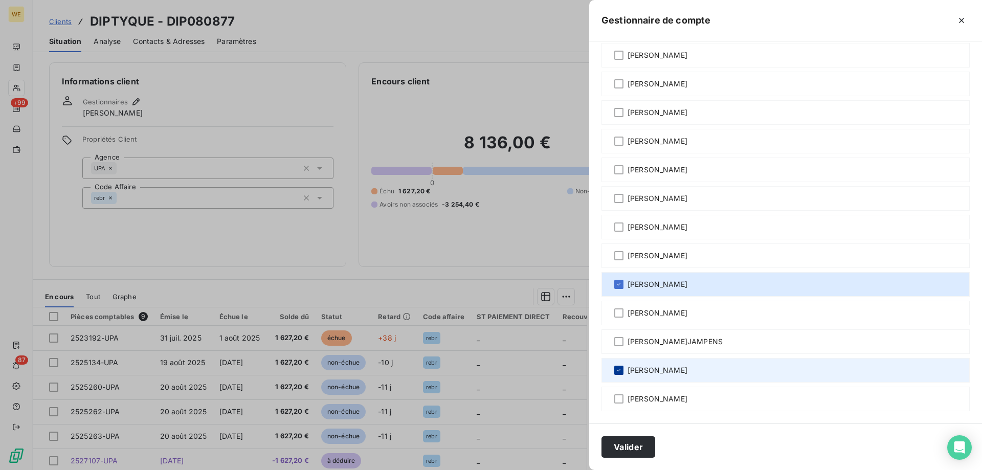
click at [619, 374] on div at bounding box center [619, 370] width 9 height 9
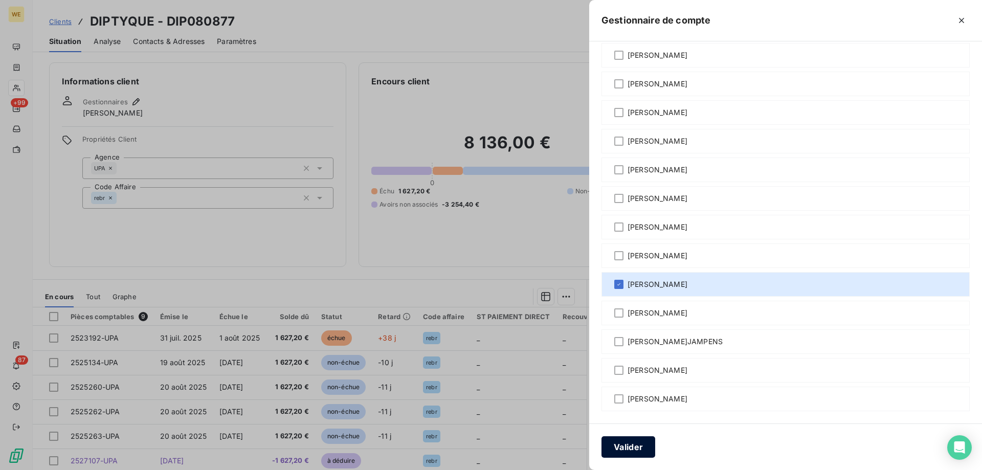
click at [627, 446] on button "Valider" at bounding box center [629, 446] width 54 height 21
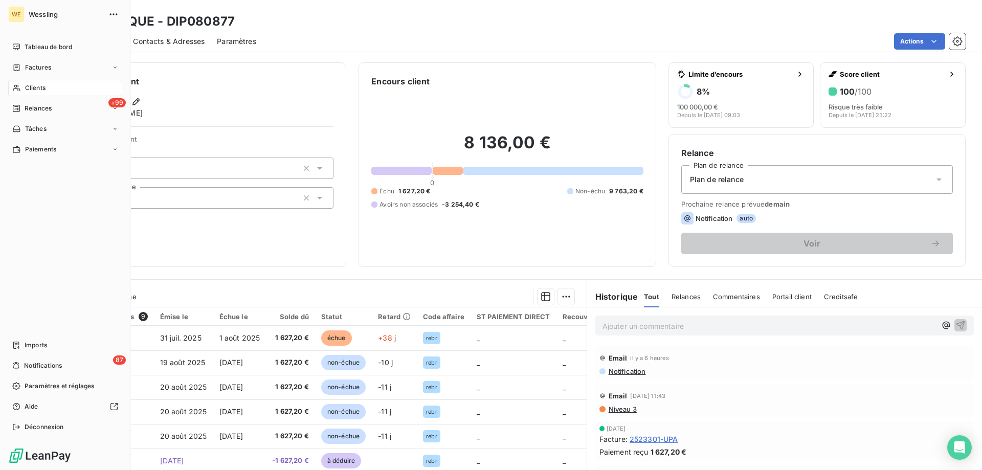
drag, startPoint x: 34, startPoint y: 87, endPoint x: 48, endPoint y: 89, distance: 14.0
click at [34, 87] on span "Clients" at bounding box center [35, 87] width 20 height 9
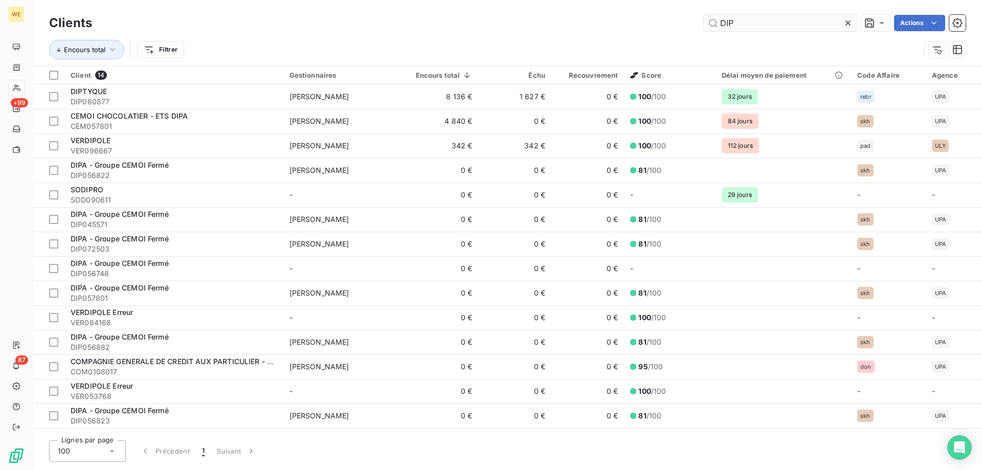
click at [745, 27] on input "DIP" at bounding box center [781, 23] width 154 height 16
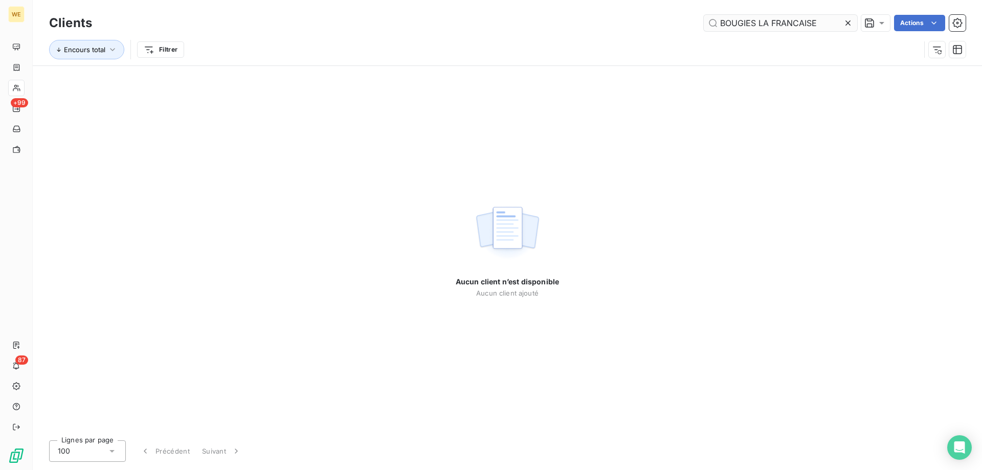
click at [720, 24] on input "BOUGIES LA FRANCAISE" at bounding box center [781, 23] width 154 height 16
click at [723, 24] on input "BOUGIES LA FRANCAISE" at bounding box center [781, 23] width 154 height 16
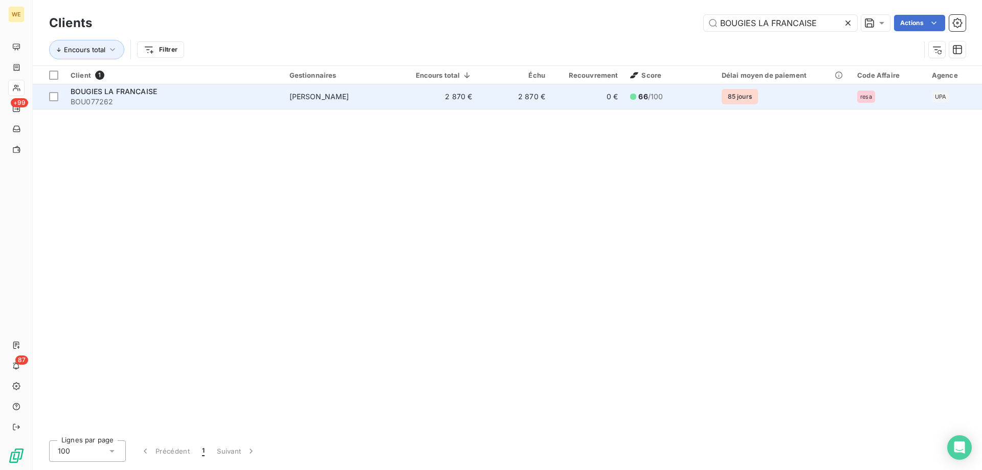
type input "BOUGIES LA FRANCAISE"
click at [401, 96] on td "[PERSON_NAME]" at bounding box center [342, 96] width 119 height 25
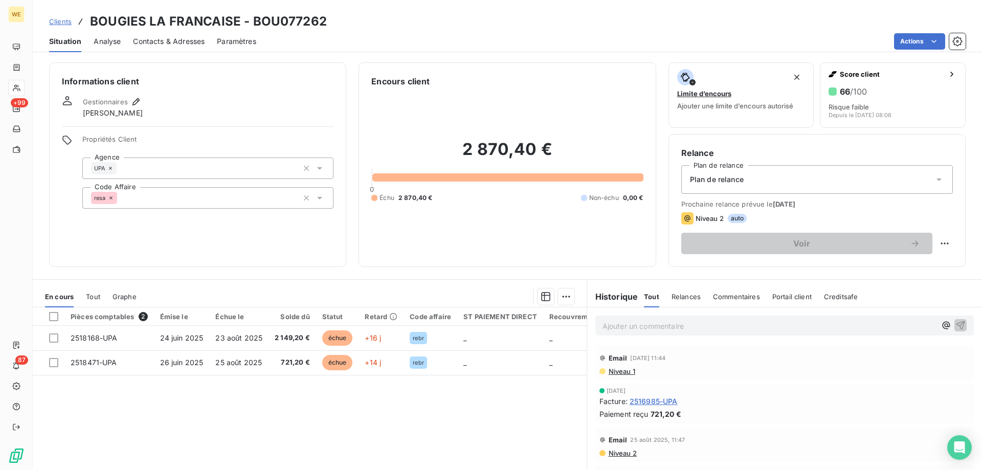
click at [137, 194] on div "resa" at bounding box center [207, 197] width 251 height 21
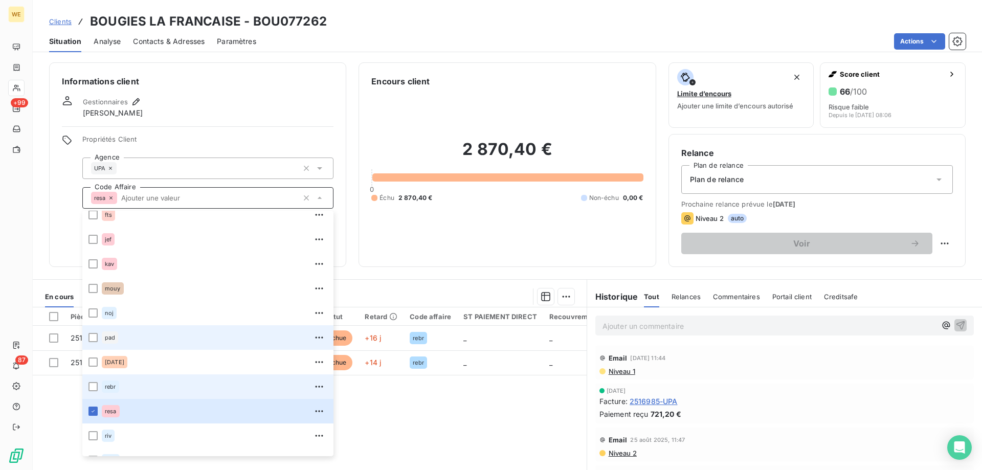
scroll to position [174, 0]
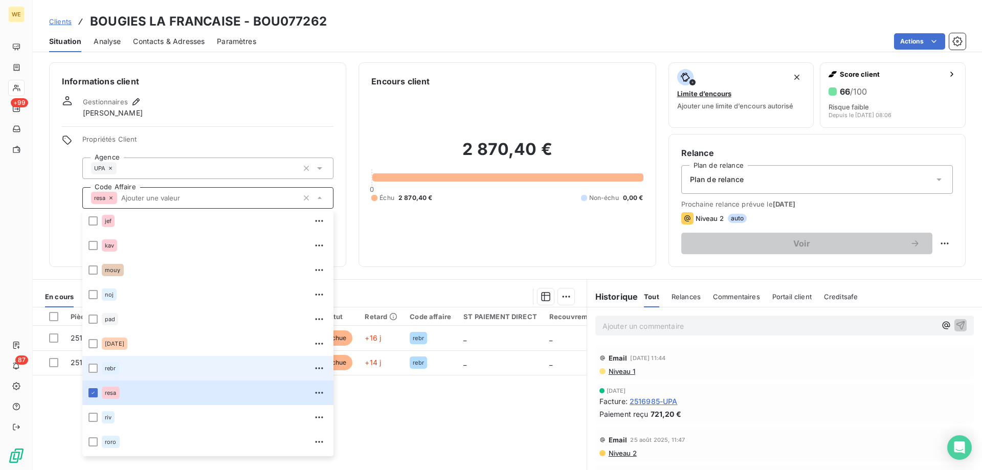
click at [103, 370] on div "rebr" at bounding box center [110, 368] width 17 height 12
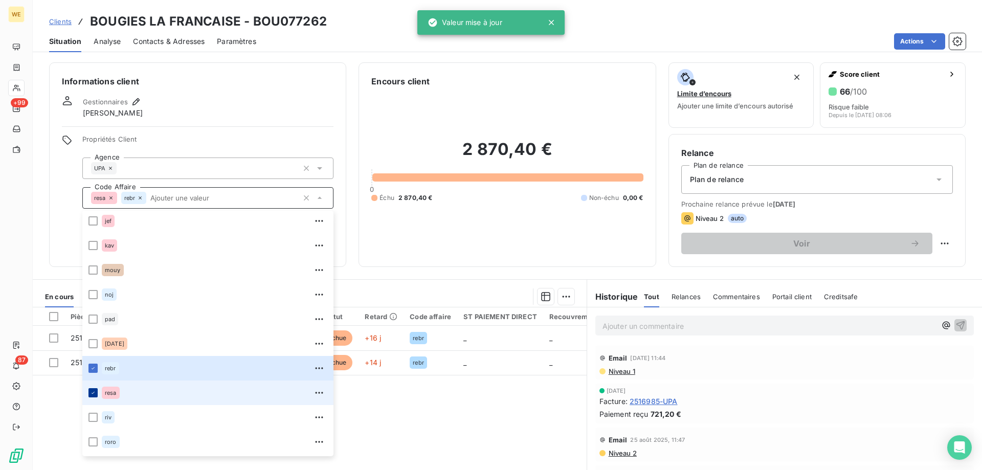
click at [94, 397] on div at bounding box center [93, 392] width 9 height 9
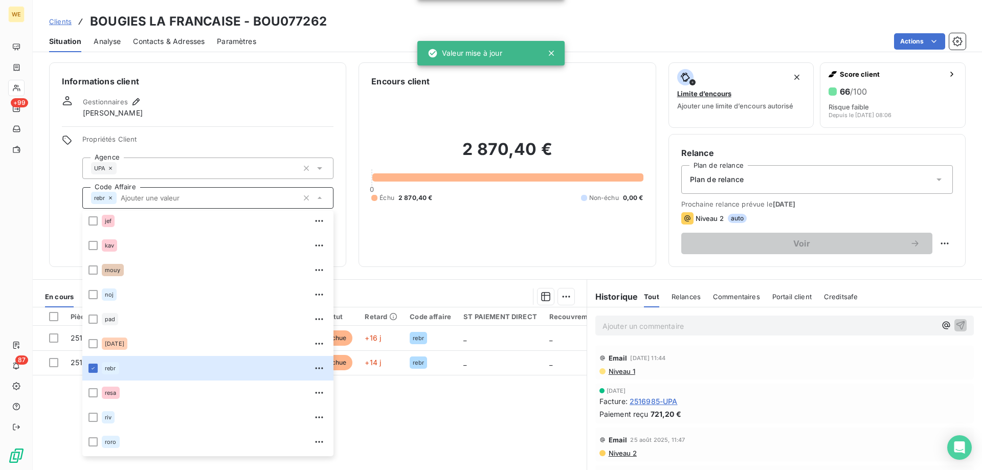
click at [126, 165] on div "UPA" at bounding box center [207, 168] width 251 height 21
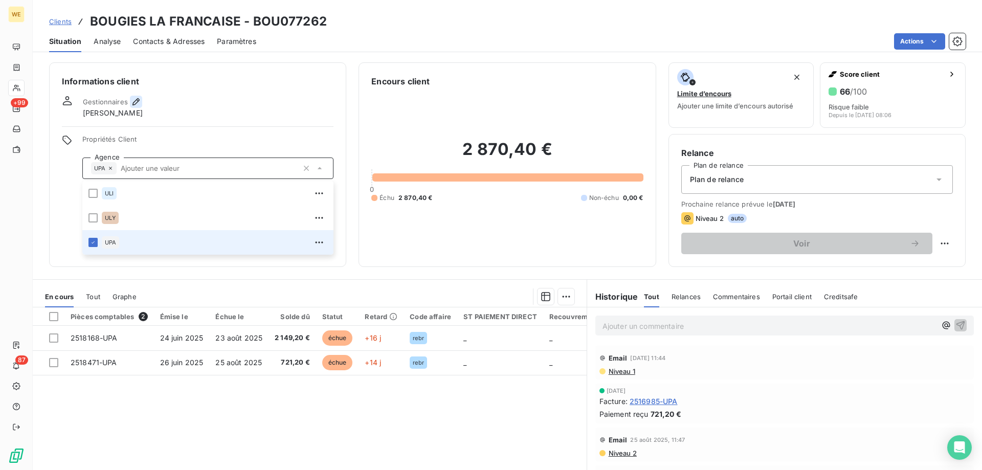
click at [137, 104] on icon "button" at bounding box center [136, 102] width 10 height 10
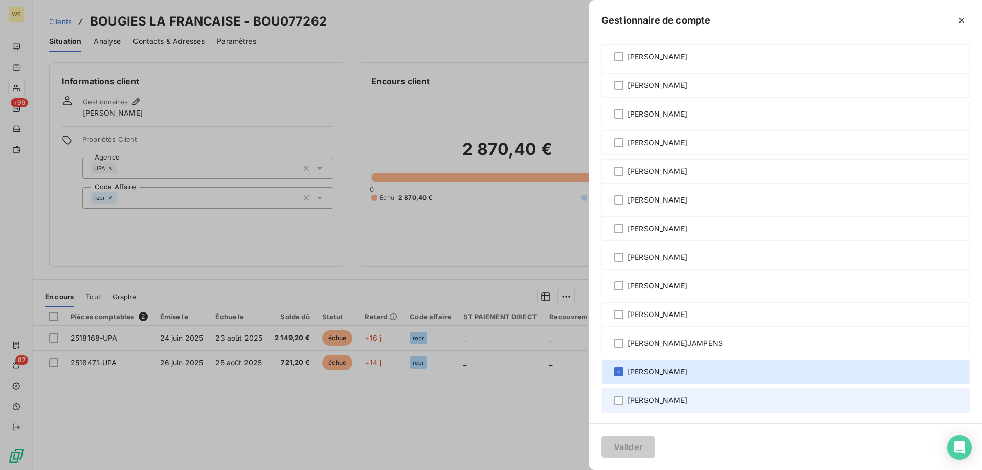
scroll to position [53, 0]
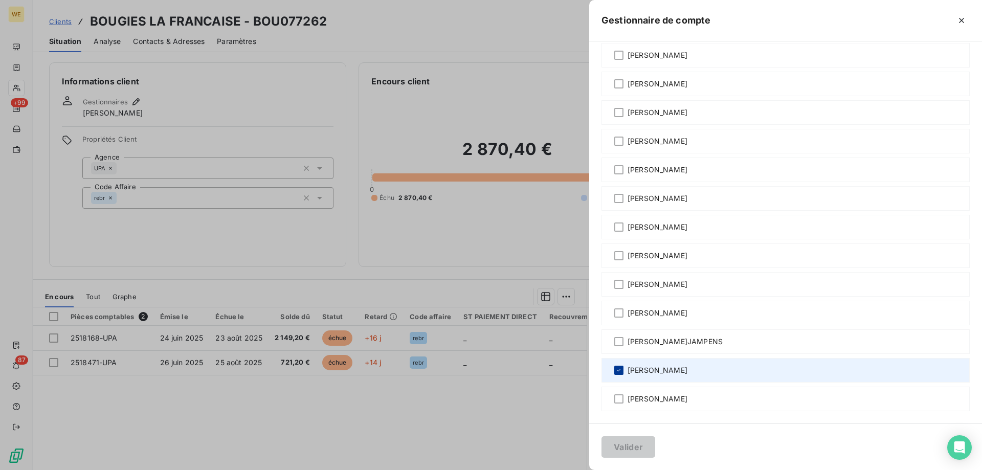
click at [617, 369] on icon at bounding box center [619, 370] width 6 height 6
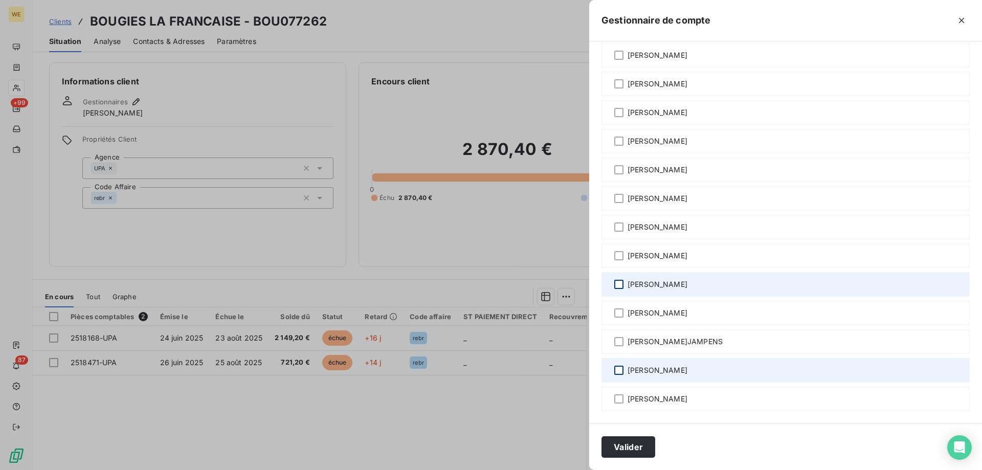
click at [618, 288] on div at bounding box center [619, 284] width 9 height 9
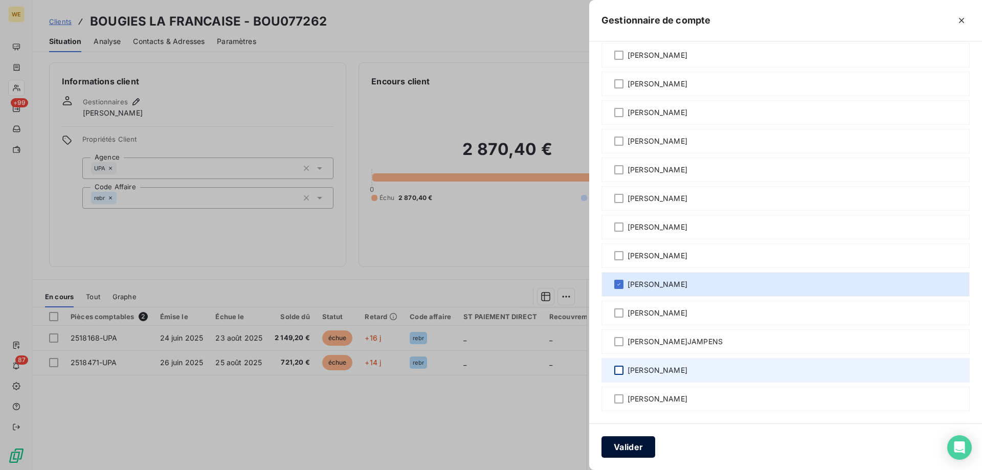
click at [638, 449] on button "Valider" at bounding box center [629, 446] width 54 height 21
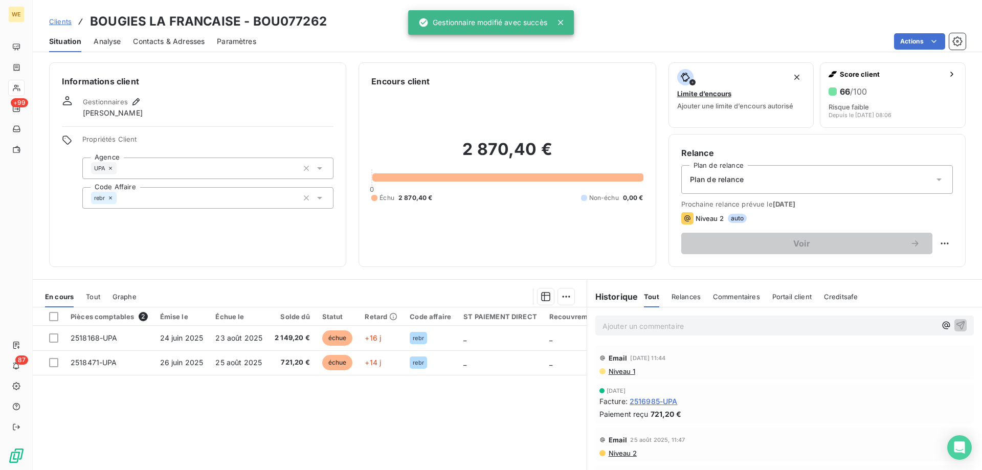
click at [195, 231] on div "Informations client Gestionnaires [PERSON_NAME] Propriétés Client Agence UPA Co…" at bounding box center [197, 164] width 297 height 205
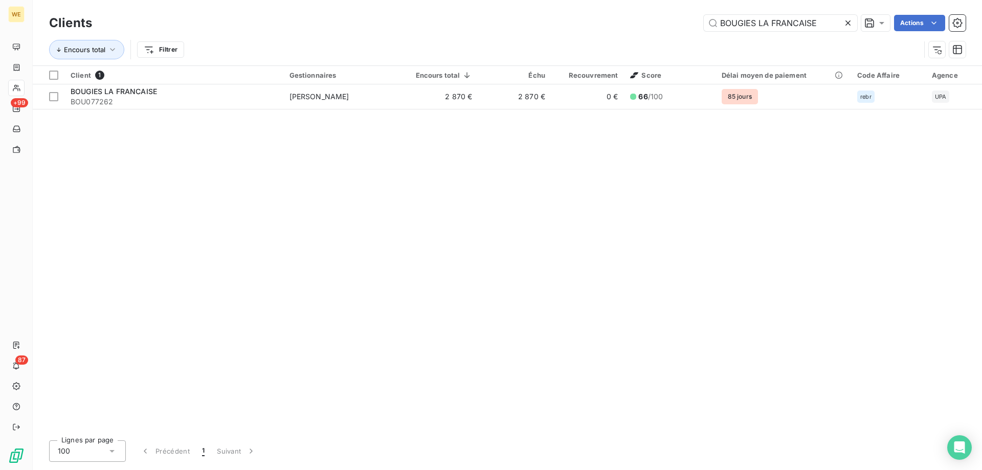
drag, startPoint x: 823, startPoint y: 20, endPoint x: 683, endPoint y: 16, distance: 140.3
click at [702, 13] on div "Clients BOUGIES LA FRANCAISE Actions" at bounding box center [507, 22] width 917 height 21
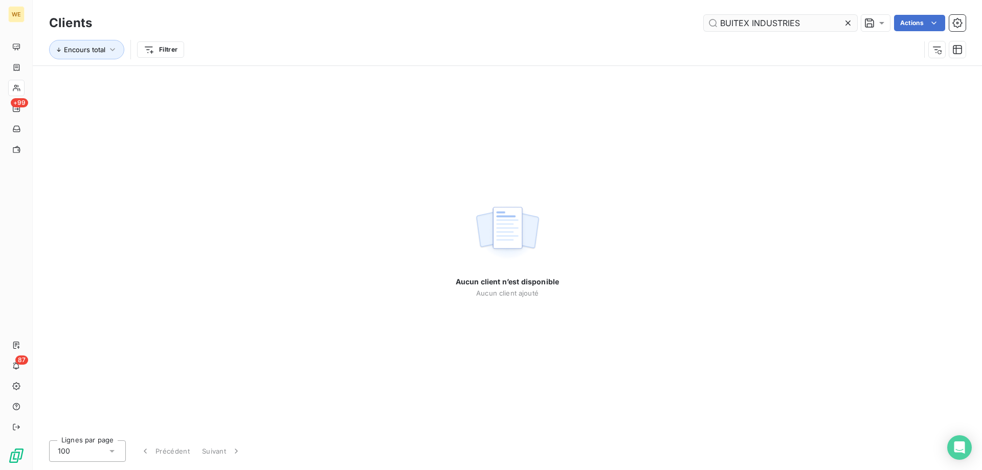
click at [725, 25] on input "BUITEX INDUSTRIES" at bounding box center [781, 23] width 154 height 16
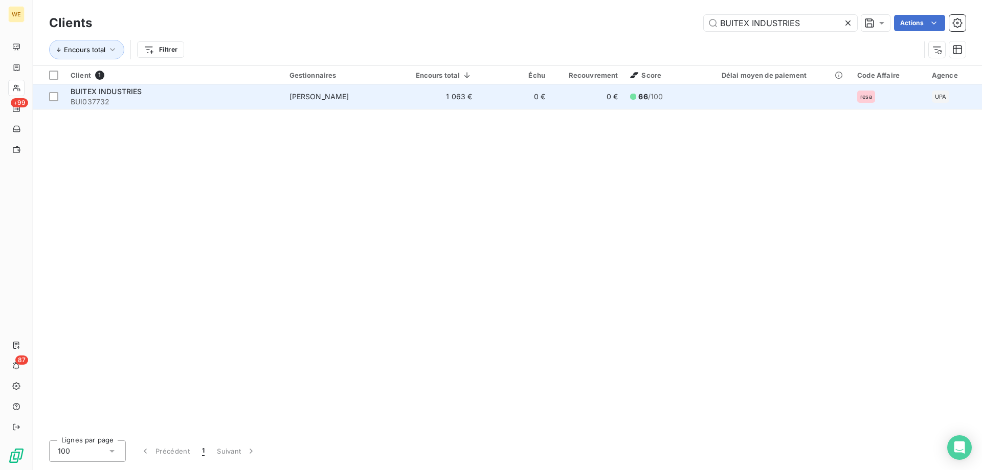
type input "BUITEX INDUSTRIES"
click at [121, 101] on span "BUI037732" at bounding box center [174, 102] width 207 height 10
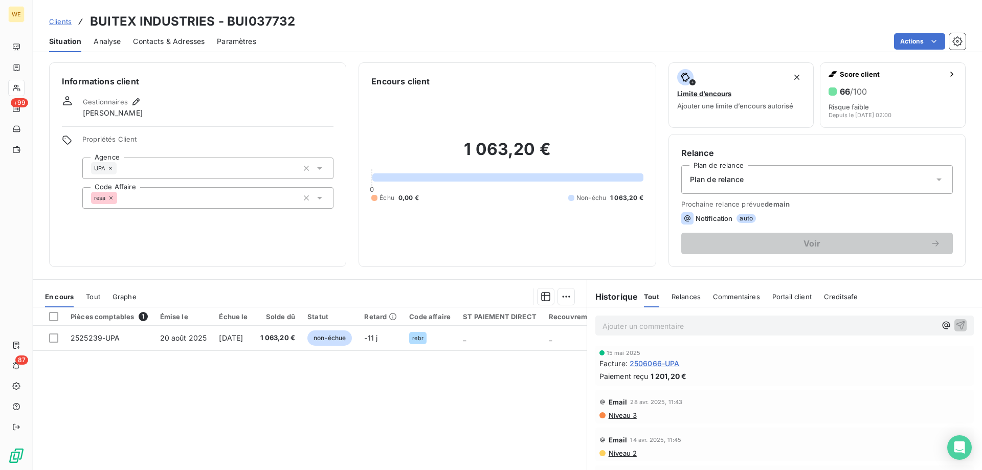
click at [151, 203] on div "resa" at bounding box center [207, 197] width 251 height 21
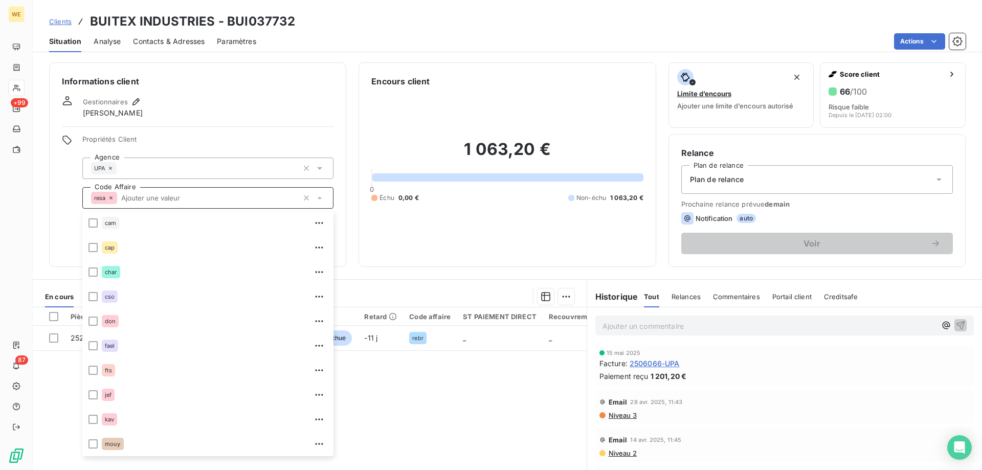
scroll to position [123, 0]
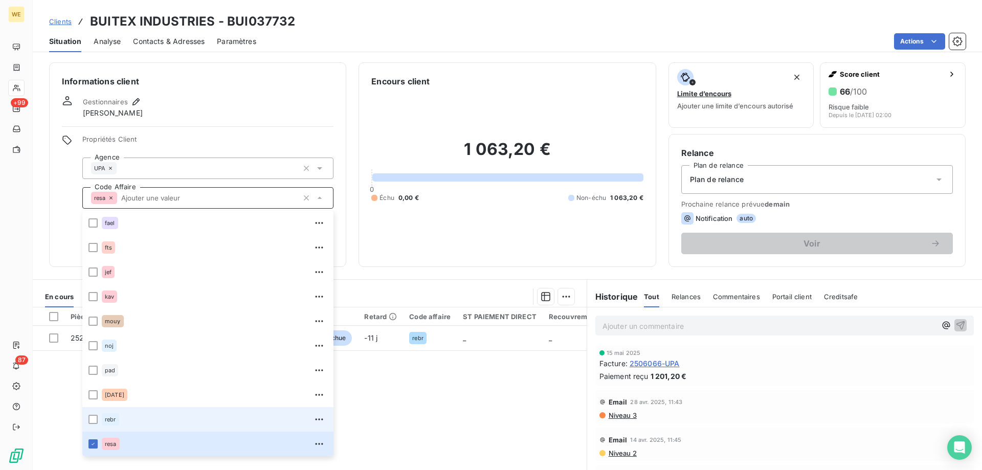
click at [107, 421] on span "rebr" at bounding box center [110, 420] width 11 height 6
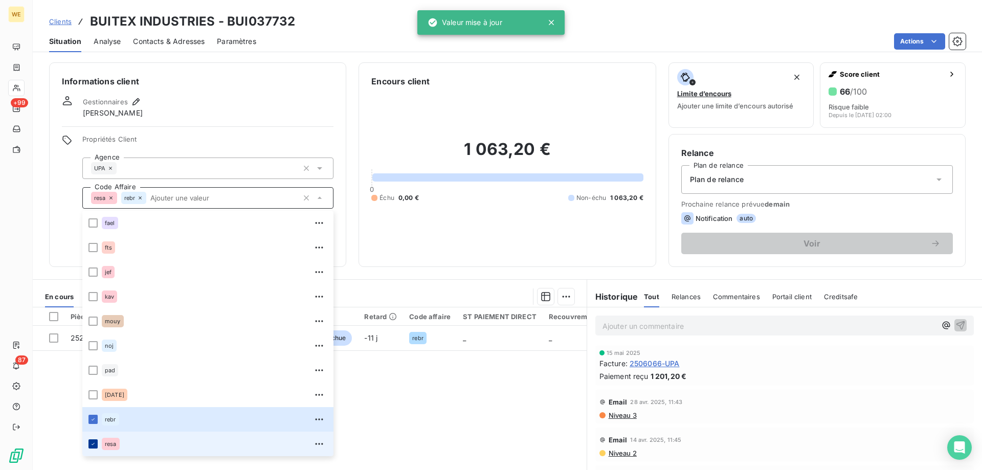
click at [92, 447] on icon at bounding box center [93, 444] width 6 height 6
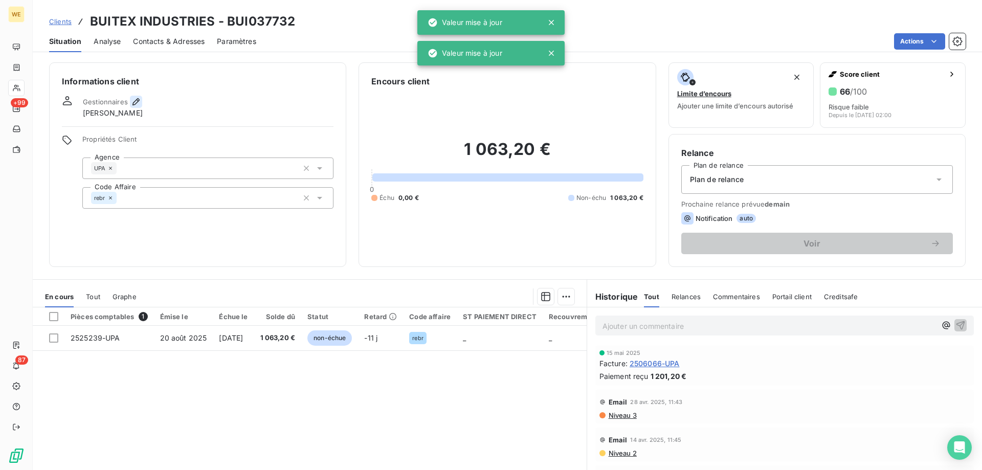
click at [138, 105] on icon "button" at bounding box center [136, 102] width 10 height 10
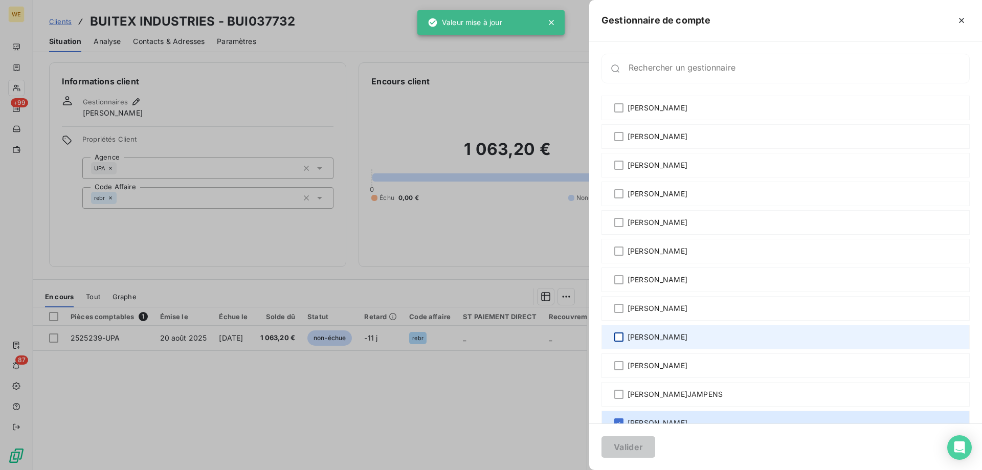
click at [619, 338] on div at bounding box center [619, 337] width 9 height 9
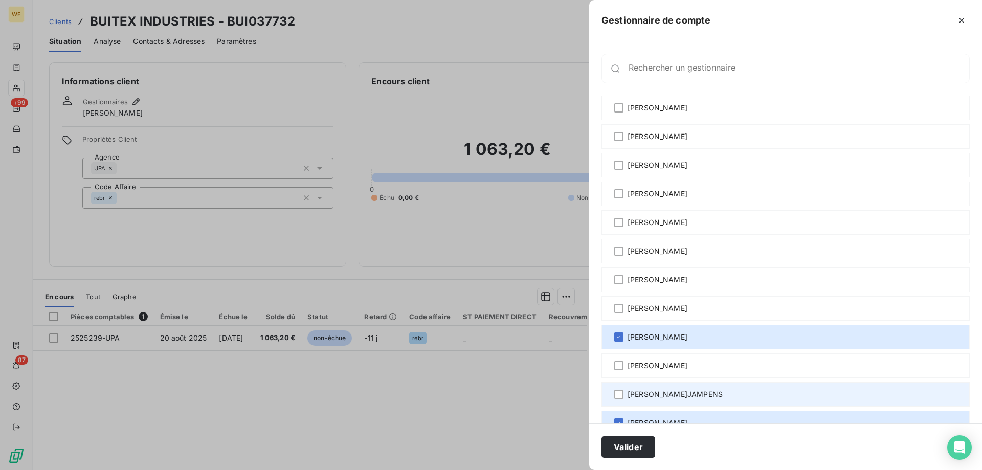
scroll to position [51, 0]
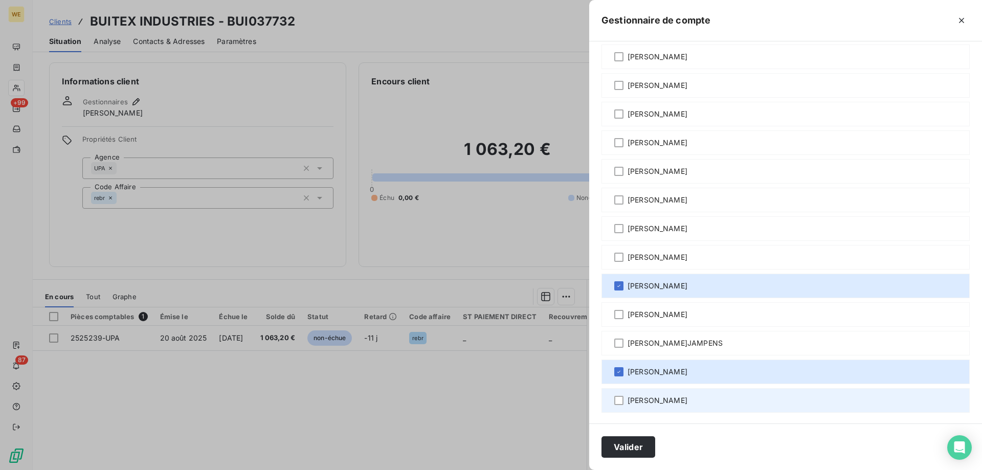
drag, startPoint x: 619, startPoint y: 373, endPoint x: 629, endPoint y: 403, distance: 31.4
click at [620, 374] on icon at bounding box center [619, 372] width 6 height 6
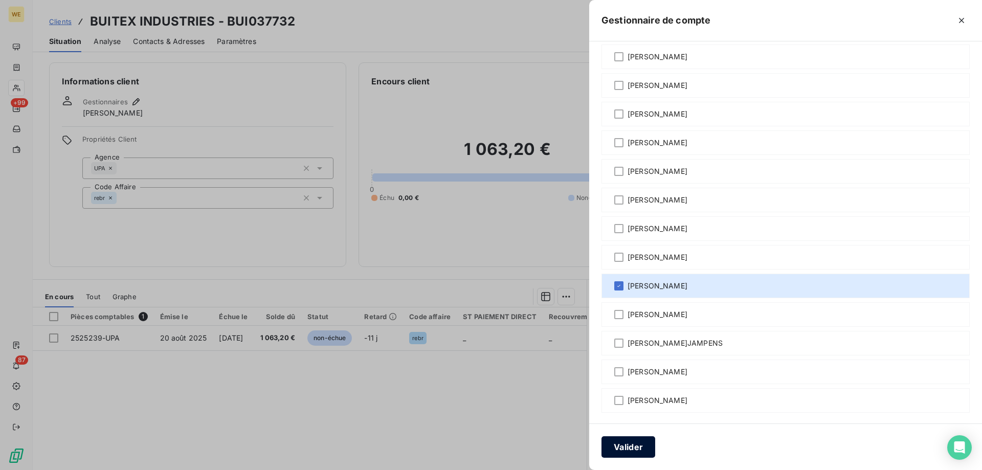
click at [634, 444] on button "Valider" at bounding box center [629, 446] width 54 height 21
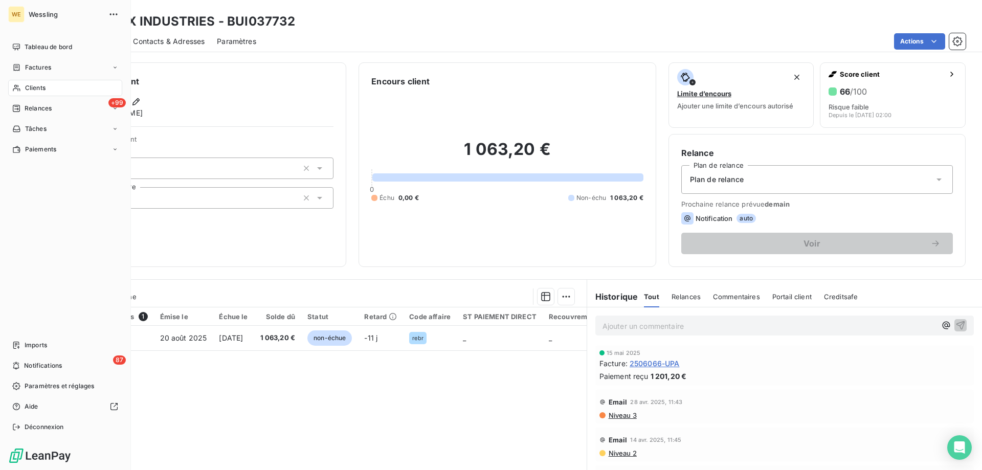
click at [45, 89] on span "Clients" at bounding box center [35, 87] width 20 height 9
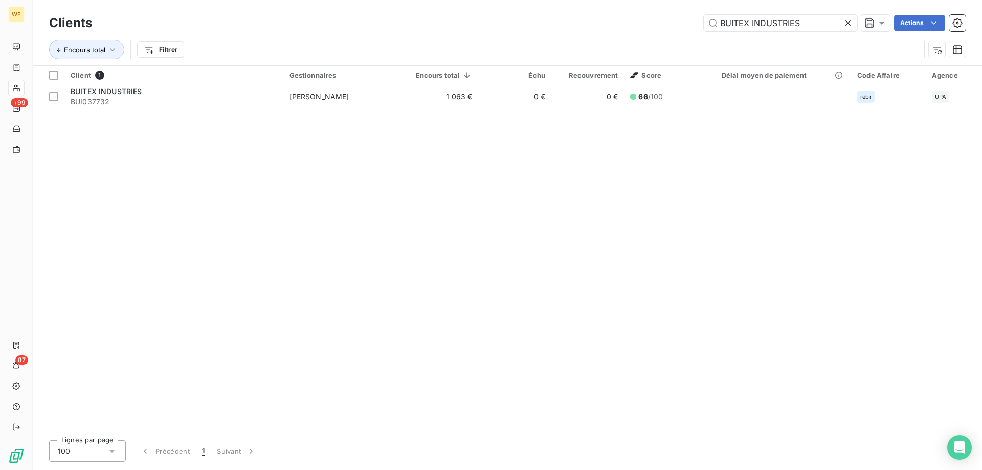
drag, startPoint x: 816, startPoint y: 23, endPoint x: 601, endPoint y: 0, distance: 216.6
click at [601, 0] on div "Clients BUITEX INDUSTRIES Actions Encours total Filtrer" at bounding box center [508, 32] width 950 height 65
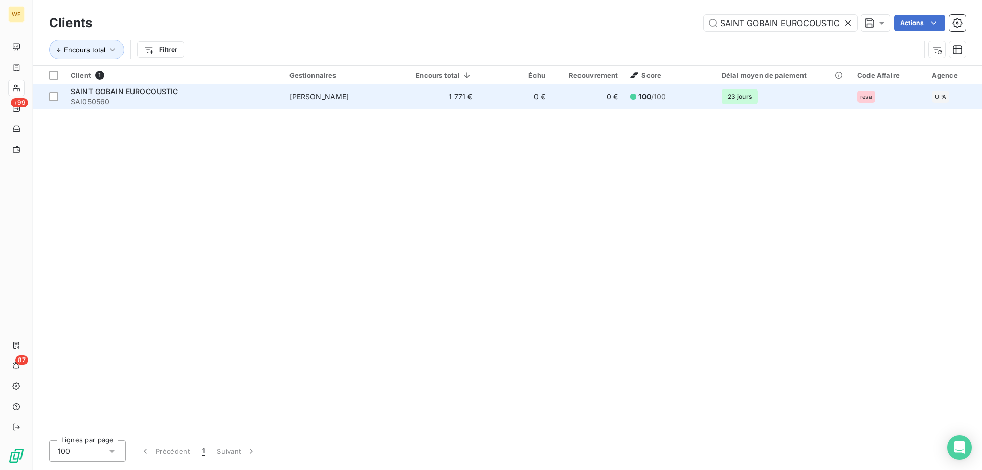
type input "SAINT GOBAIN EUROCOUSTIC"
click at [254, 97] on span "SAI050560" at bounding box center [174, 102] width 207 height 10
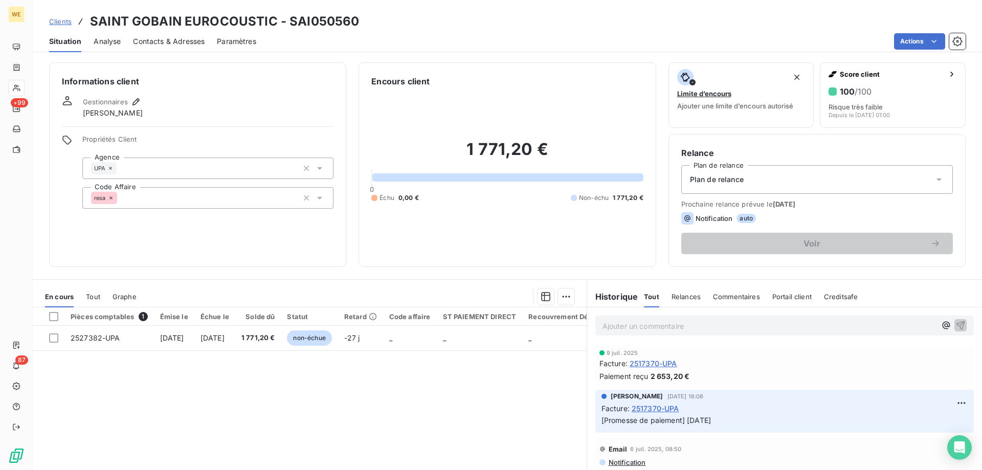
click at [154, 198] on div "resa" at bounding box center [207, 197] width 251 height 21
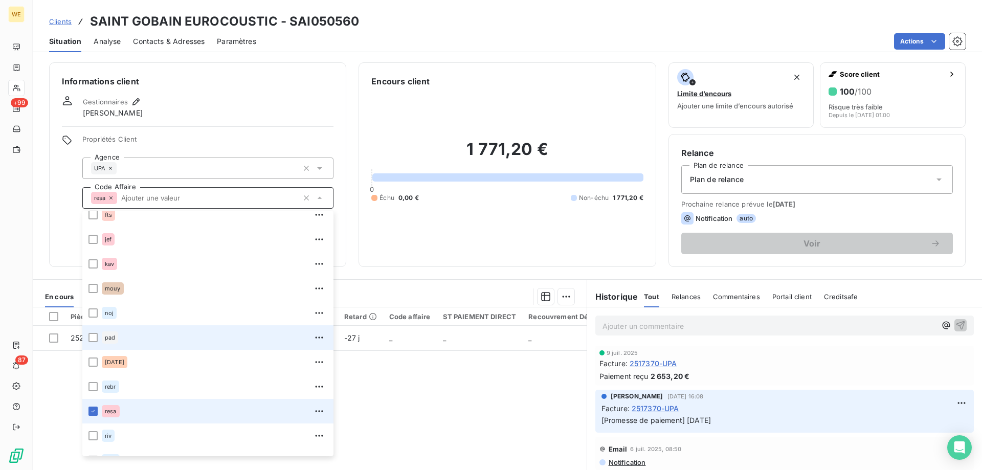
scroll to position [174, 0]
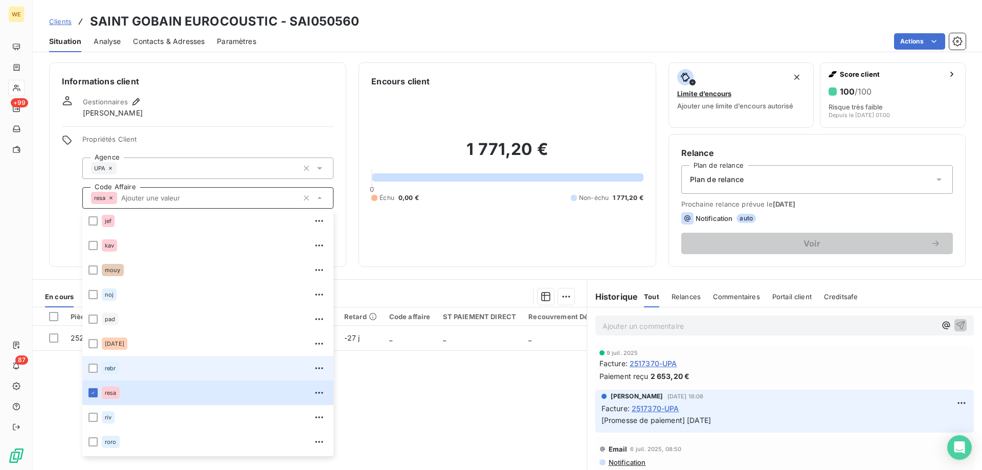
click at [102, 365] on div "rebr" at bounding box center [110, 368] width 17 height 12
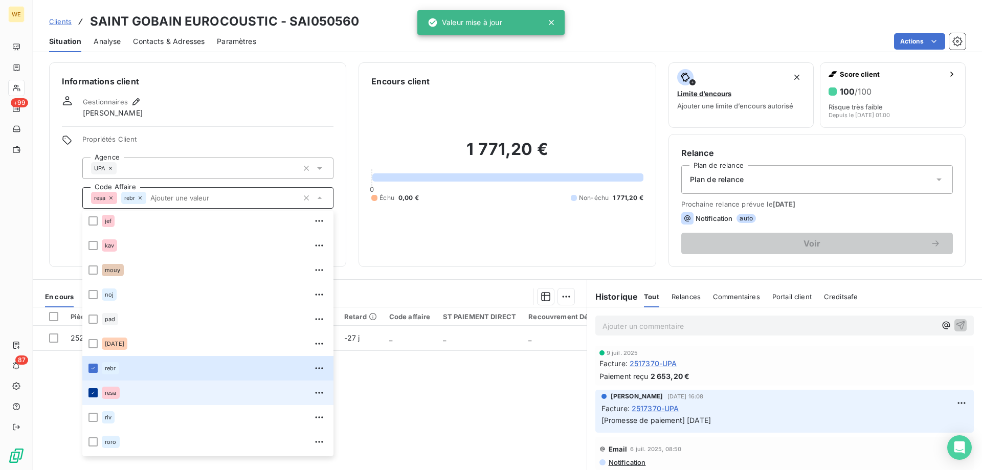
click at [95, 396] on div at bounding box center [93, 392] width 9 height 9
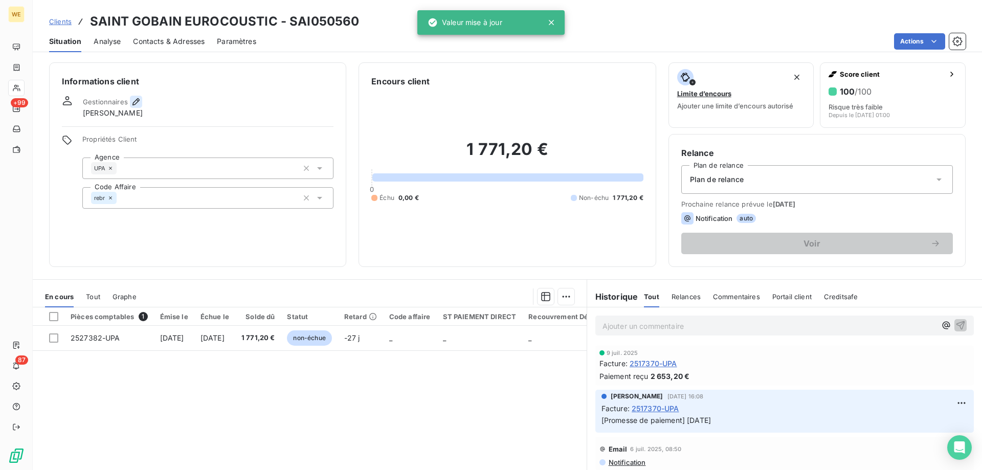
click at [134, 99] on icon "button" at bounding box center [136, 102] width 10 height 10
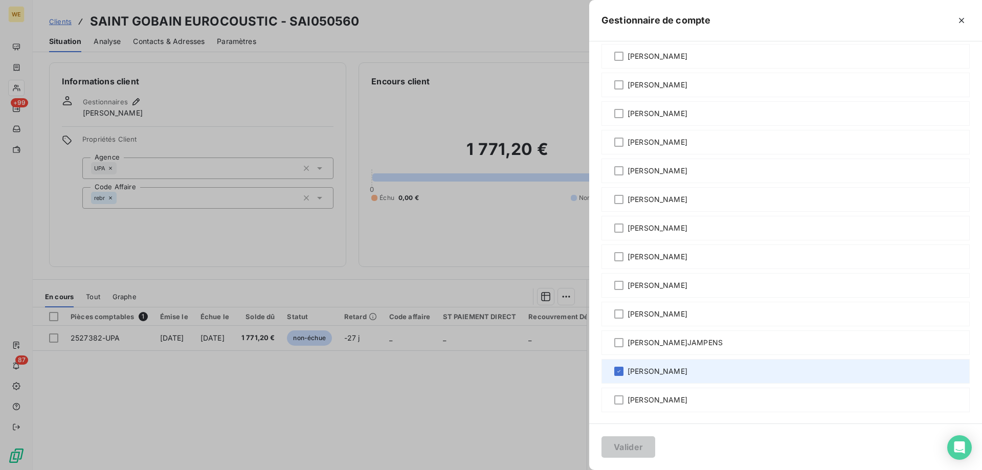
scroll to position [53, 0]
click at [620, 371] on icon at bounding box center [619, 370] width 6 height 6
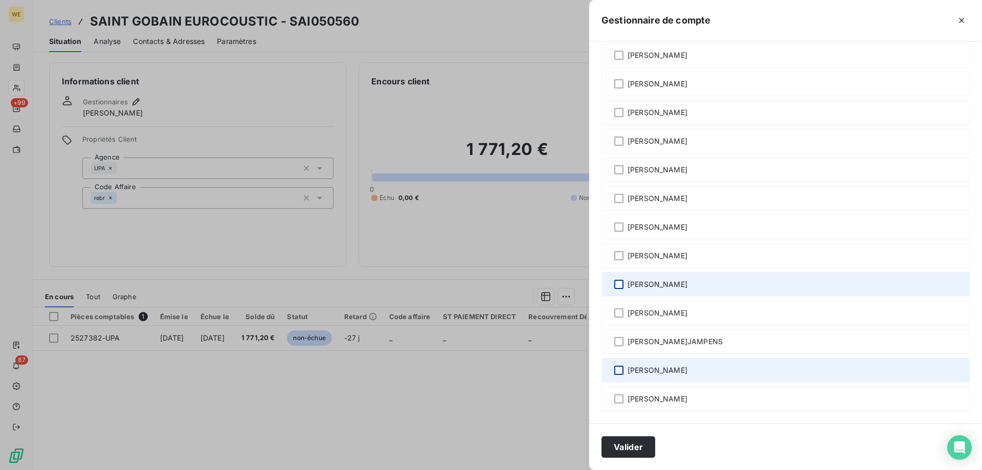
click at [617, 285] on div at bounding box center [619, 284] width 9 height 9
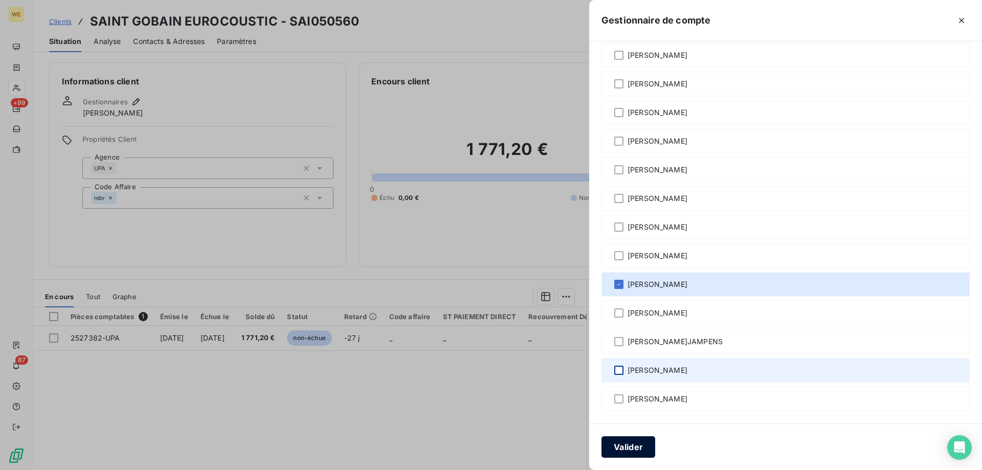
click at [642, 444] on button "Valider" at bounding box center [629, 446] width 54 height 21
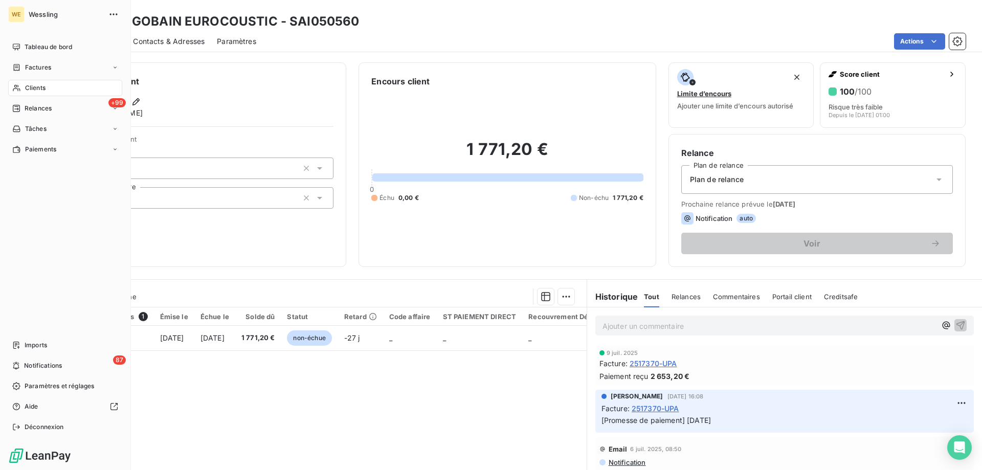
click at [41, 89] on span "Clients" at bounding box center [35, 87] width 20 height 9
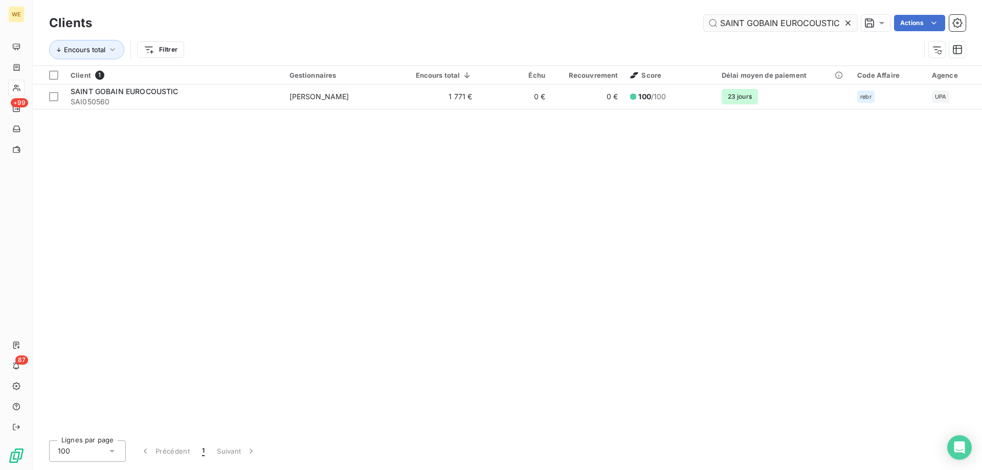
drag, startPoint x: 851, startPoint y: 25, endPoint x: 822, endPoint y: 30, distance: 29.6
click at [847, 26] on icon at bounding box center [848, 23] width 10 height 10
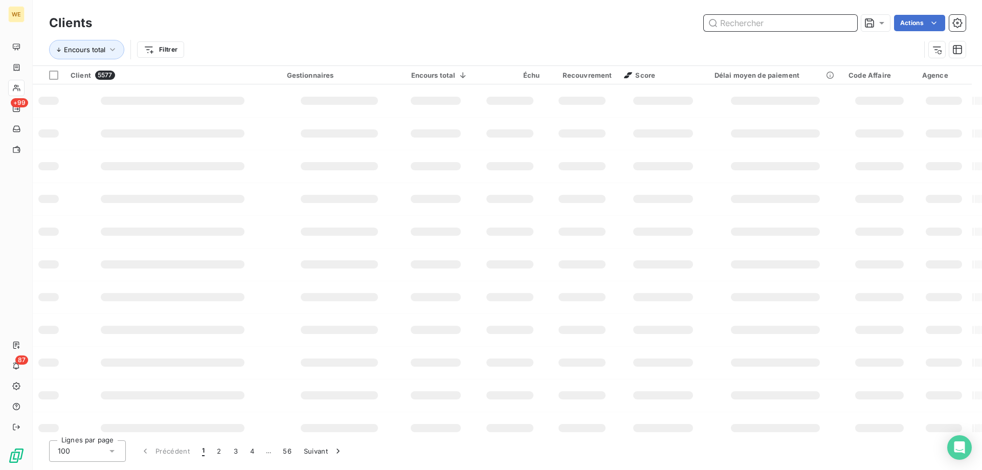
click at [746, 23] on input "text" at bounding box center [781, 23] width 154 height 16
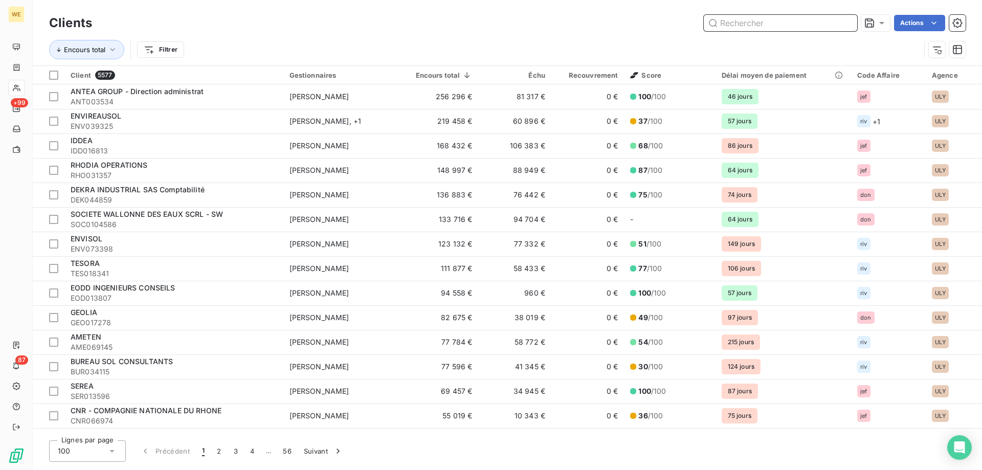
paste input "BATILIN"
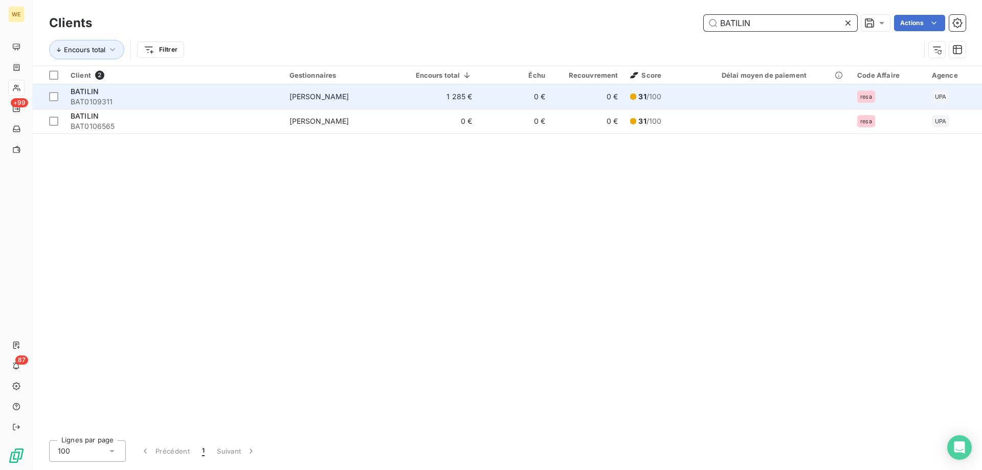
type input "BATILIN"
click at [113, 90] on div "BATILIN" at bounding box center [174, 91] width 207 height 10
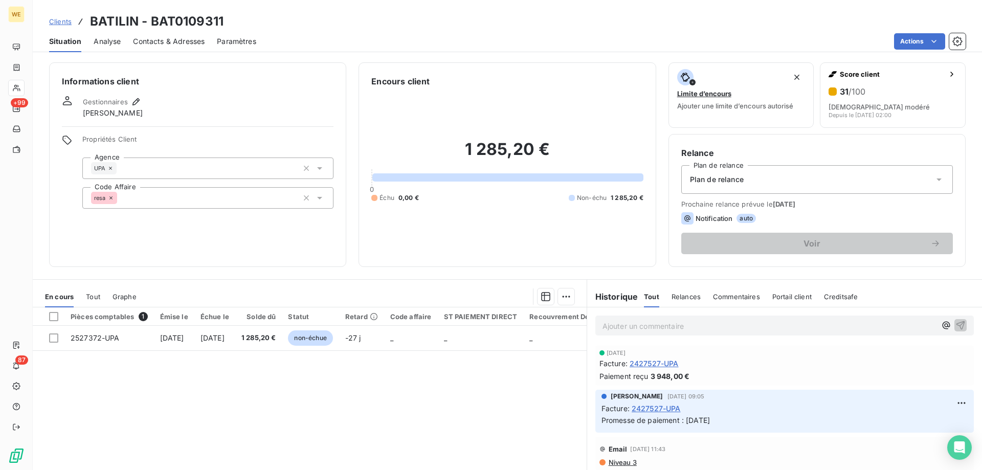
click at [102, 200] on span "resa" at bounding box center [100, 198] width 12 height 6
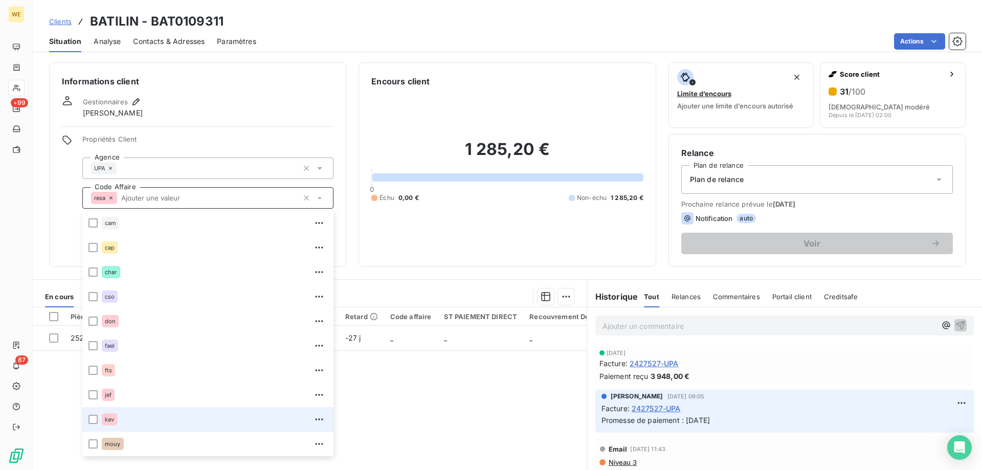
scroll to position [123, 0]
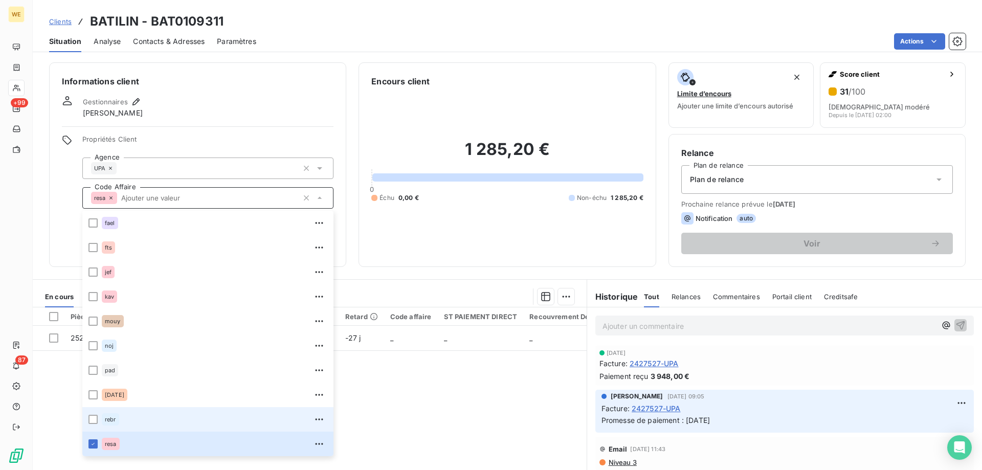
click at [116, 420] on div "rebr" at bounding box center [110, 419] width 17 height 12
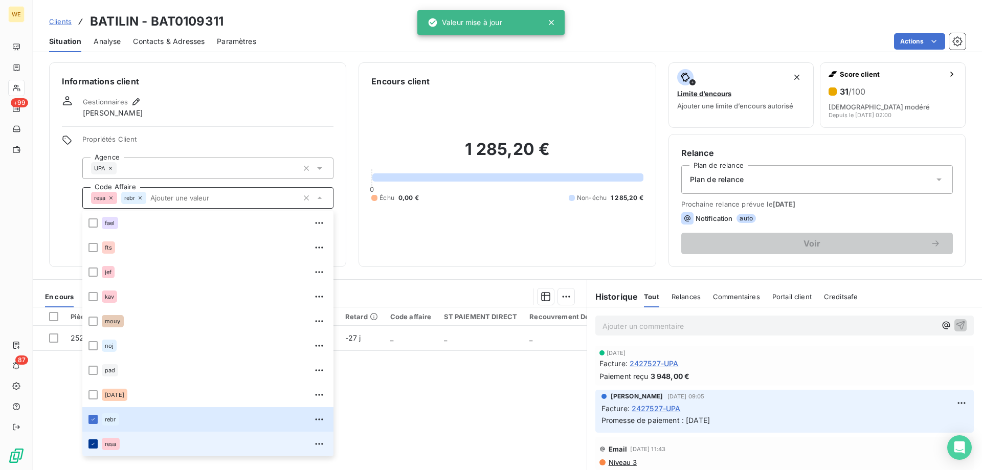
click at [91, 445] on icon at bounding box center [93, 444] width 6 height 6
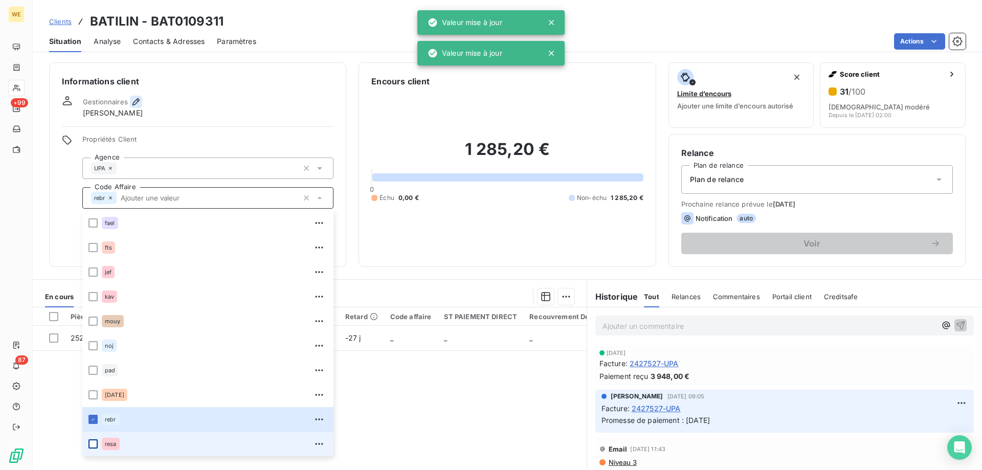
click at [136, 102] on icon "button" at bounding box center [136, 102] width 10 height 10
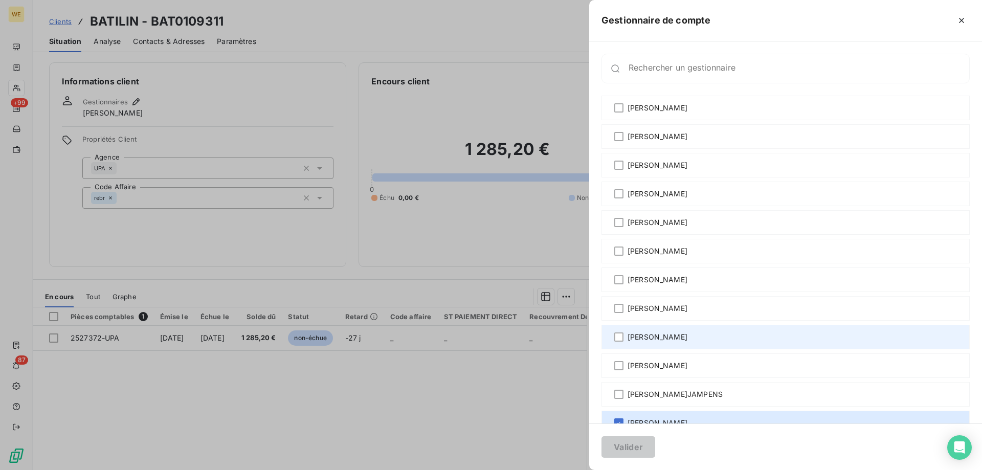
click at [654, 341] on span "[PERSON_NAME]" at bounding box center [658, 337] width 60 height 10
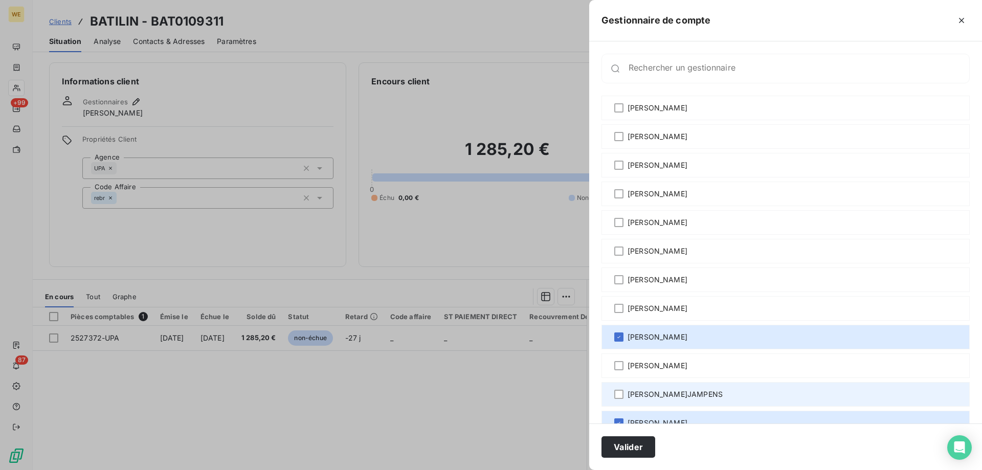
scroll to position [53, 0]
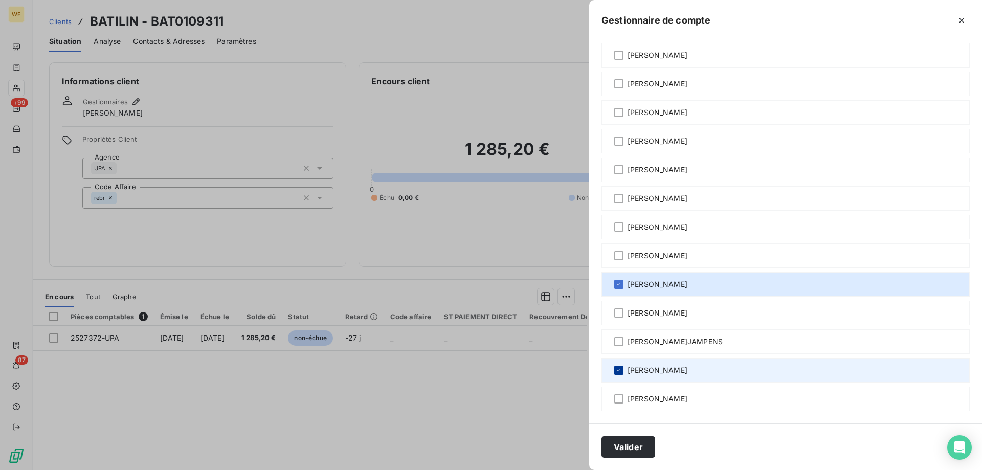
drag, startPoint x: 615, startPoint y: 369, endPoint x: 639, endPoint y: 409, distance: 46.3
click at [615, 369] on div at bounding box center [619, 370] width 9 height 9
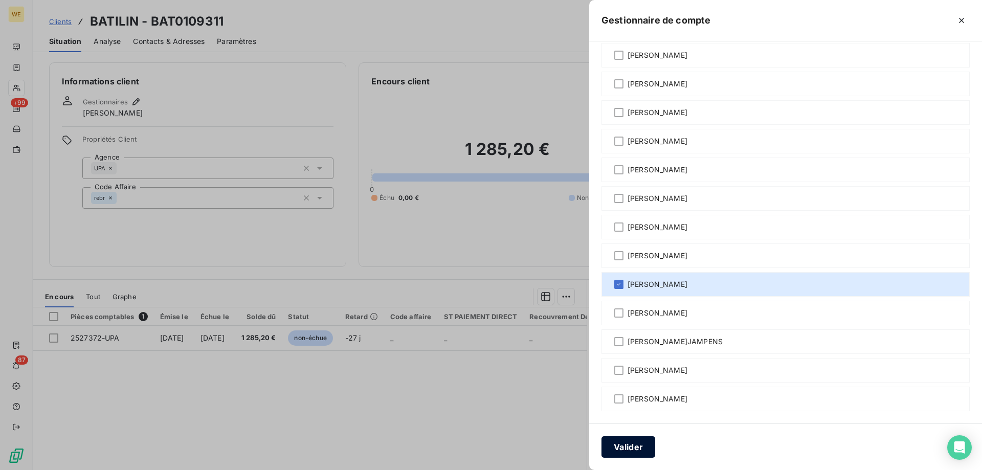
click at [638, 443] on button "Valider" at bounding box center [629, 446] width 54 height 21
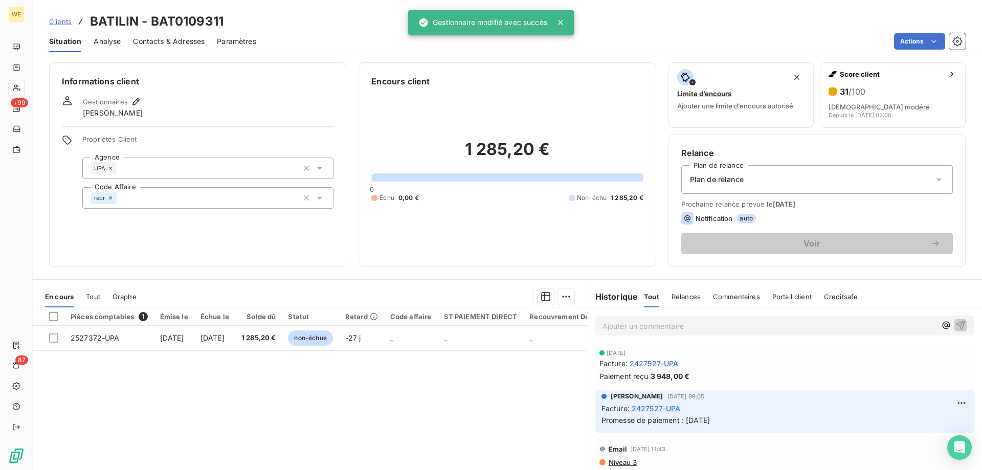
click at [206, 94] on div "Informations client Gestionnaires [PERSON_NAME] Propriétés Client Agence UPA Co…" at bounding box center [197, 164] width 297 height 205
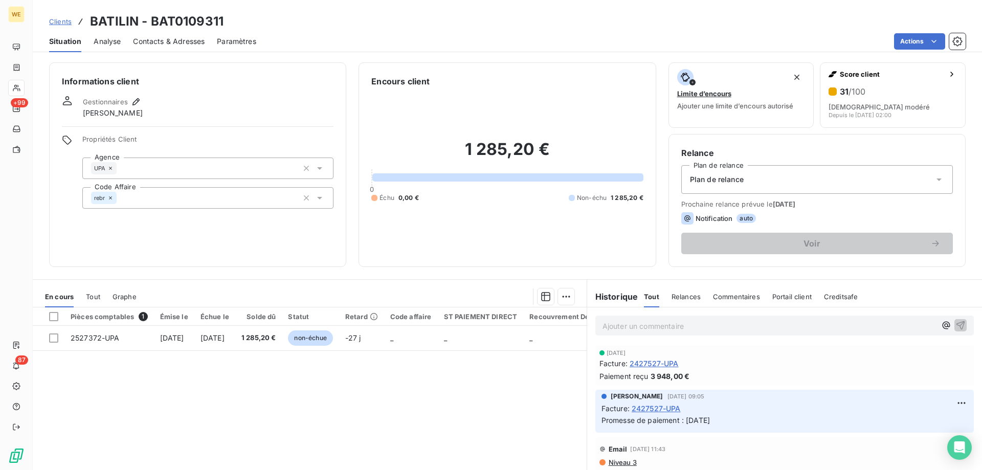
click at [124, 20] on h3 "BATILIN - BAT0109311" at bounding box center [157, 21] width 134 height 18
copy h3 "BATILIN"
click at [66, 224] on div "Informations client Gestionnaires [PERSON_NAME] Propriétés Client Agence UPA Co…" at bounding box center [197, 164] width 297 height 205
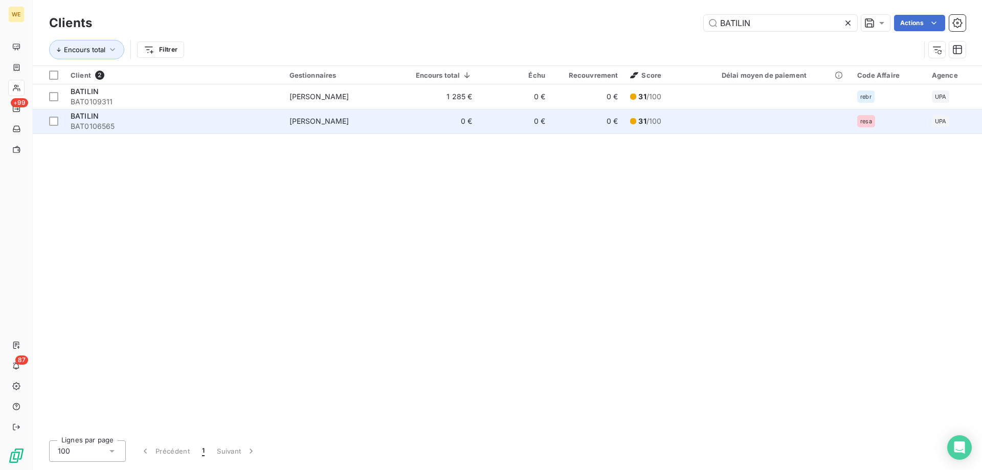
click at [311, 124] on span "[PERSON_NAME]" at bounding box center [320, 121] width 60 height 9
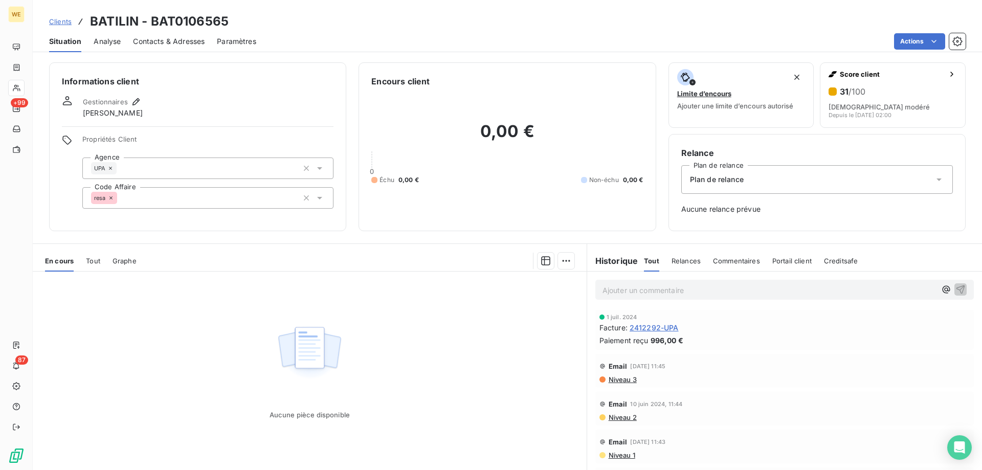
click at [113, 198] on icon at bounding box center [111, 198] width 6 height 6
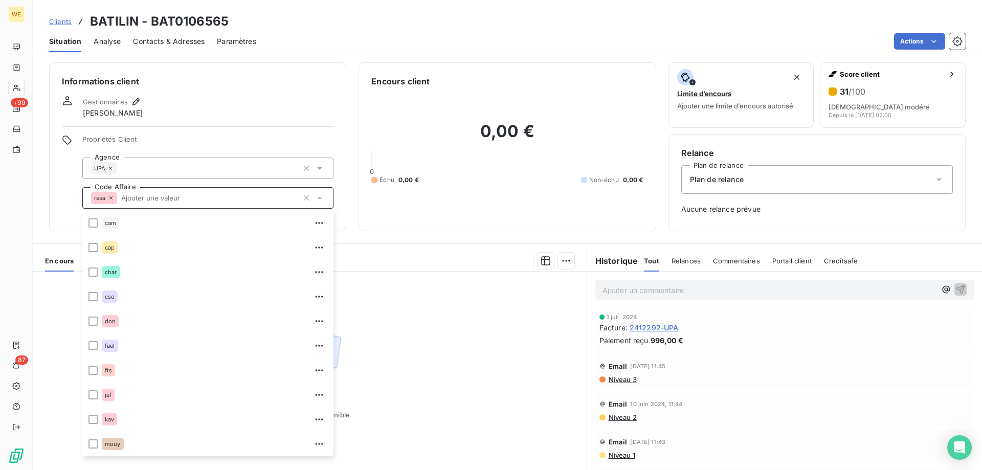
scroll to position [123, 0]
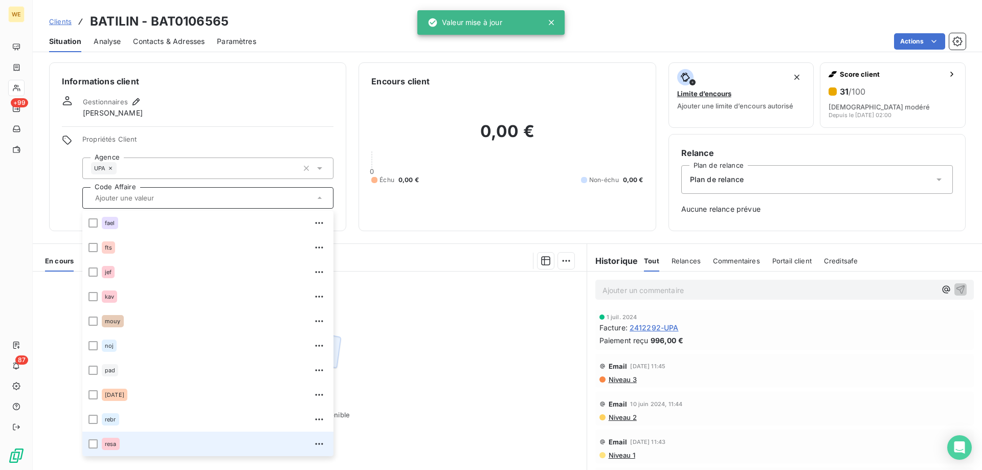
click at [111, 167] on icon at bounding box center [110, 168] width 6 height 6
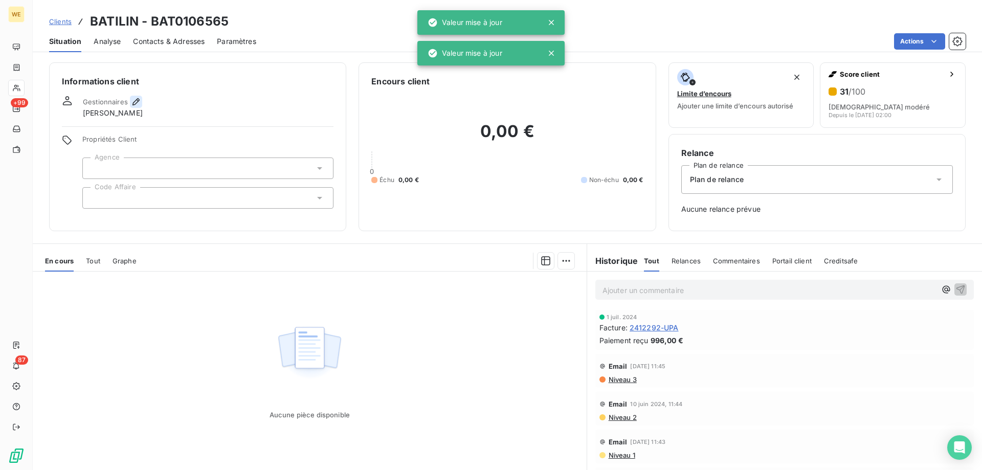
click at [138, 103] on icon "button" at bounding box center [136, 102] width 10 height 10
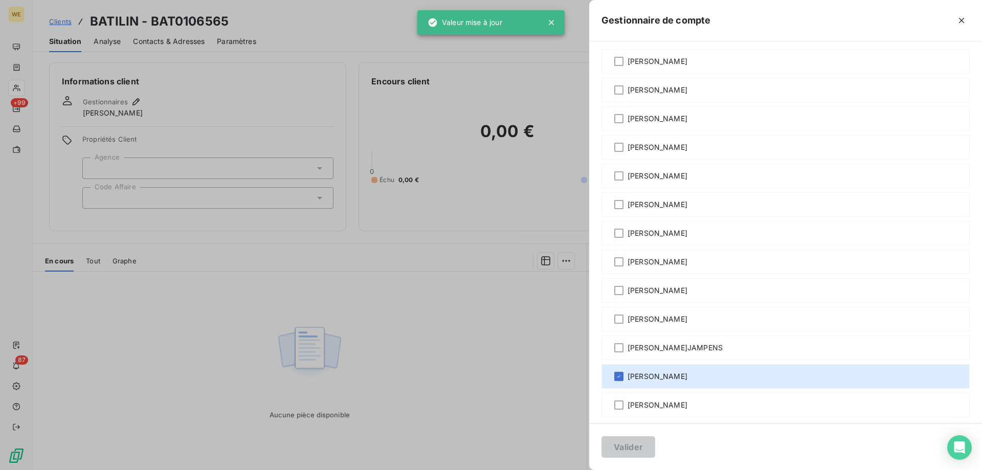
scroll to position [53, 0]
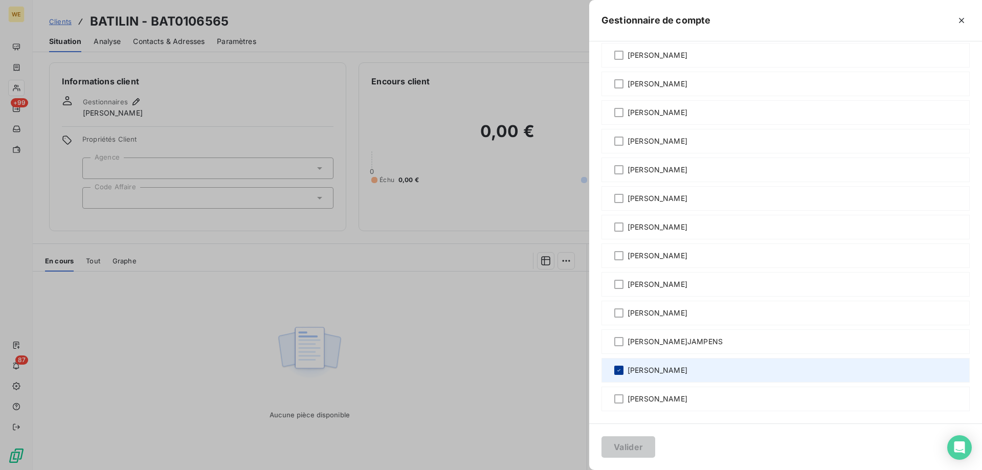
click at [617, 368] on icon at bounding box center [619, 370] width 6 height 6
click at [636, 446] on button "Valider" at bounding box center [629, 446] width 54 height 21
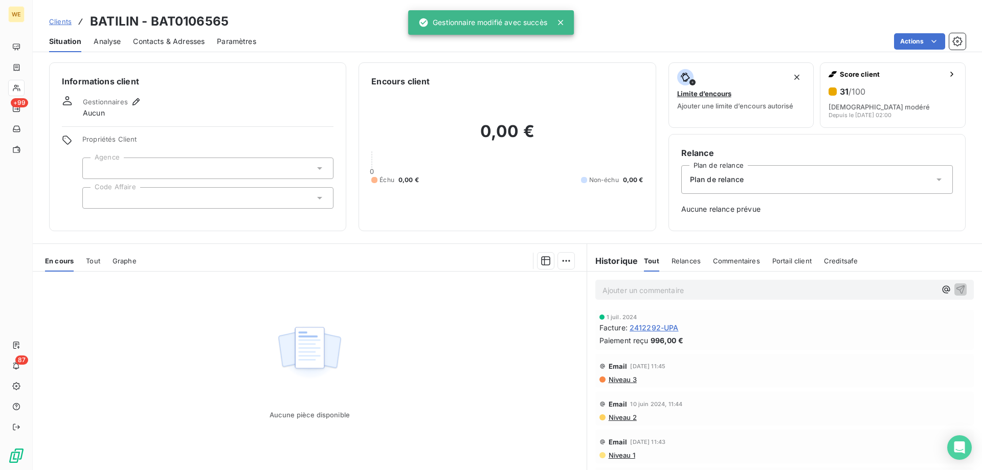
click at [151, 40] on span "Contacts & Adresses" at bounding box center [169, 41] width 72 height 10
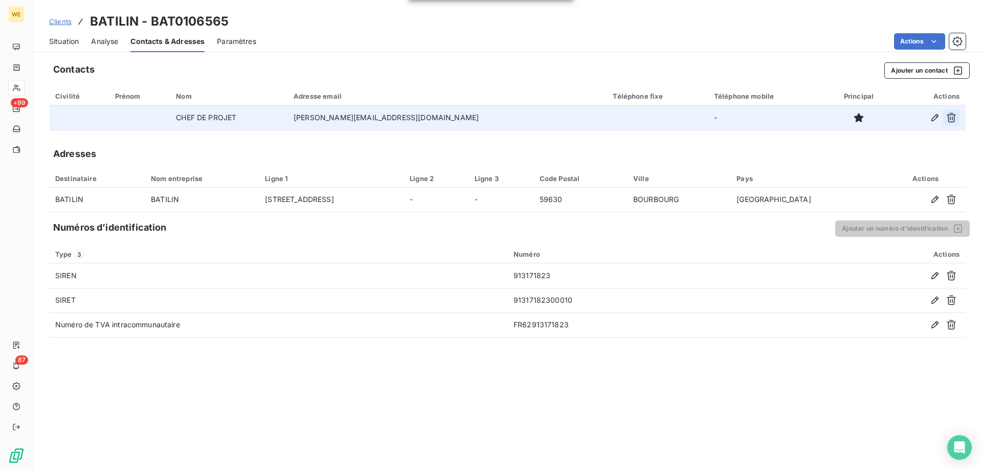
click at [952, 121] on icon "button" at bounding box center [952, 118] width 10 height 10
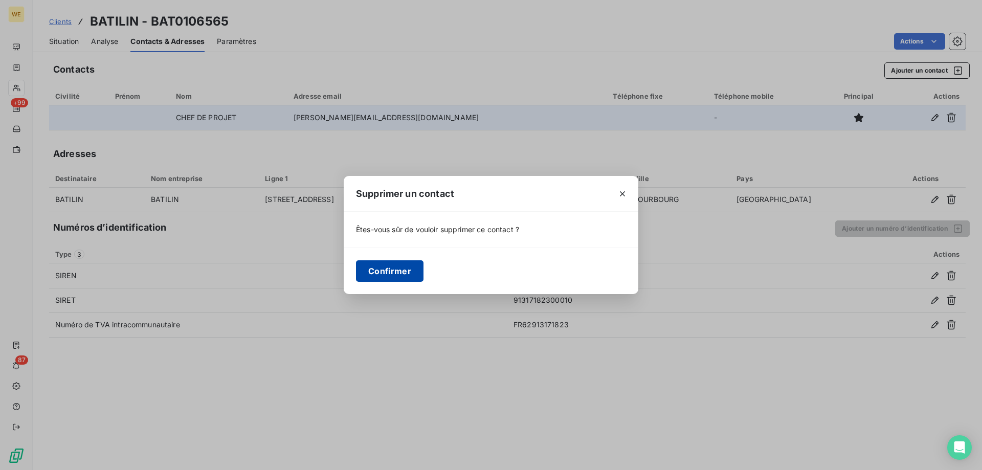
click at [390, 271] on button "Confirmer" at bounding box center [390, 270] width 68 height 21
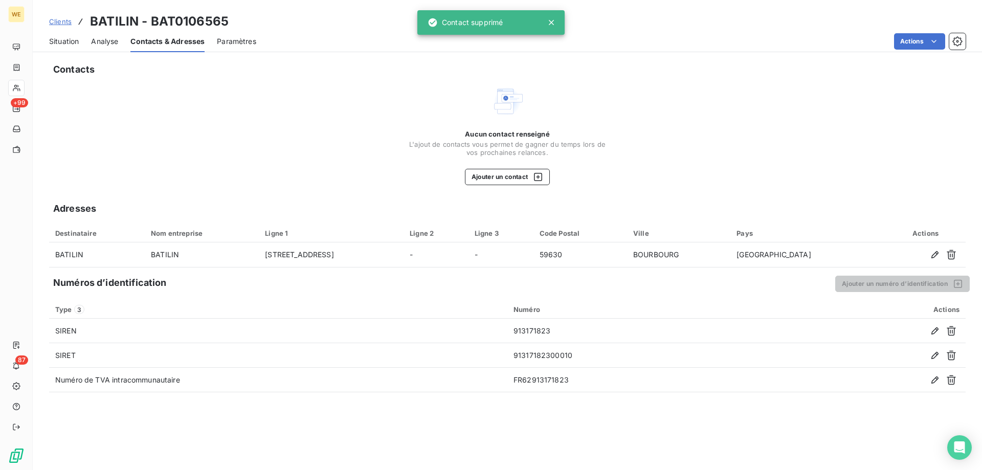
click at [173, 86] on div "Aucun contact renseigné L'ajout de contacts vous permet de gagner du temps lors…" at bounding box center [507, 135] width 917 height 100
click at [63, 42] on span "Situation" at bounding box center [64, 41] width 30 height 10
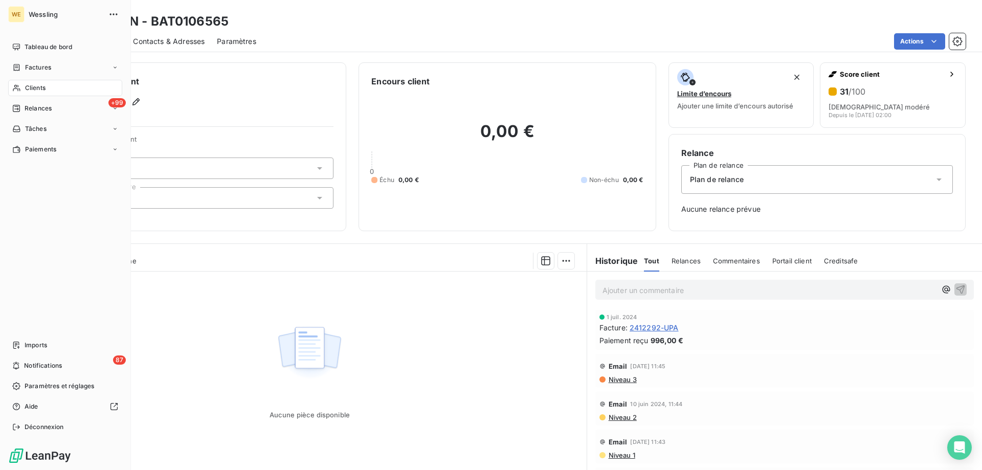
click at [35, 84] on span "Clients" at bounding box center [35, 87] width 20 height 9
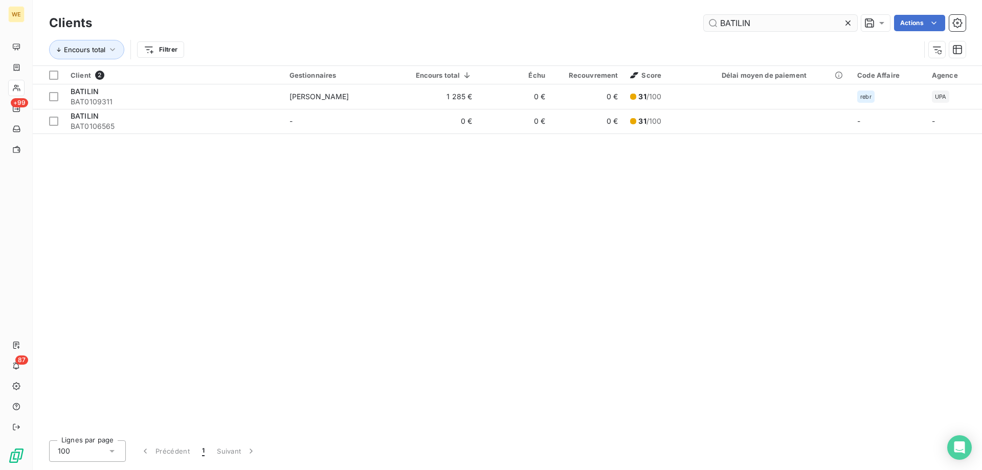
click at [726, 20] on input "BATILIN" at bounding box center [781, 23] width 154 height 16
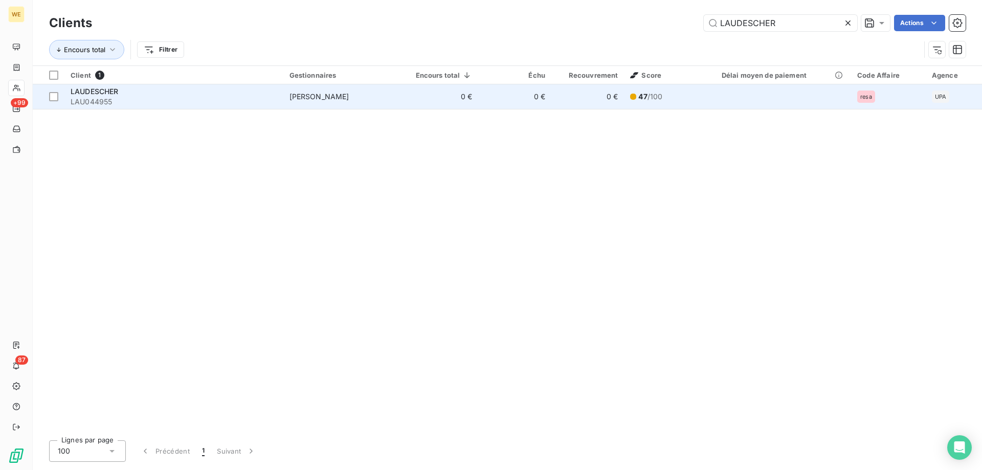
type input "LAUDESCHER"
click at [110, 95] on span "LAUDESCHER" at bounding box center [95, 91] width 48 height 9
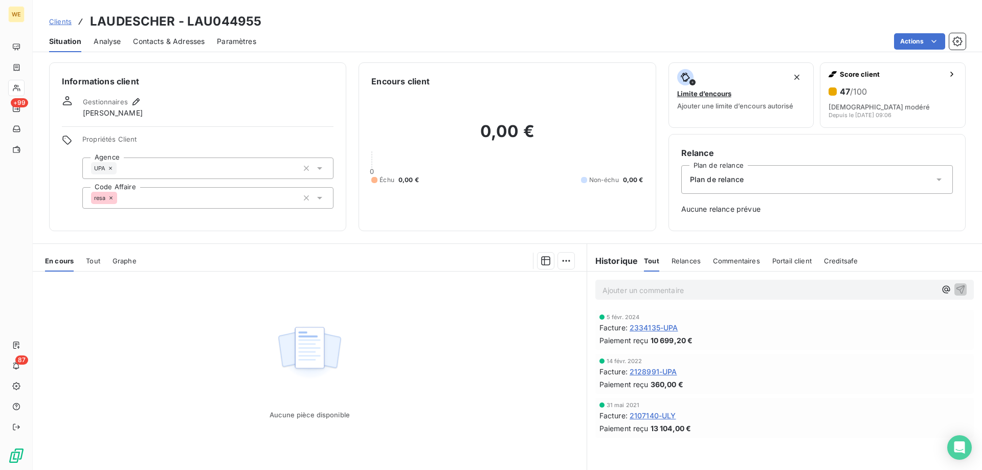
click at [121, 195] on input "text" at bounding box center [121, 197] width 8 height 9
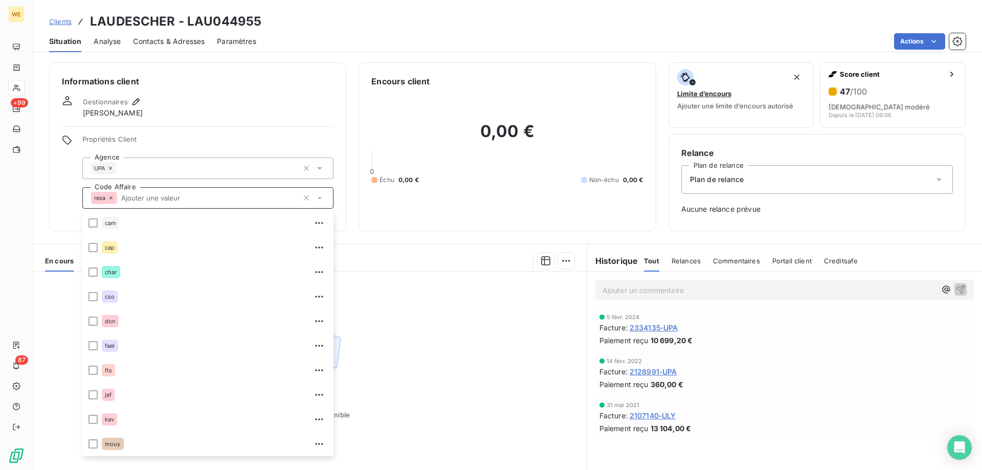
scroll to position [123, 0]
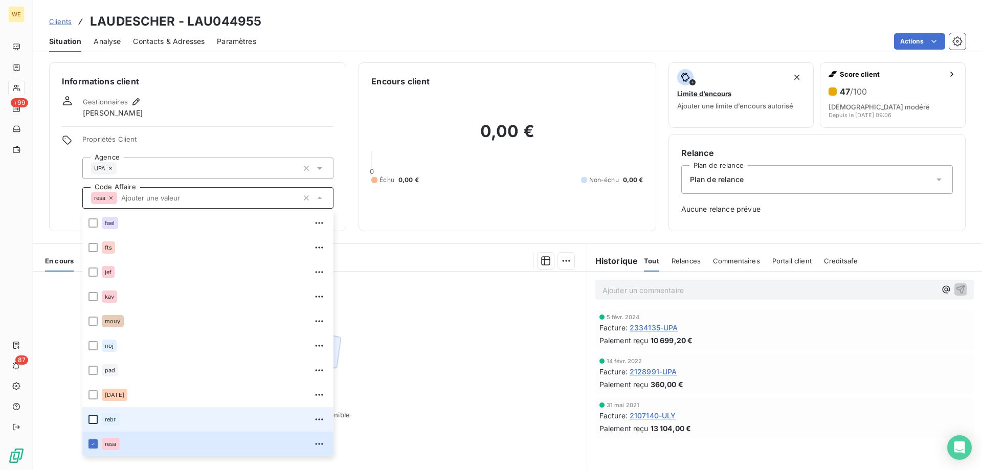
click at [92, 419] on div at bounding box center [93, 419] width 9 height 9
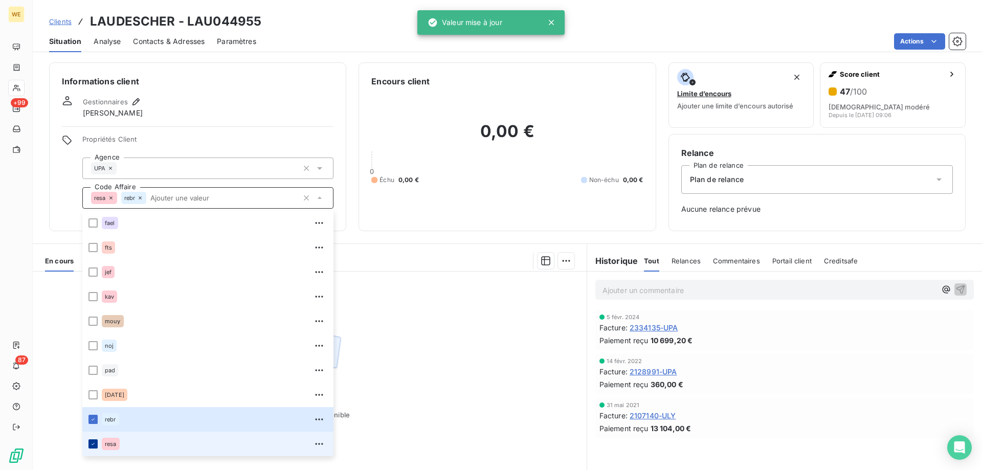
click at [91, 443] on icon at bounding box center [93, 444] width 6 height 6
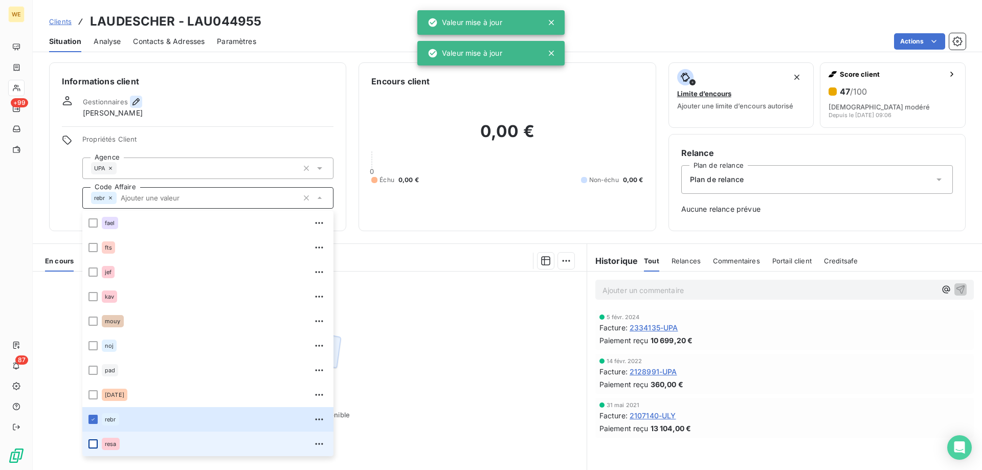
click at [134, 100] on icon "button" at bounding box center [136, 102] width 10 height 10
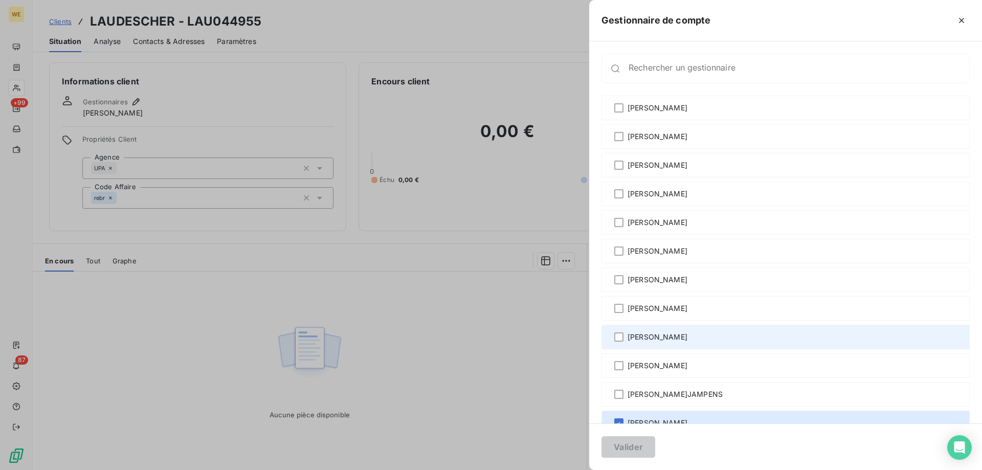
click at [630, 333] on span "[PERSON_NAME]" at bounding box center [658, 337] width 60 height 10
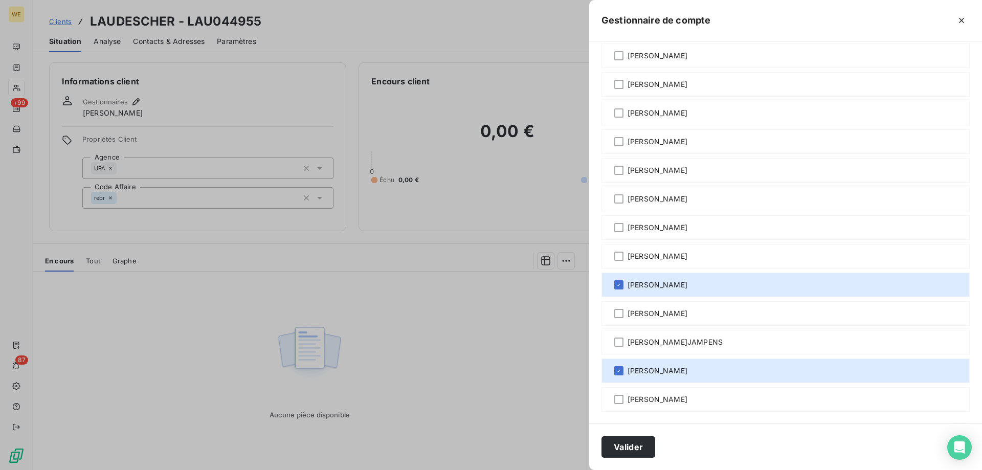
scroll to position [53, 0]
click at [619, 368] on icon at bounding box center [619, 370] width 6 height 6
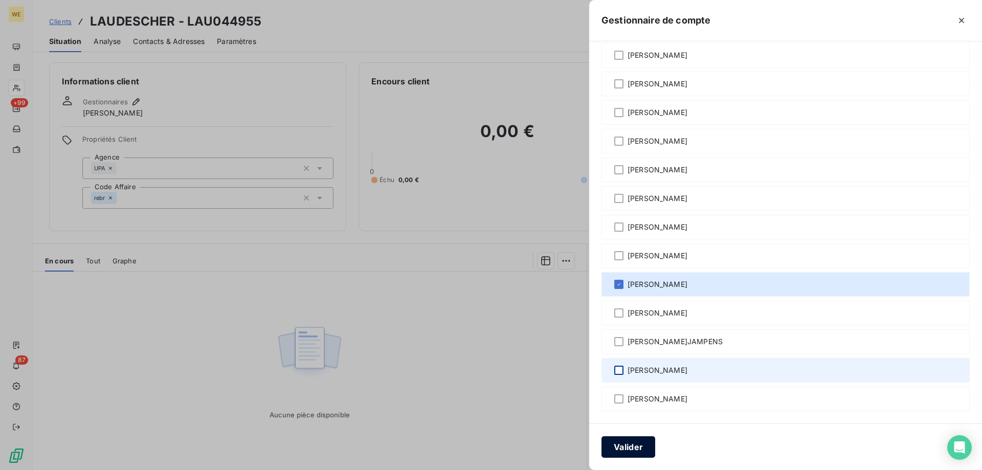
click at [651, 451] on button "Valider" at bounding box center [629, 446] width 54 height 21
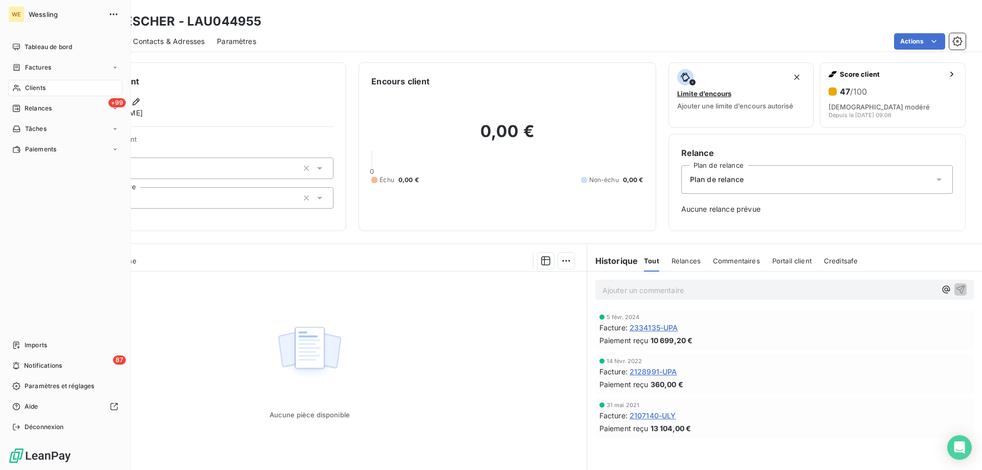
click at [31, 86] on span "Clients" at bounding box center [35, 87] width 20 height 9
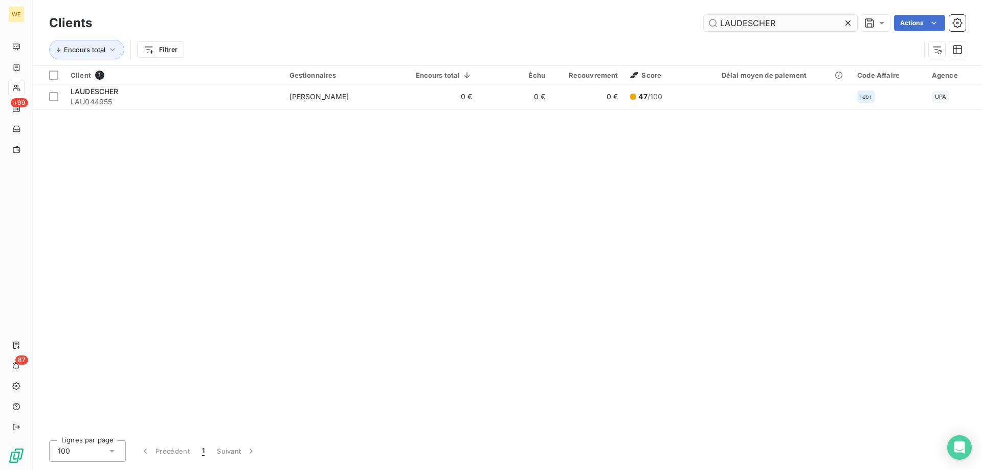
click at [761, 24] on input "LAUDESCHER" at bounding box center [781, 23] width 154 height 16
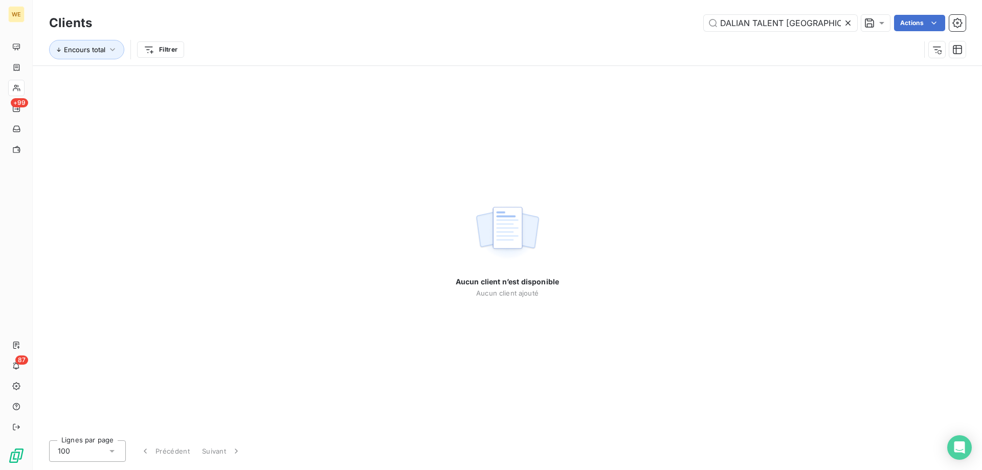
drag, startPoint x: 724, startPoint y: 22, endPoint x: 757, endPoint y: 36, distance: 36.2
click at [725, 23] on input "DALIAN TALENT [GEOGRAPHIC_DATA]" at bounding box center [781, 23] width 154 height 16
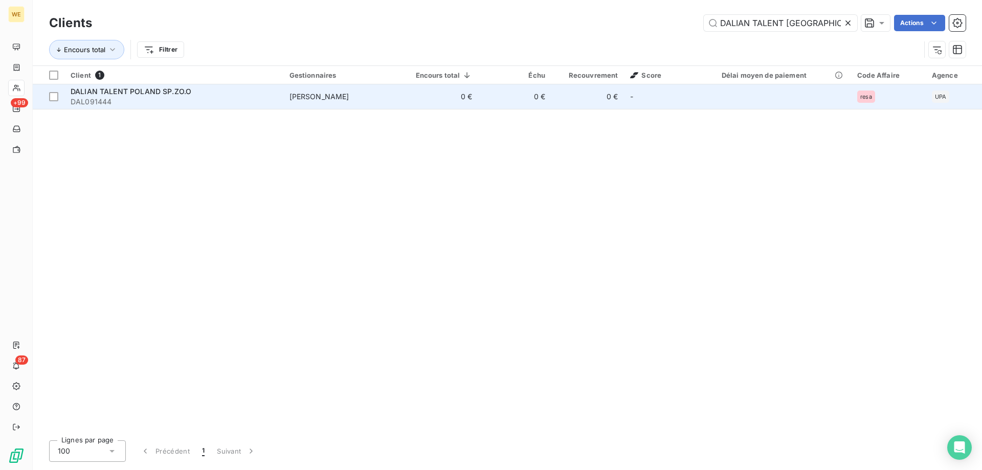
type input "DALIAN TALENT [GEOGRAPHIC_DATA]"
click at [223, 85] on td "DALIAN TALENT POLAND SP.ZO.O DAL091444" at bounding box center [173, 96] width 219 height 25
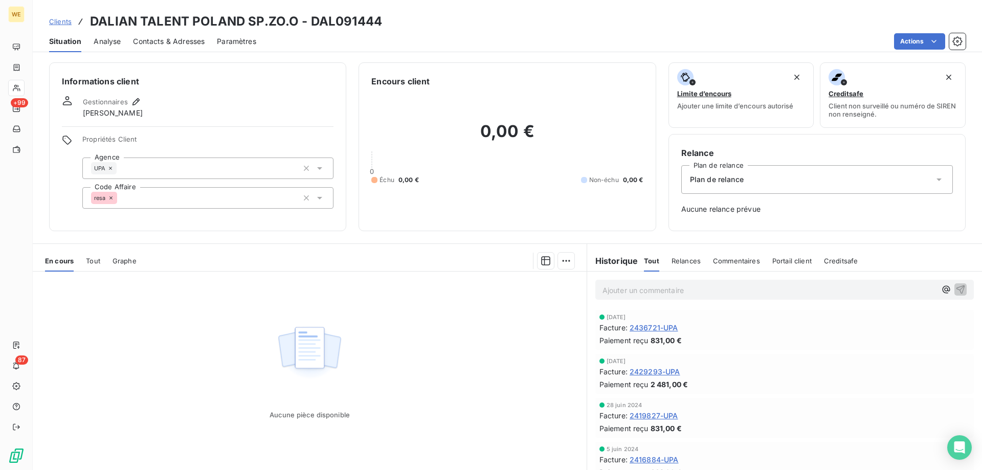
click at [133, 198] on div "resa" at bounding box center [207, 197] width 251 height 21
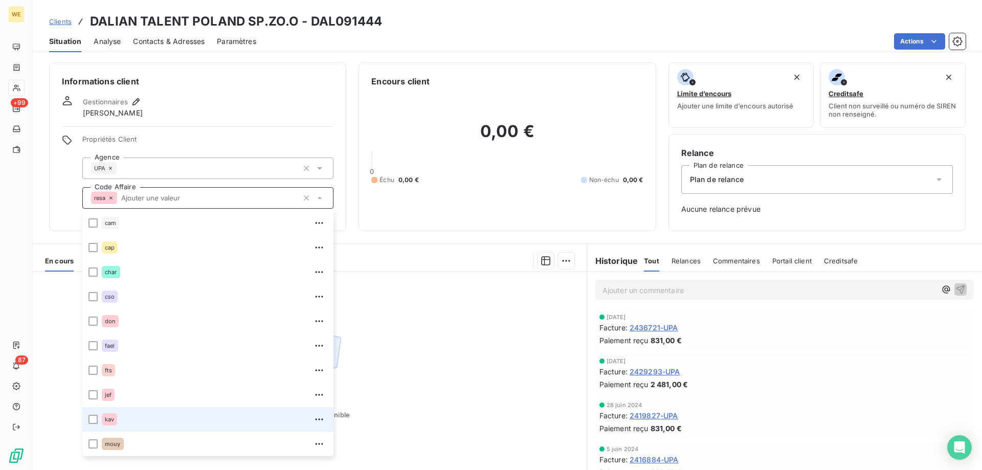
scroll to position [123, 0]
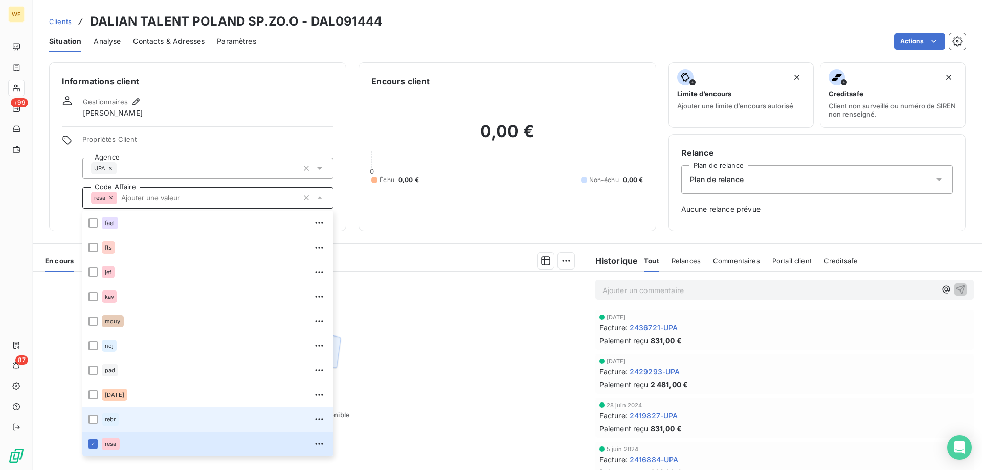
drag, startPoint x: 102, startPoint y: 420, endPoint x: 97, endPoint y: 424, distance: 7.0
click at [102, 420] on div "rebr" at bounding box center [110, 419] width 17 height 12
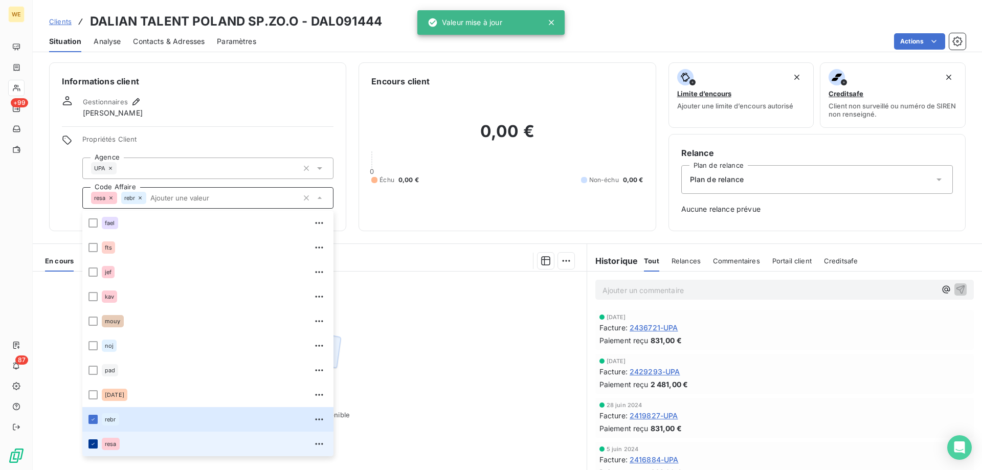
click at [97, 446] on div at bounding box center [93, 444] width 9 height 9
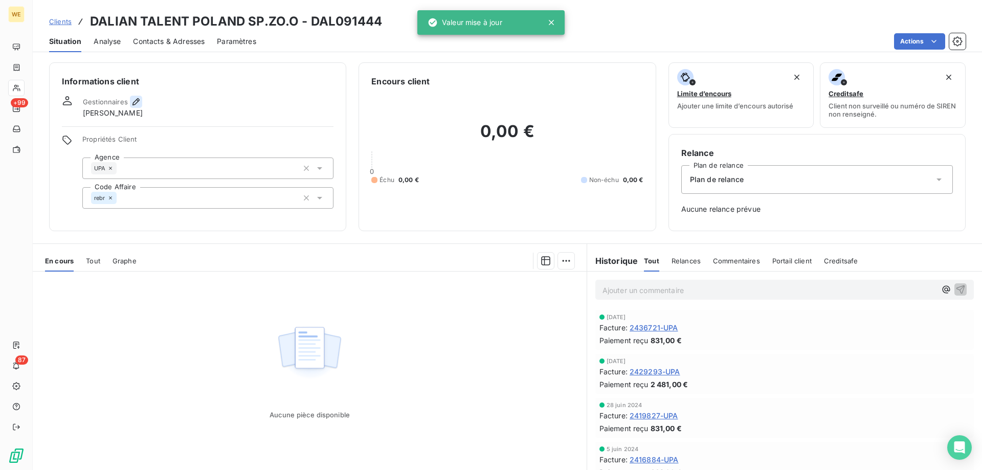
click at [134, 101] on icon "button" at bounding box center [136, 102] width 10 height 10
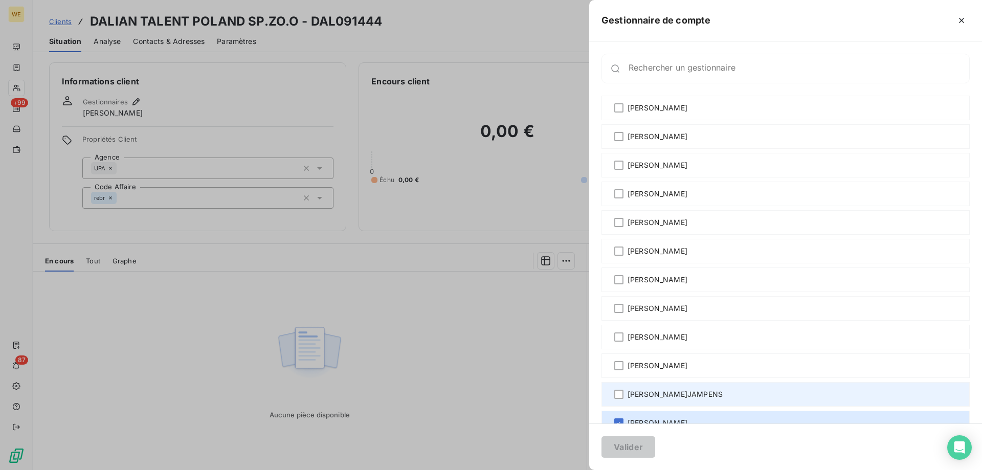
scroll to position [51, 0]
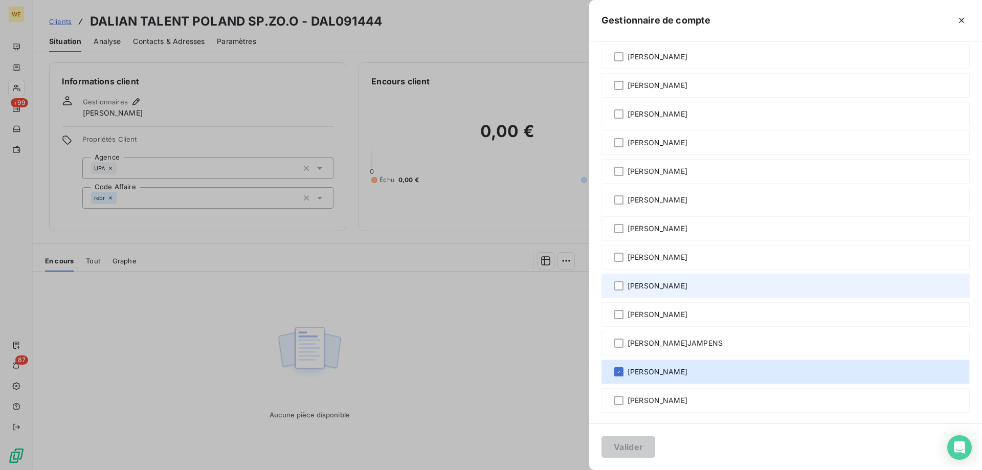
click at [624, 287] on div "[PERSON_NAME]" at bounding box center [786, 286] width 368 height 25
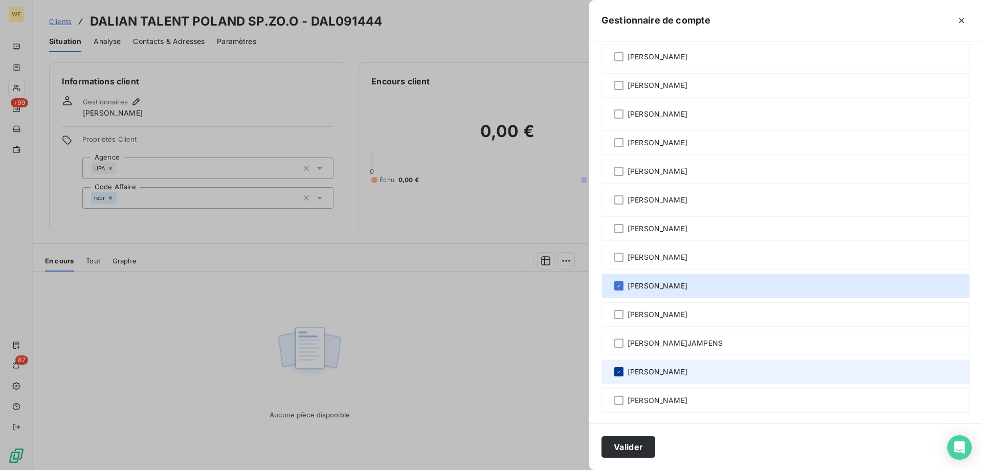
click at [618, 373] on icon at bounding box center [619, 372] width 6 height 6
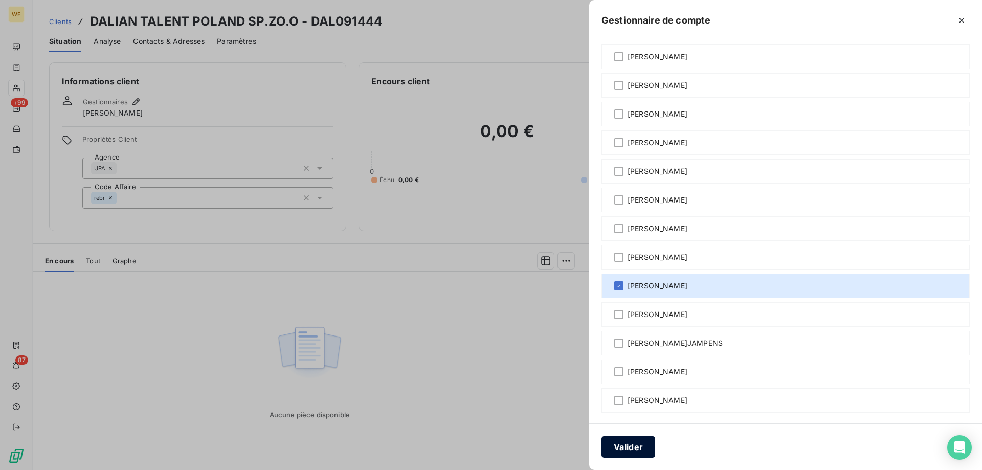
click at [625, 451] on button "Valider" at bounding box center [629, 446] width 54 height 21
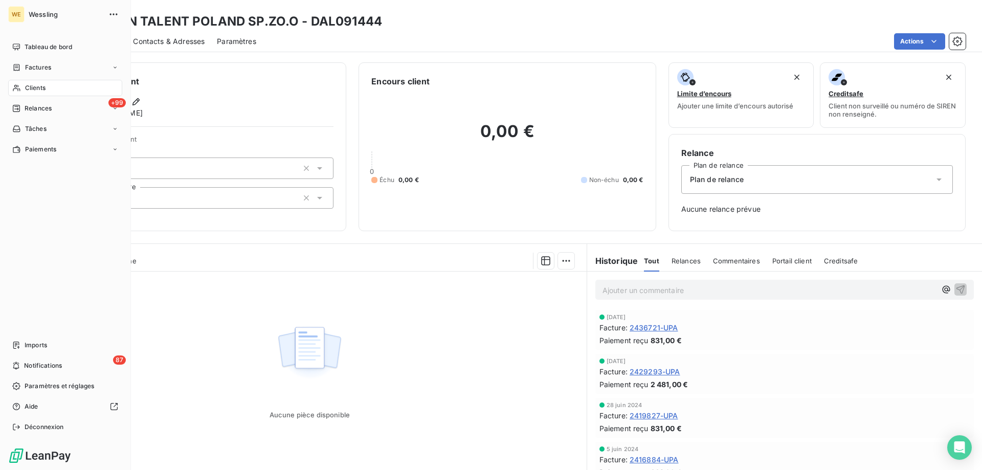
click at [36, 85] on span "Clients" at bounding box center [35, 87] width 20 height 9
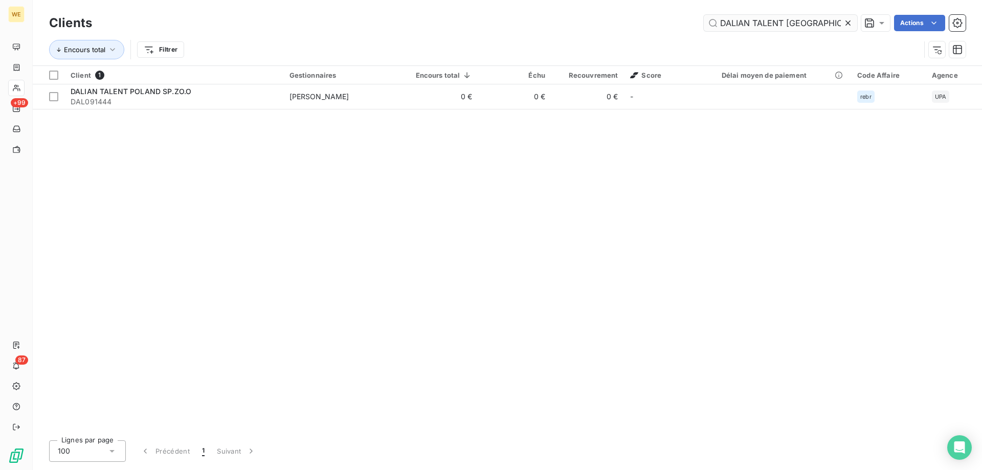
click at [741, 21] on input "DALIAN TALENT [GEOGRAPHIC_DATA]" at bounding box center [781, 23] width 154 height 16
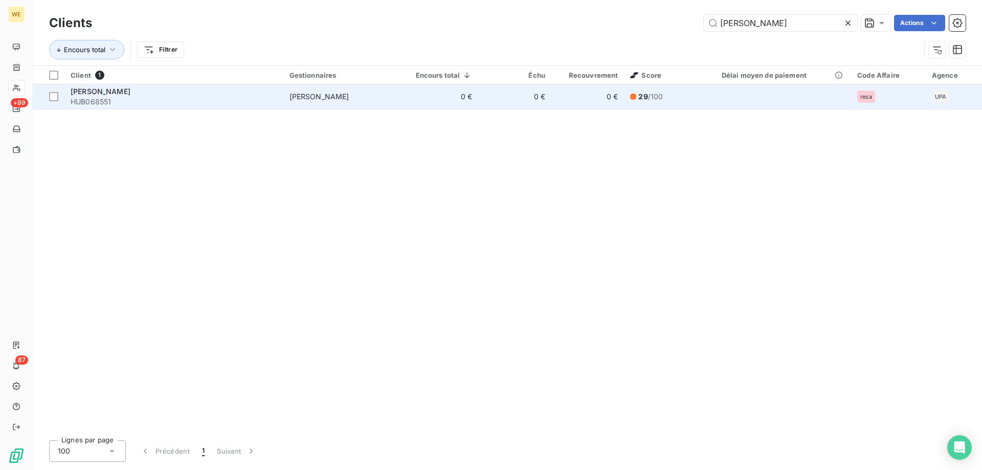
type input "[PERSON_NAME]"
click at [299, 94] on span "[PERSON_NAME]" at bounding box center [320, 96] width 60 height 9
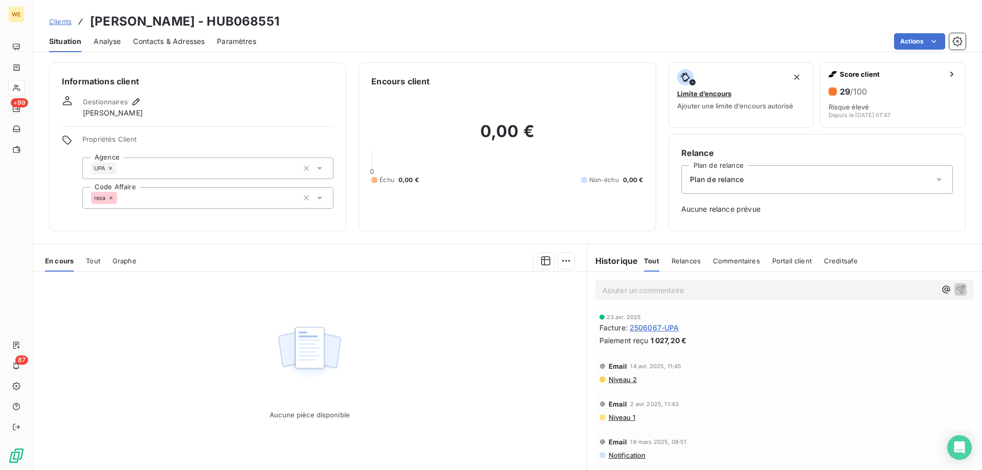
click at [136, 202] on div "resa" at bounding box center [207, 197] width 251 height 21
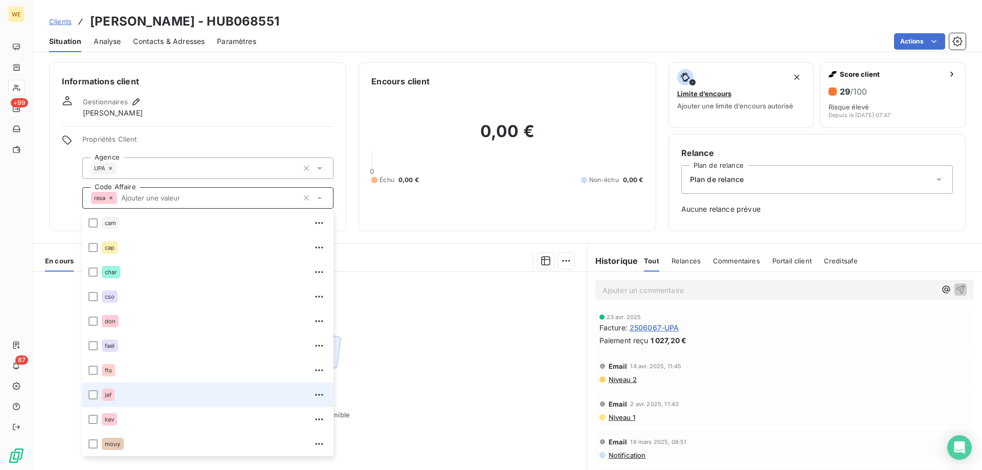
scroll to position [123, 0]
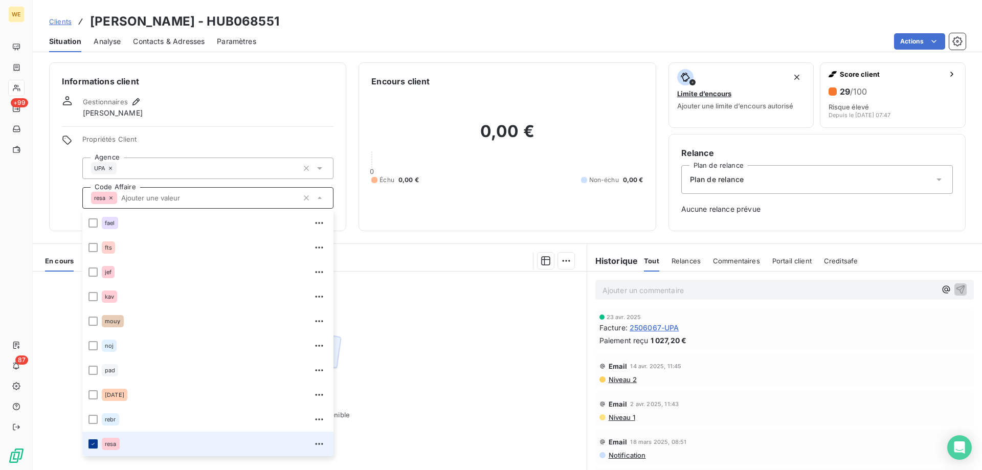
click at [92, 445] on icon at bounding box center [93, 444] width 3 height 2
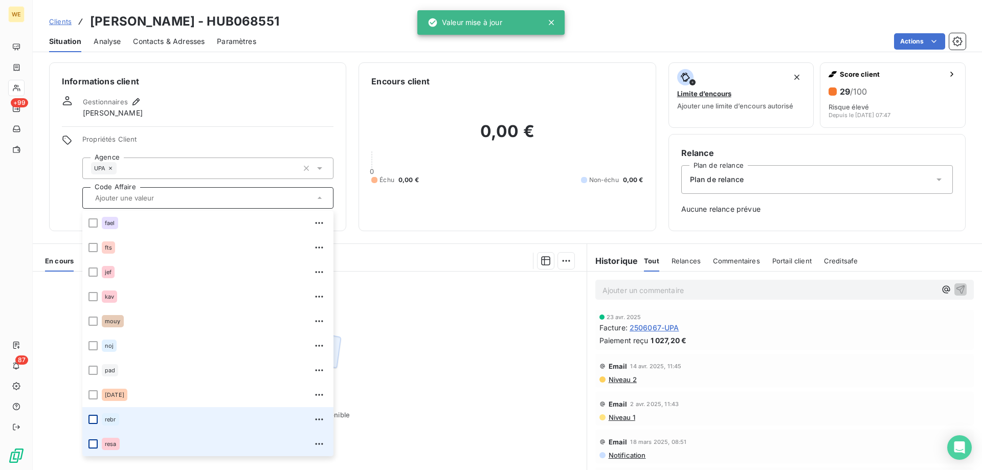
click at [91, 422] on div at bounding box center [93, 419] width 9 height 9
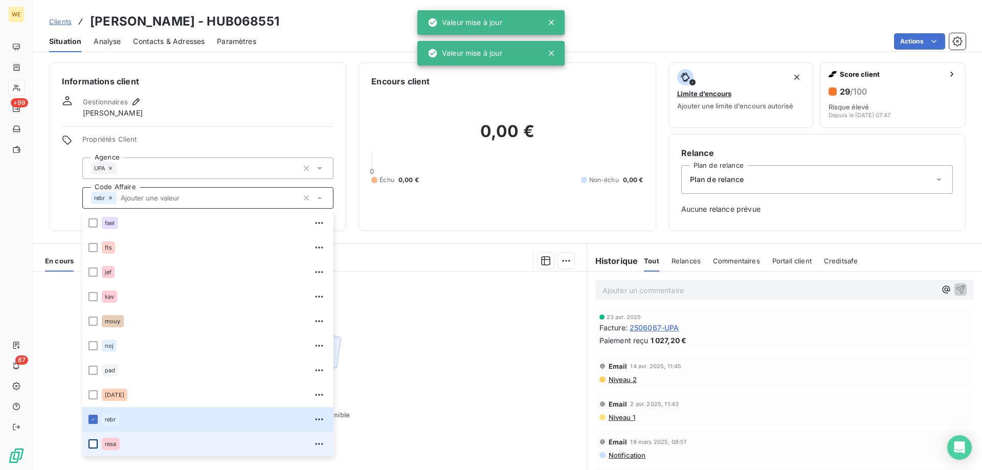
click at [136, 163] on div "UPA" at bounding box center [207, 168] width 251 height 21
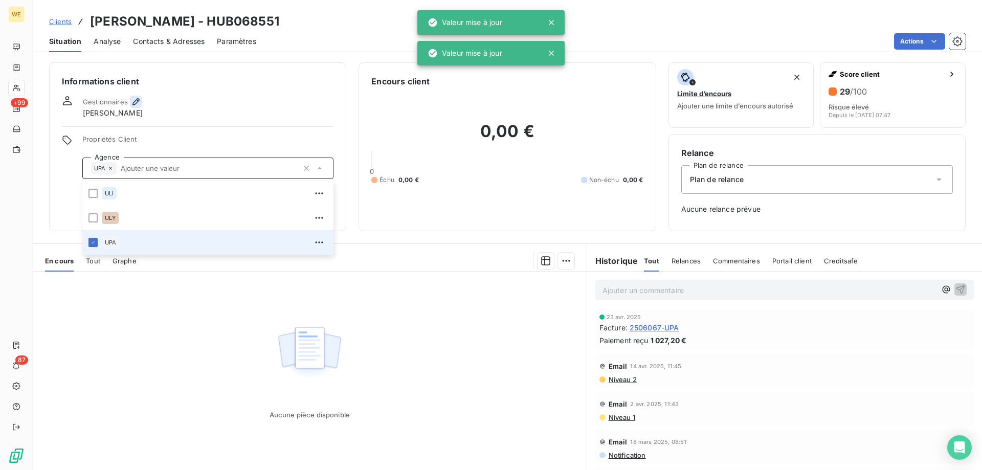
click at [138, 106] on icon "button" at bounding box center [136, 102] width 10 height 10
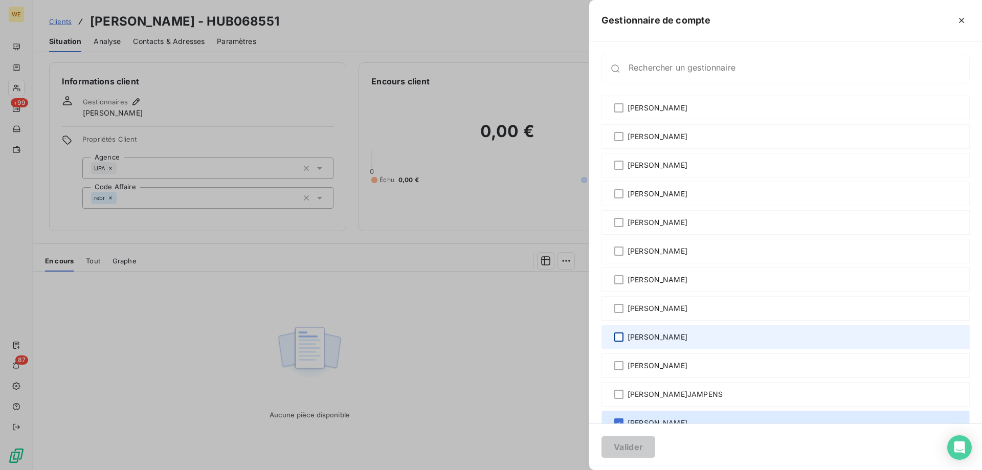
click at [622, 337] on div at bounding box center [619, 337] width 9 height 9
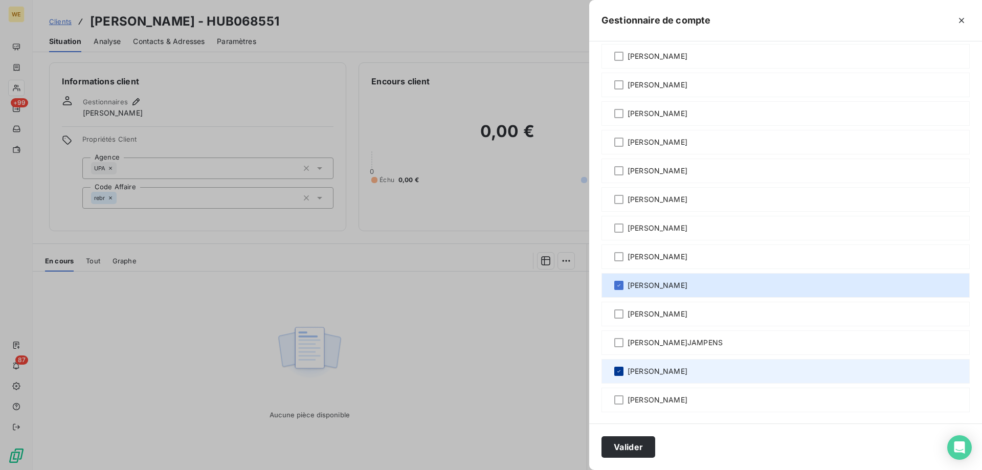
scroll to position [53, 0]
click at [620, 370] on icon at bounding box center [619, 370] width 3 height 2
click at [632, 453] on button "Valider" at bounding box center [629, 446] width 54 height 21
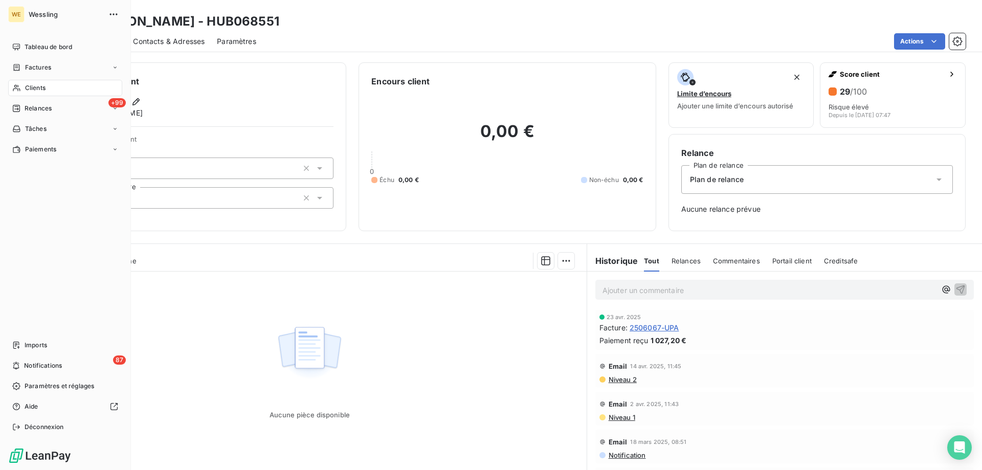
click at [37, 83] on div "Clients" at bounding box center [65, 88] width 114 height 16
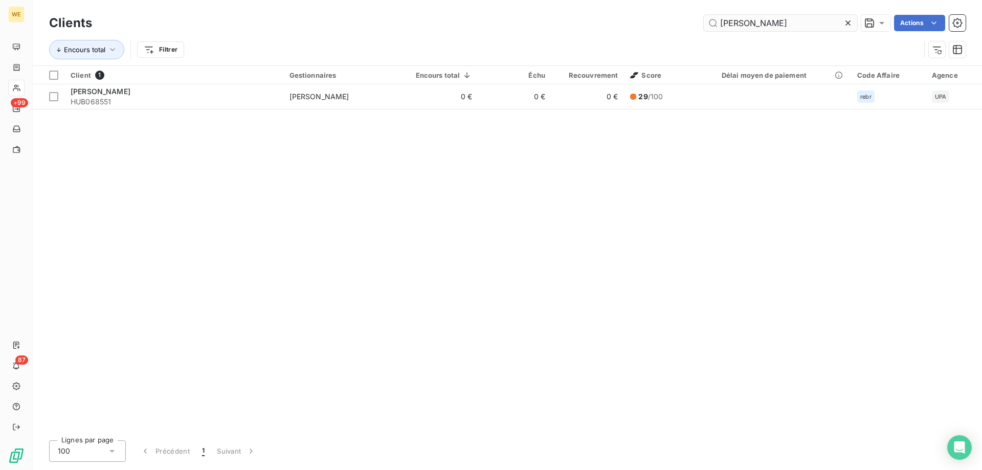
click at [736, 25] on input "[PERSON_NAME]" at bounding box center [781, 23] width 154 height 16
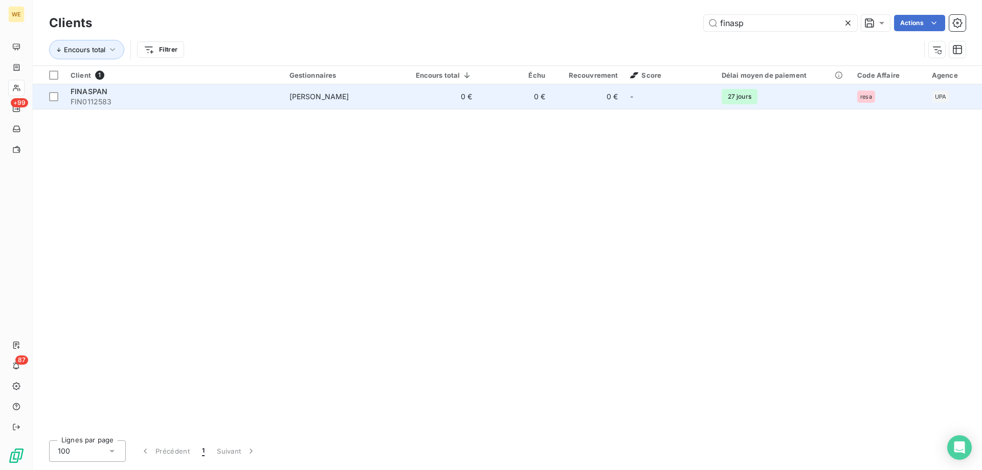
type input "finasp"
click at [346, 103] on td "[PERSON_NAME]" at bounding box center [342, 96] width 119 height 25
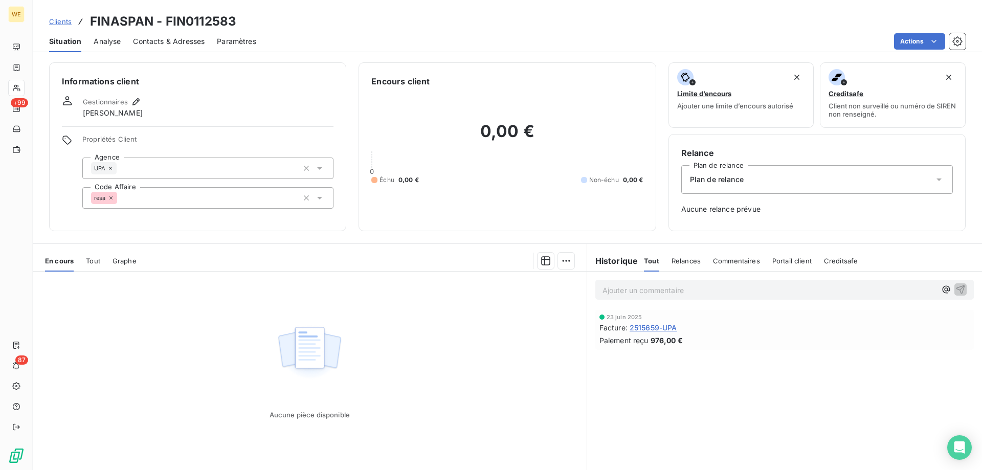
click at [143, 198] on div "resa" at bounding box center [207, 197] width 251 height 21
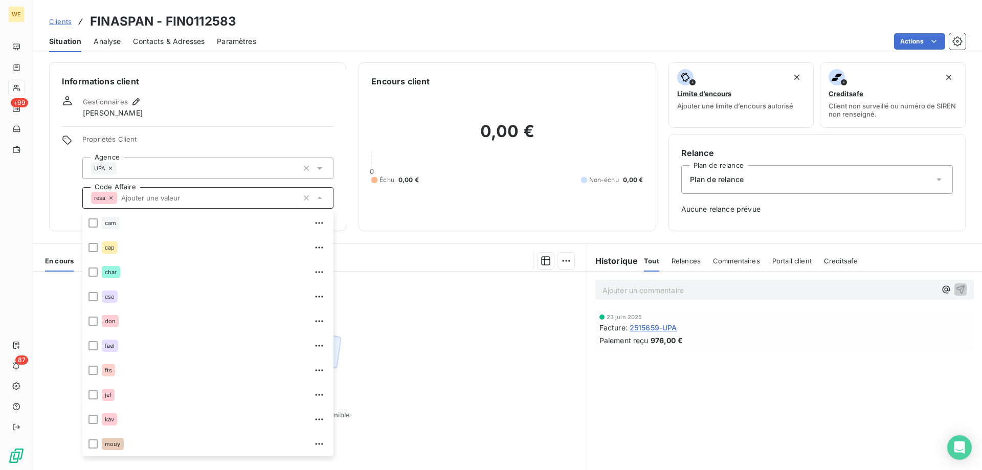
scroll to position [123, 0]
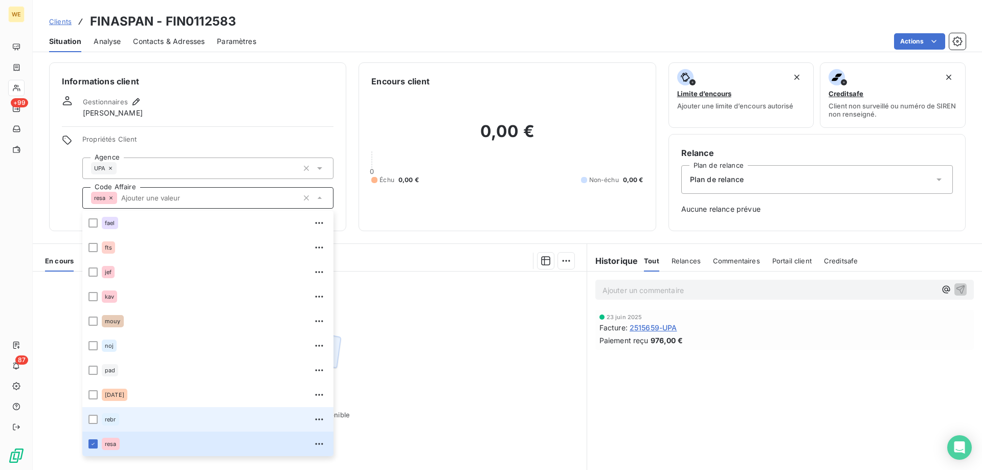
click at [116, 416] on div "rebr" at bounding box center [110, 419] width 17 height 12
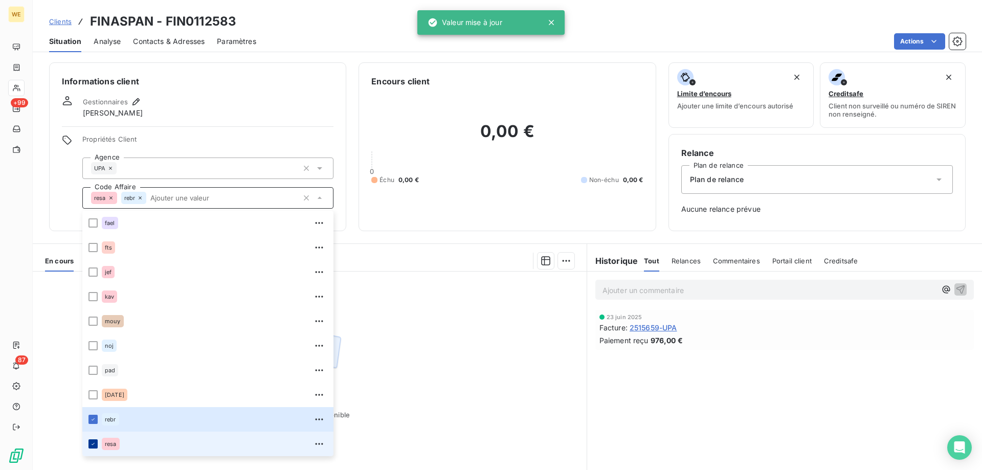
click at [95, 445] on icon at bounding box center [93, 444] width 6 height 6
click at [133, 102] on icon "button" at bounding box center [136, 102] width 10 height 10
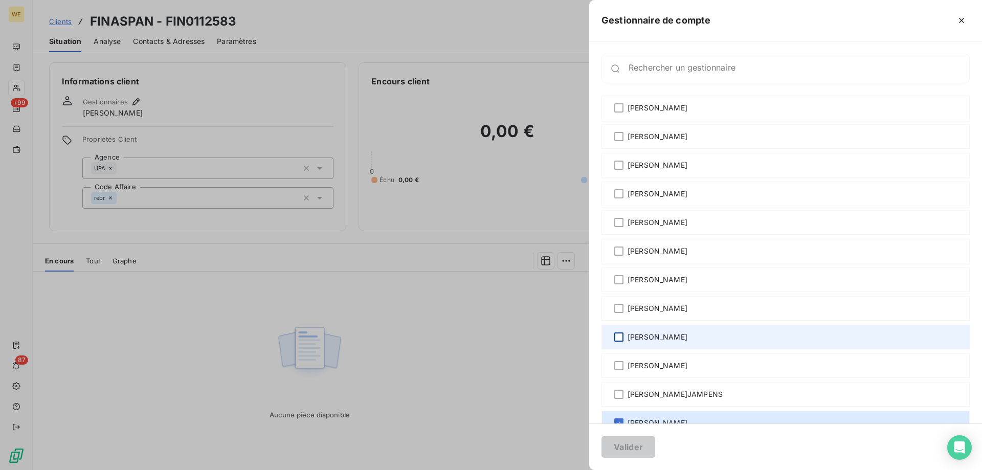
click at [617, 337] on div at bounding box center [619, 337] width 9 height 9
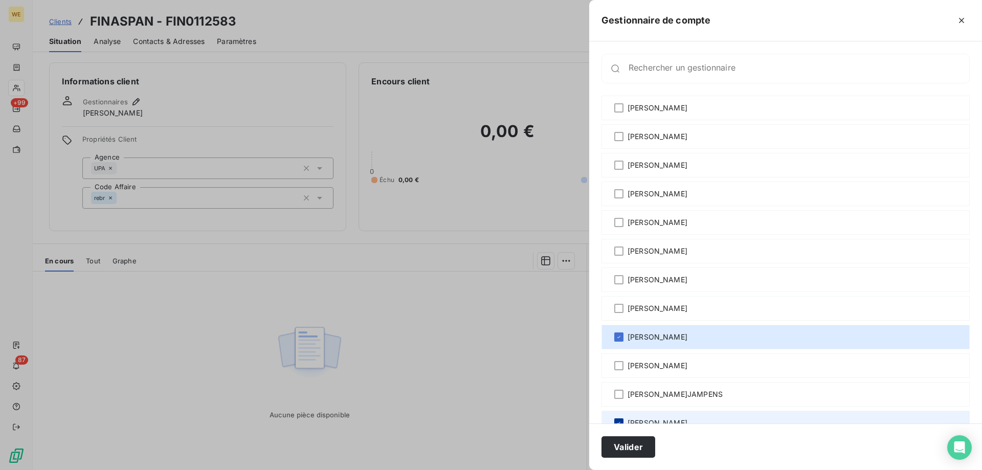
click at [616, 419] on div at bounding box center [619, 423] width 9 height 9
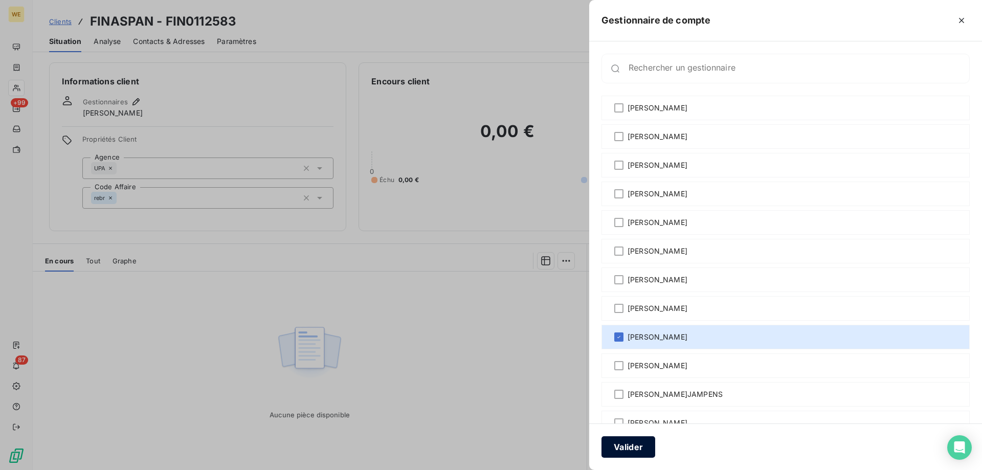
click at [627, 452] on button "Valider" at bounding box center [629, 446] width 54 height 21
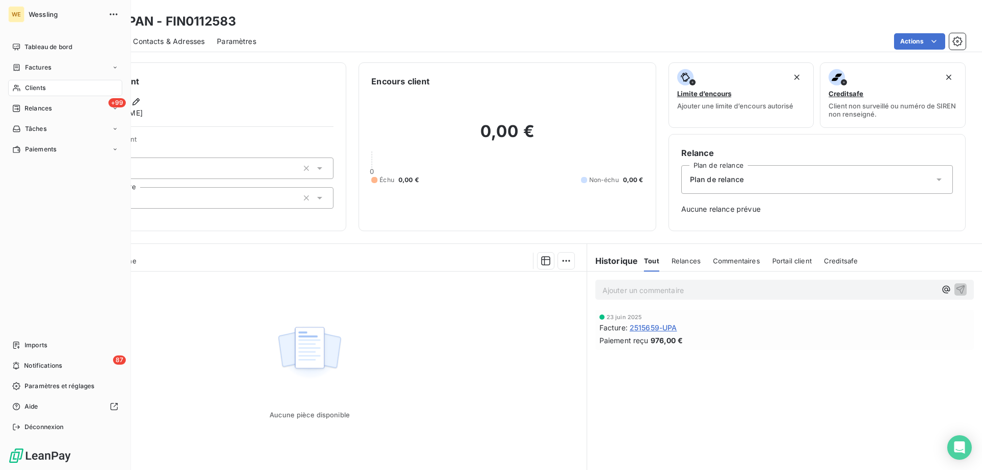
click at [33, 86] on span "Clients" at bounding box center [35, 87] width 20 height 9
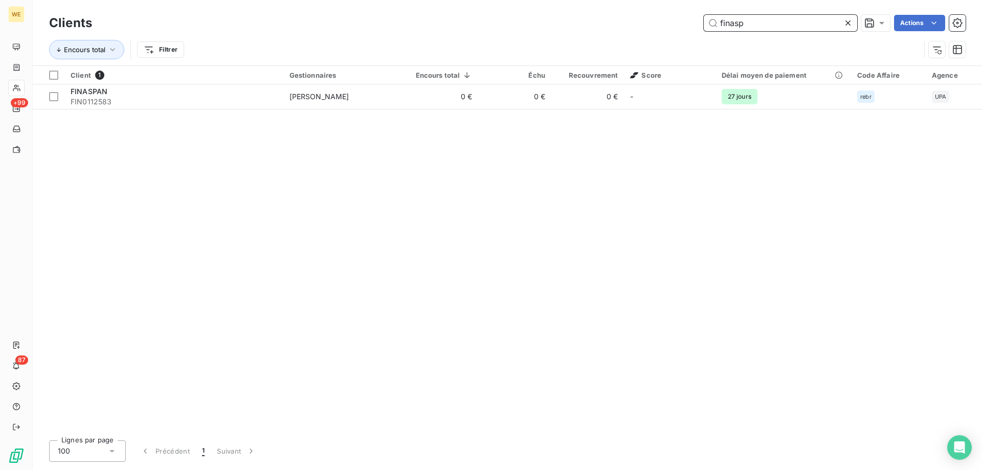
click at [718, 20] on input "finasp" at bounding box center [781, 23] width 154 height 16
click at [753, 26] on input "buitex" at bounding box center [781, 23] width 154 height 16
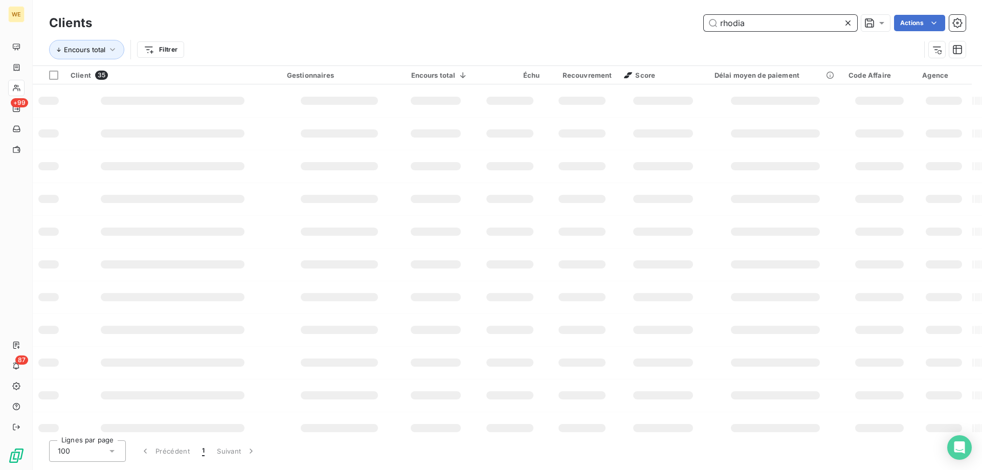
type input "rhodia"
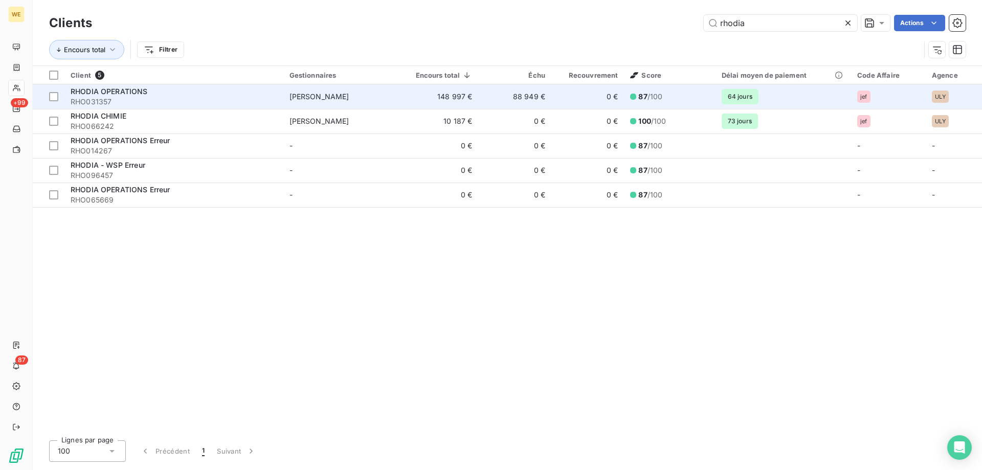
click at [185, 89] on div "RHODIA OPERATIONS" at bounding box center [174, 91] width 207 height 10
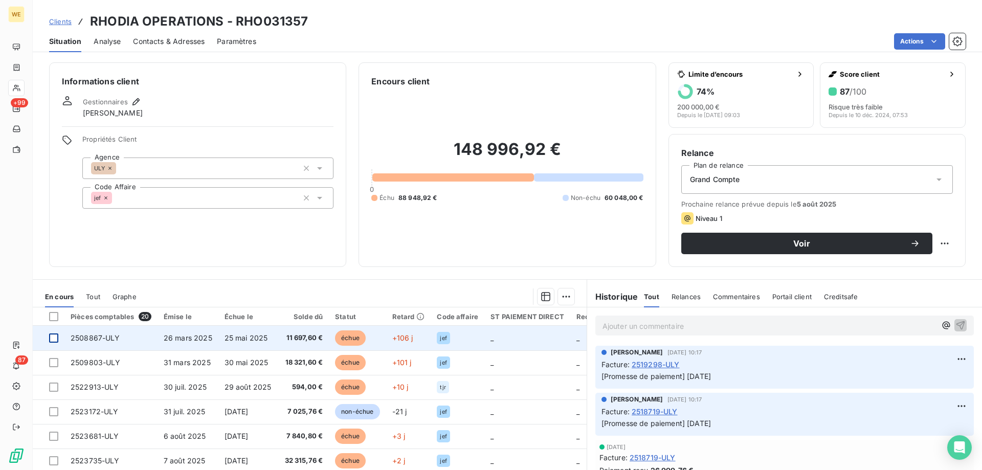
click at [51, 336] on div at bounding box center [53, 338] width 9 height 9
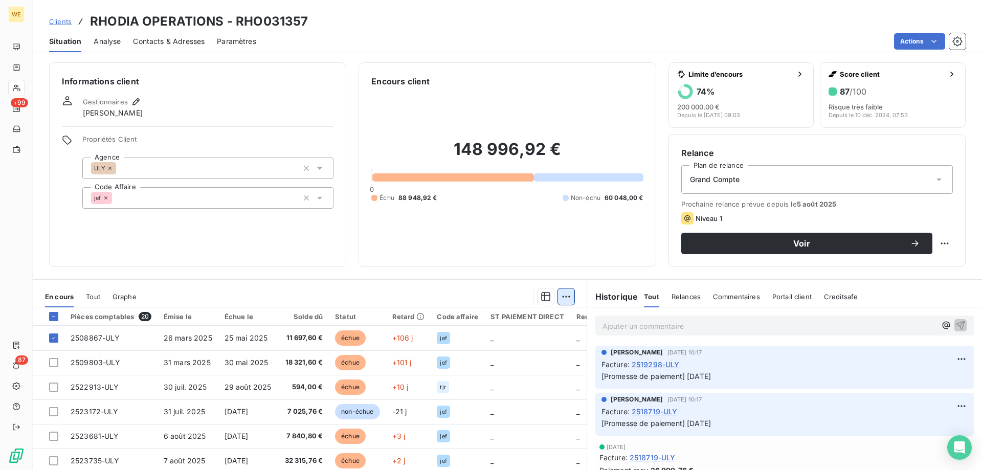
click at [562, 299] on html "WE +99 87 Clients RHODIA OPERATIONS - RHO031357 Situation Analyse Contacts & Ad…" at bounding box center [491, 235] width 982 height 470
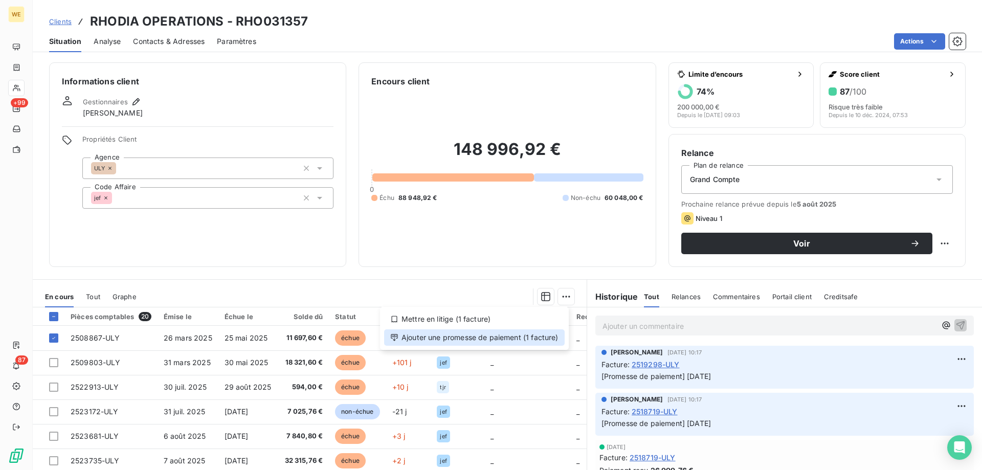
click at [533, 340] on div "Ajouter une promesse de paiement (1 facture)" at bounding box center [474, 338] width 181 height 16
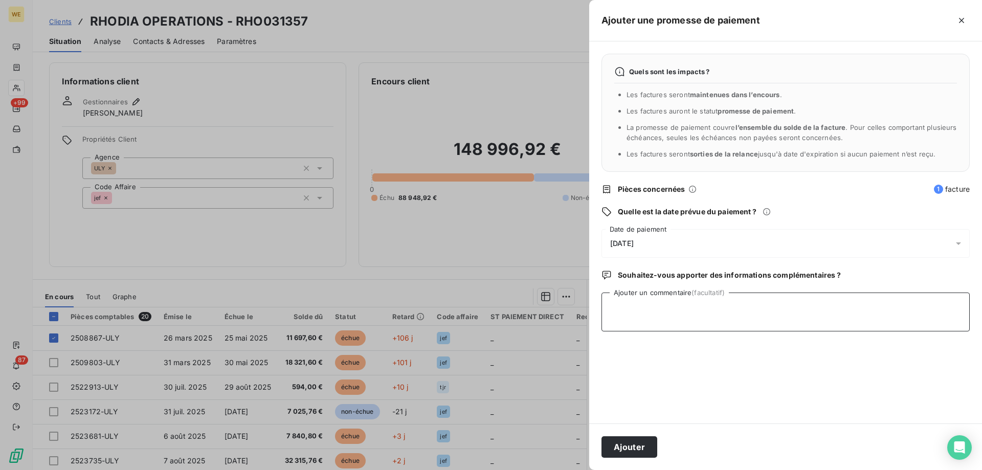
click at [642, 318] on textarea "Ajouter un commentaire (facultatif)" at bounding box center [786, 312] width 368 height 39
type textarea "[DATE]"
click at [658, 237] on div "[DATE]" at bounding box center [786, 243] width 368 height 29
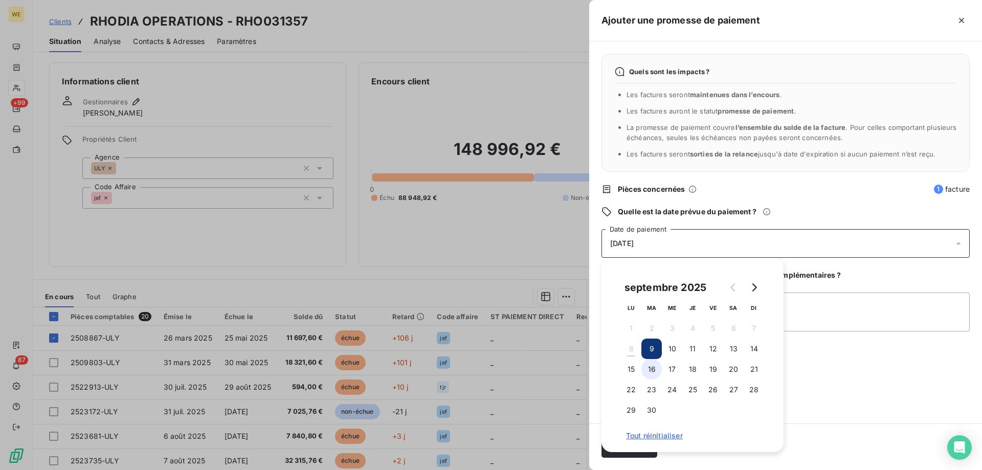
click at [650, 366] on button "16" at bounding box center [652, 369] width 20 height 20
click at [812, 309] on textarea "[DATE]" at bounding box center [786, 312] width 368 height 39
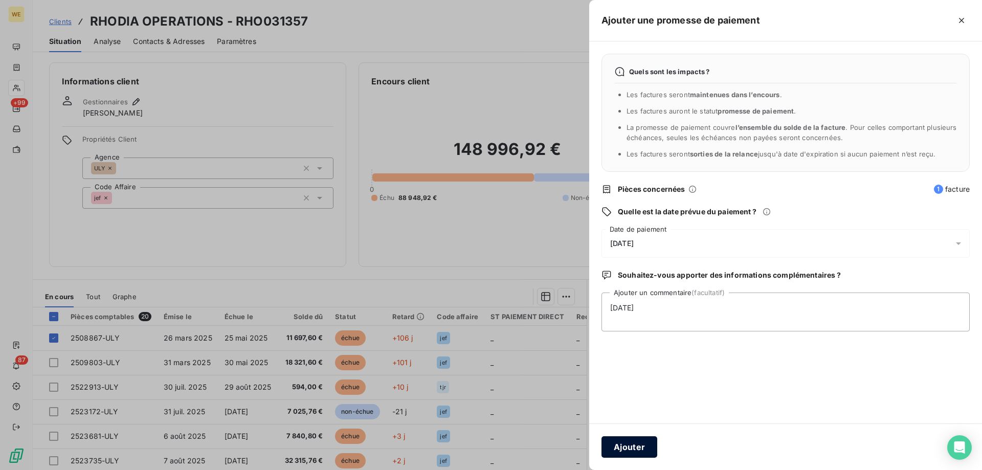
click at [637, 446] on button "Ajouter" at bounding box center [630, 446] width 56 height 21
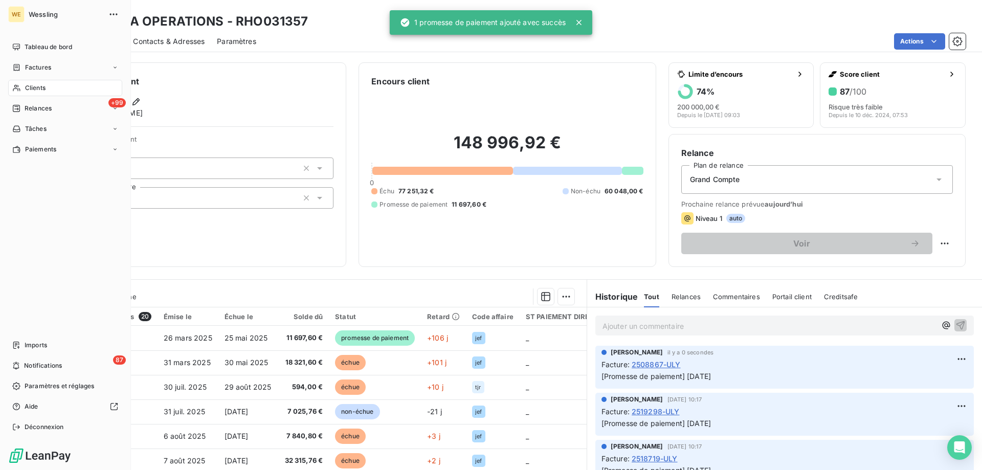
click at [33, 85] on span "Clients" at bounding box center [35, 87] width 20 height 9
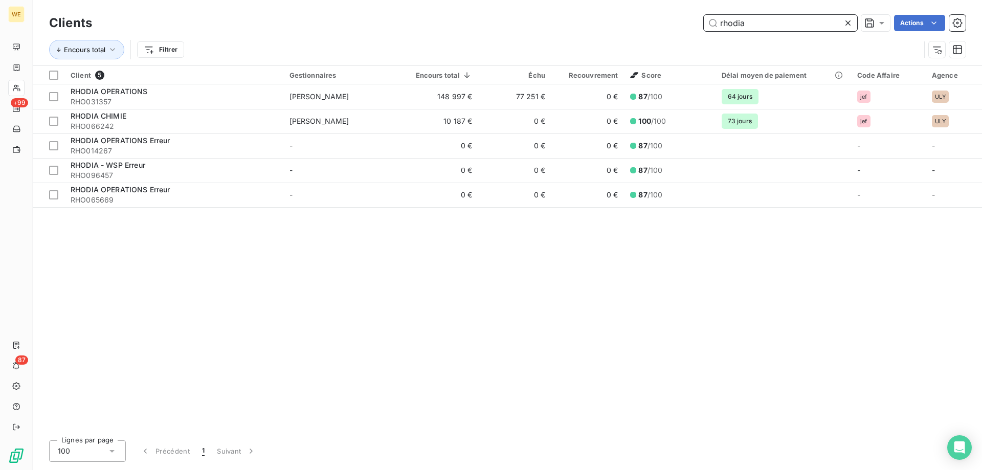
click at [757, 23] on input "rhodia" at bounding box center [781, 23] width 154 height 16
paste input "ROC0107868"
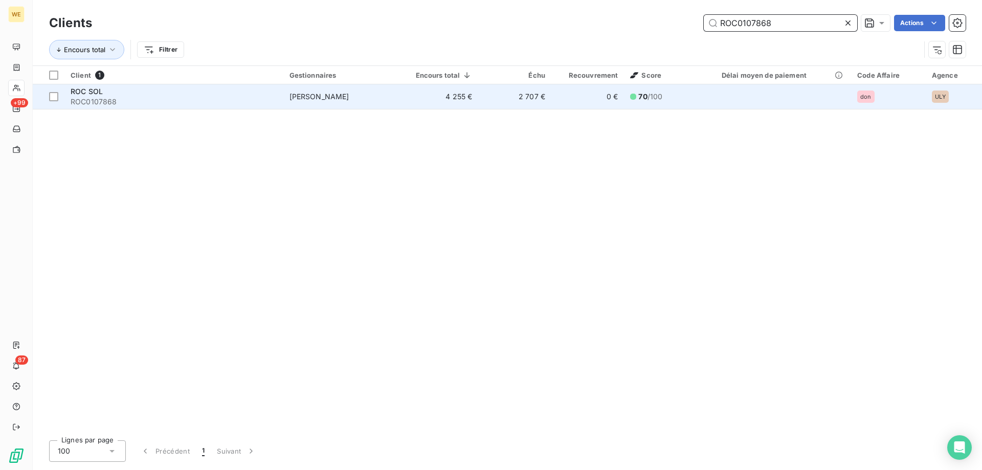
type input "ROC0107868"
click at [136, 95] on div "ROC SOL" at bounding box center [174, 91] width 207 height 10
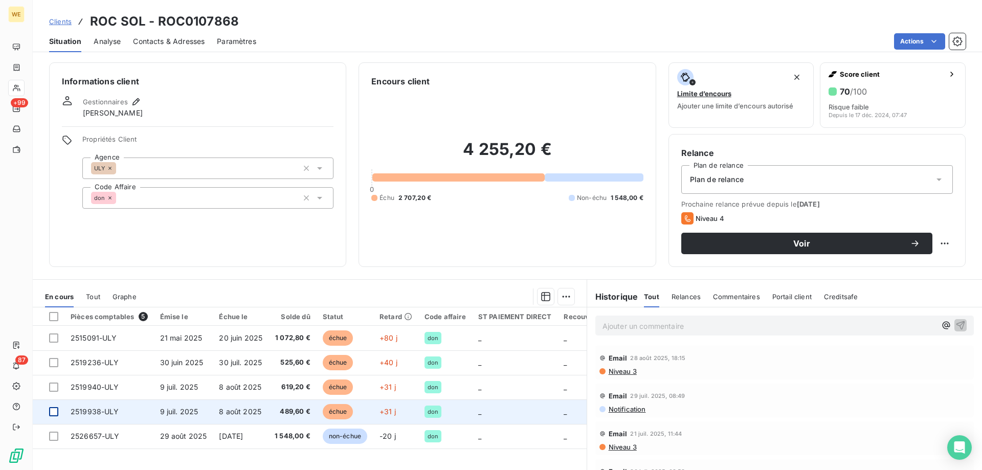
click at [54, 415] on div at bounding box center [53, 411] width 9 height 9
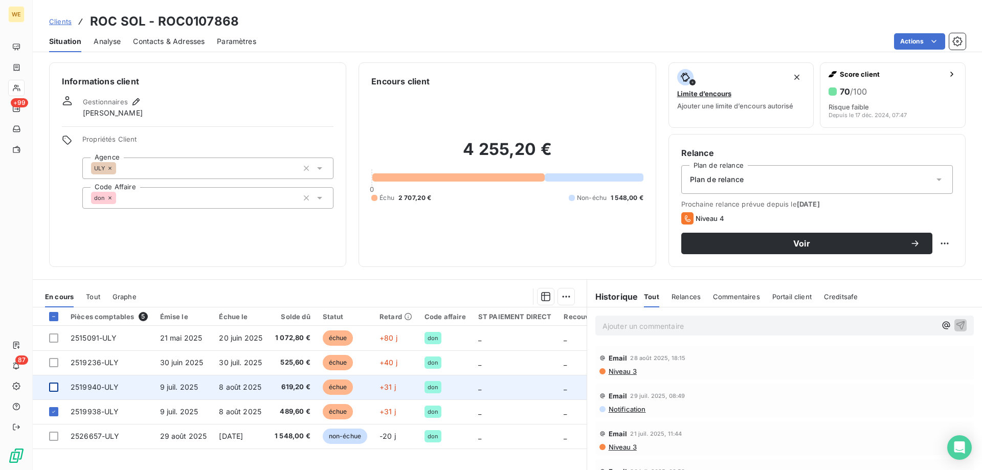
click at [52, 386] on div at bounding box center [53, 387] width 9 height 9
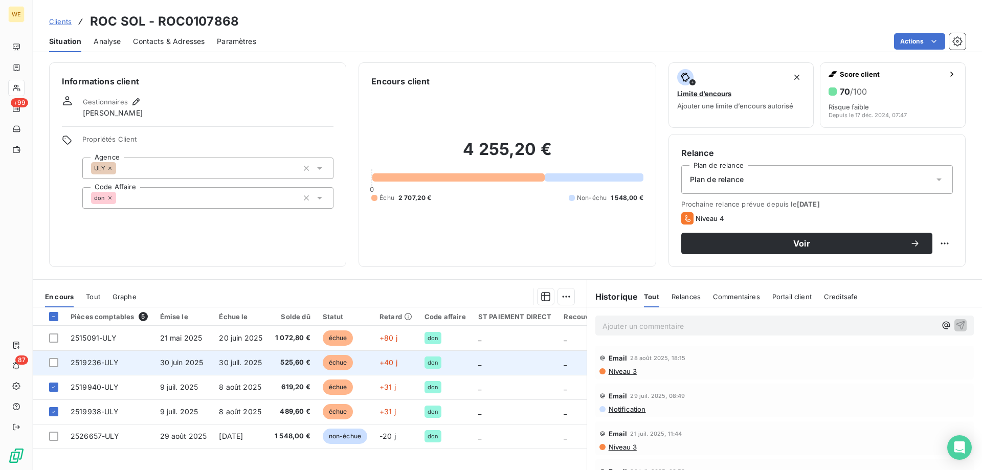
click at [51, 358] on td at bounding box center [49, 363] width 32 height 25
click at [50, 365] on div at bounding box center [53, 362] width 9 height 9
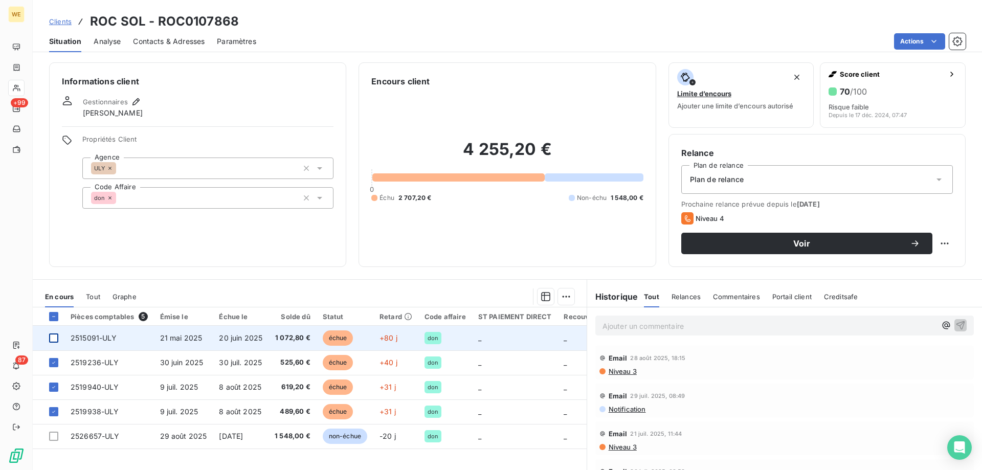
click at [52, 334] on div at bounding box center [53, 338] width 9 height 9
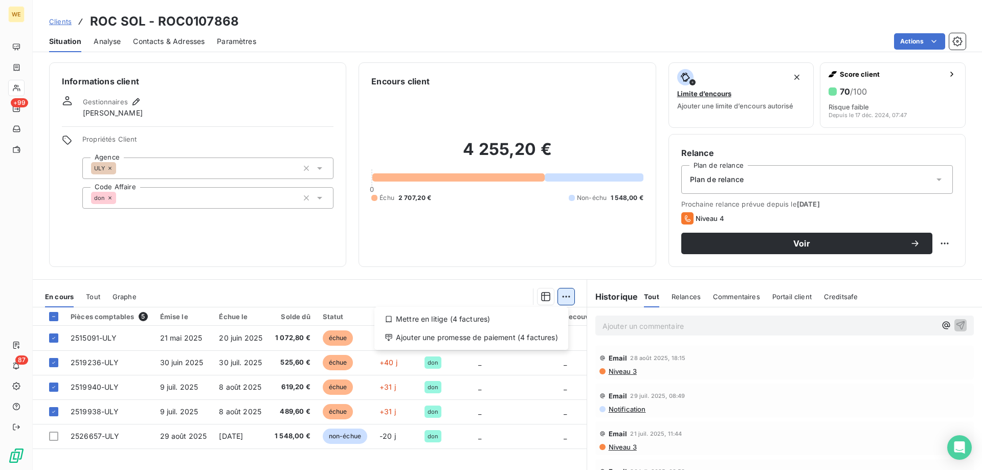
click at [560, 295] on html "WE +99 87 Clients ROC SOL - ROC0107868 Situation Analyse Contacts & Adresses Pa…" at bounding box center [491, 235] width 982 height 470
click at [554, 339] on div "Ajouter une promesse de paiement (4 factures)" at bounding box center [472, 338] width 186 height 16
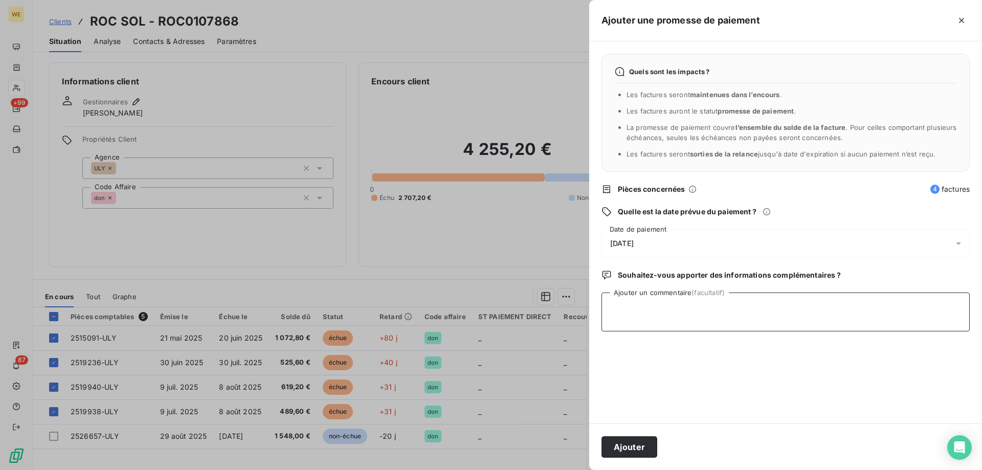
click at [640, 317] on textarea "Ajouter un commentaire (facultatif)" at bounding box center [786, 312] width 368 height 39
type textarea "[DATE]"
click at [669, 245] on div "[DATE]" at bounding box center [786, 243] width 368 height 29
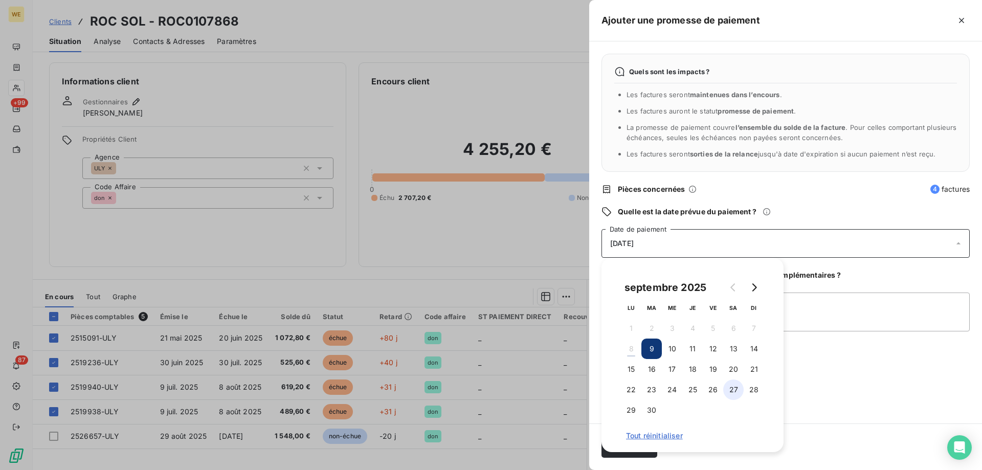
drag, startPoint x: 651, startPoint y: 368, endPoint x: 728, endPoint y: 386, distance: 78.8
click at [652, 368] on button "16" at bounding box center [652, 369] width 20 height 20
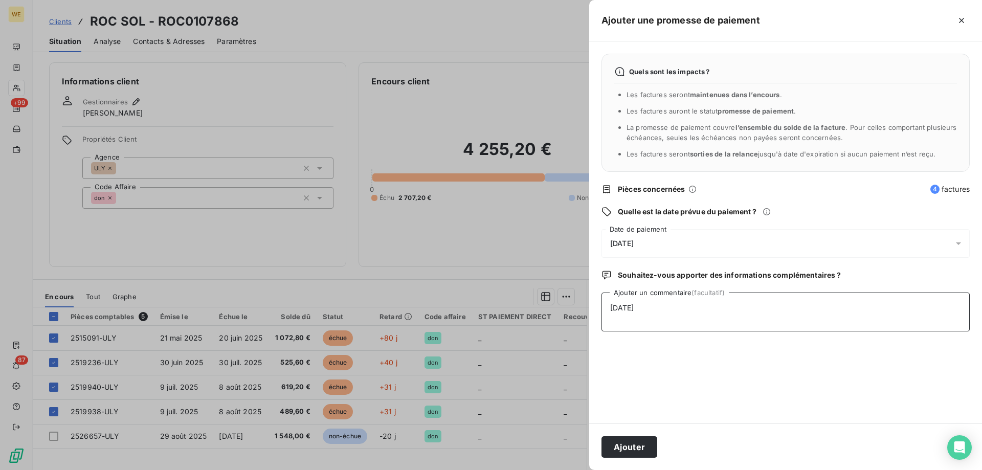
click at [848, 320] on textarea "[DATE]" at bounding box center [786, 312] width 368 height 39
click at [642, 448] on button "Ajouter" at bounding box center [630, 446] width 56 height 21
